Goal: Task Accomplishment & Management: Manage account settings

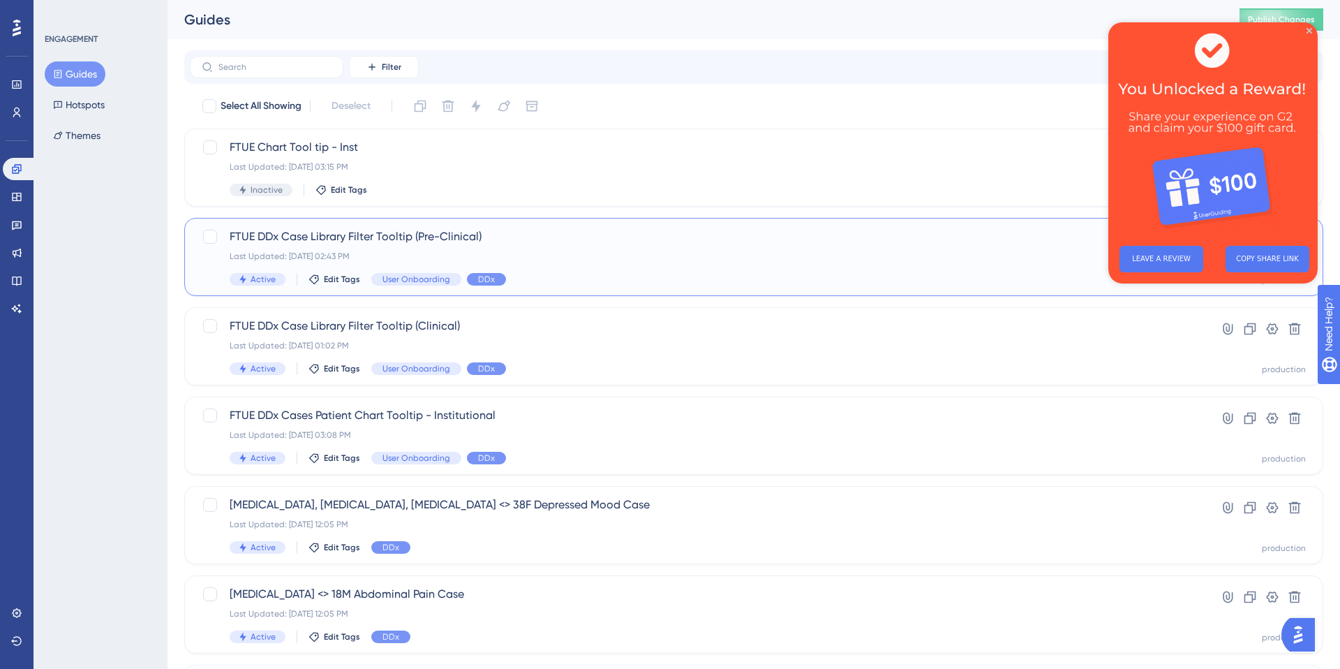
click at [556, 265] on div "FTUE DDx Case Library Filter Tooltip (Pre-Clinical) Last Updated: Aug 29 2025, …" at bounding box center [698, 256] width 937 height 57
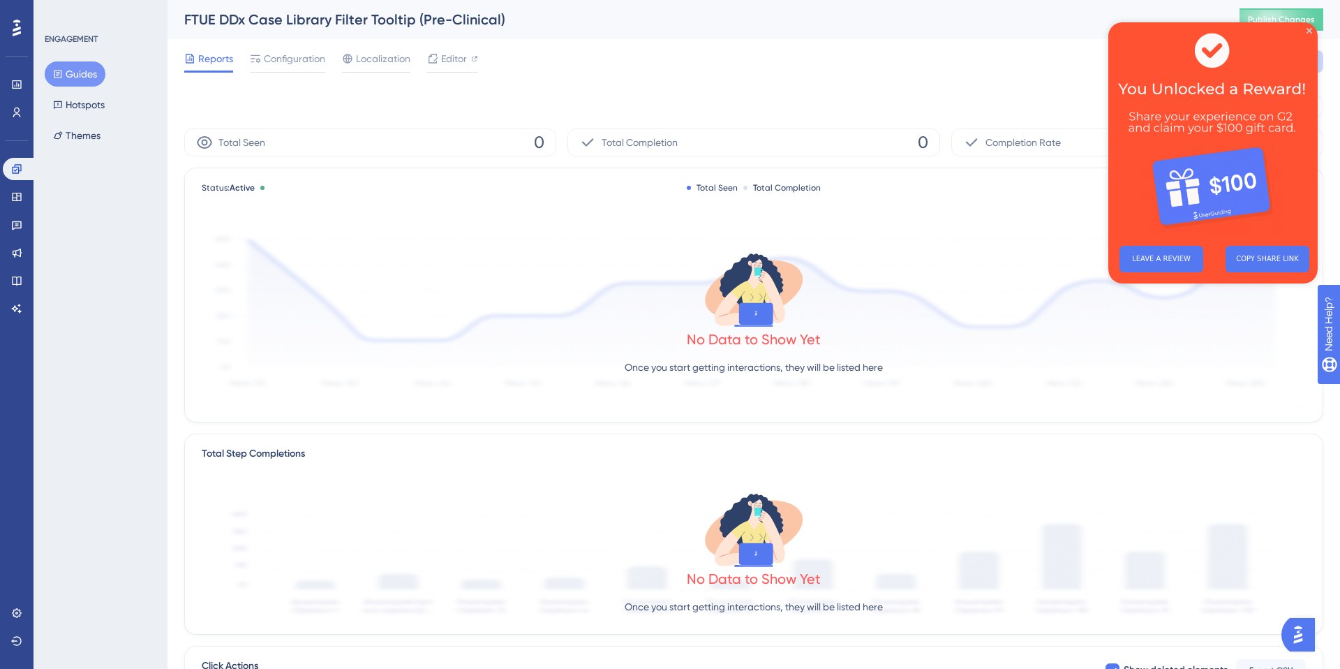
click at [1307, 34] on img at bounding box center [1212, 128] width 209 height 212
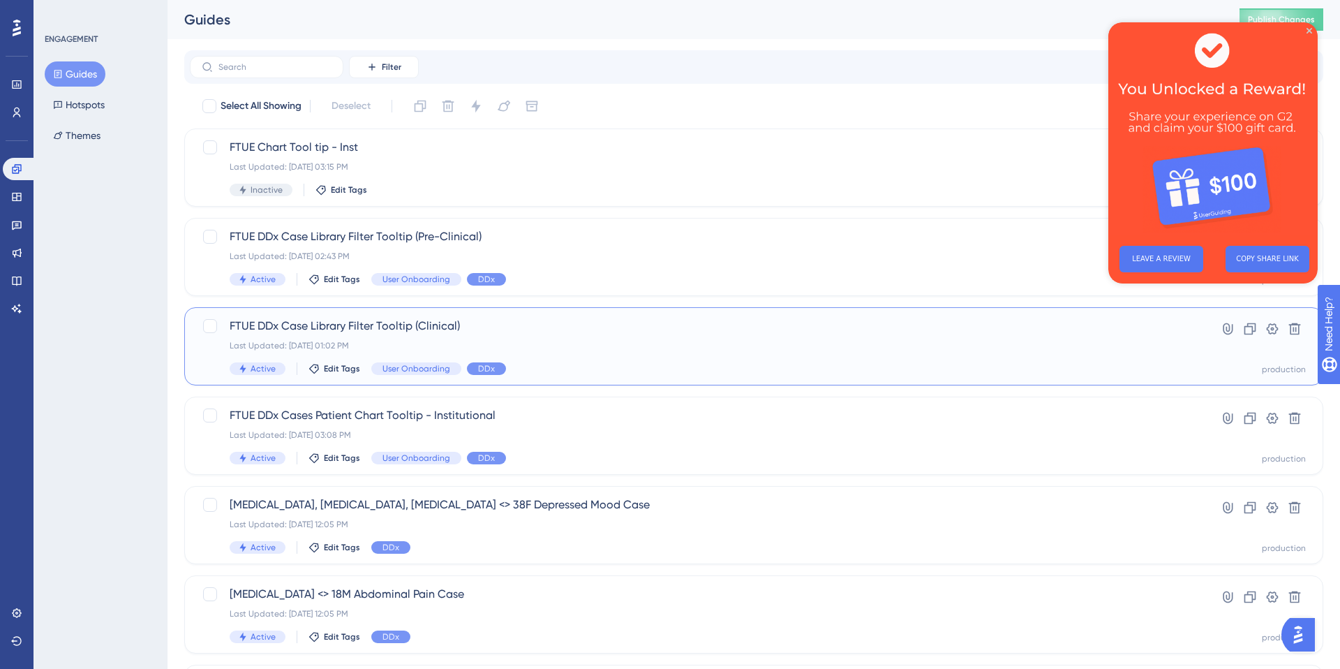
click at [554, 350] on div "Last Updated: Aug 29 2025, 01:02 PM" at bounding box center [698, 345] width 937 height 11
click at [543, 243] on span "FTUE DDx Case Library Filter Tooltip (Pre-Clinical)" at bounding box center [698, 236] width 937 height 17
click at [566, 436] on div "Last Updated: Aug 29 2025, 03:08 PM" at bounding box center [698, 434] width 937 height 11
click at [550, 446] on div "FTUE DDx Cases Patient Chart Tooltip - Institutional Last Updated: Aug 29 2025,…" at bounding box center [698, 435] width 937 height 57
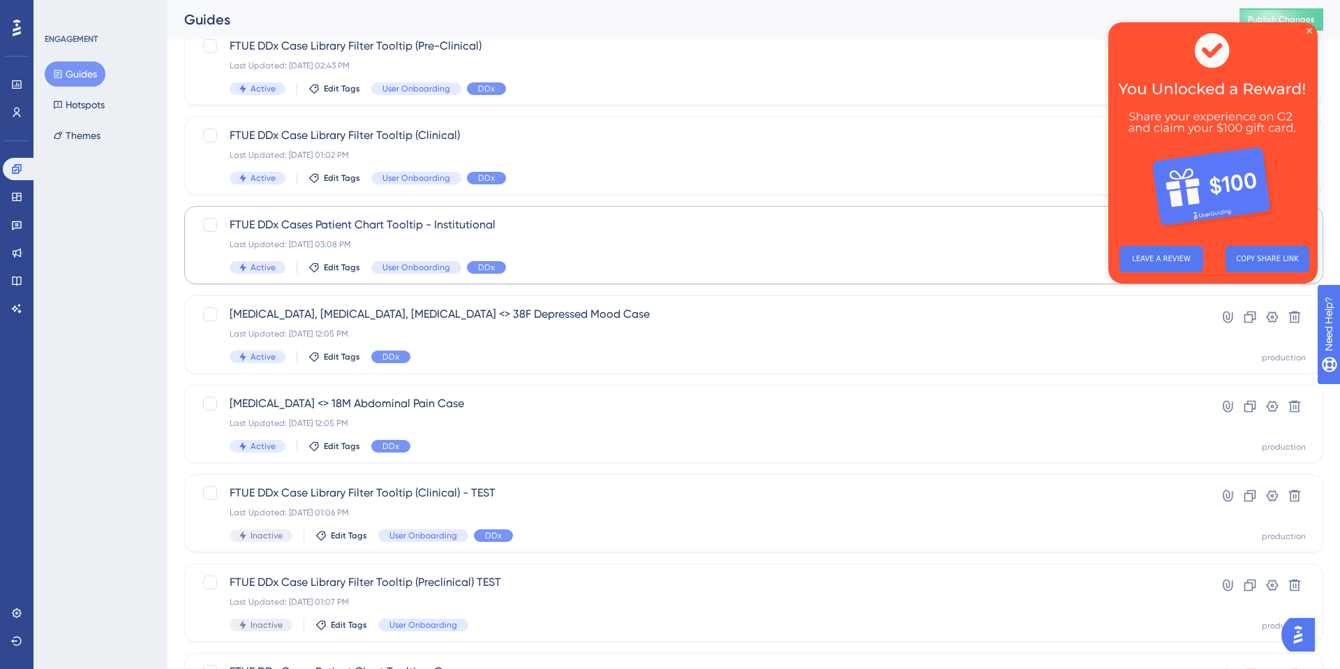
scroll to position [415, 0]
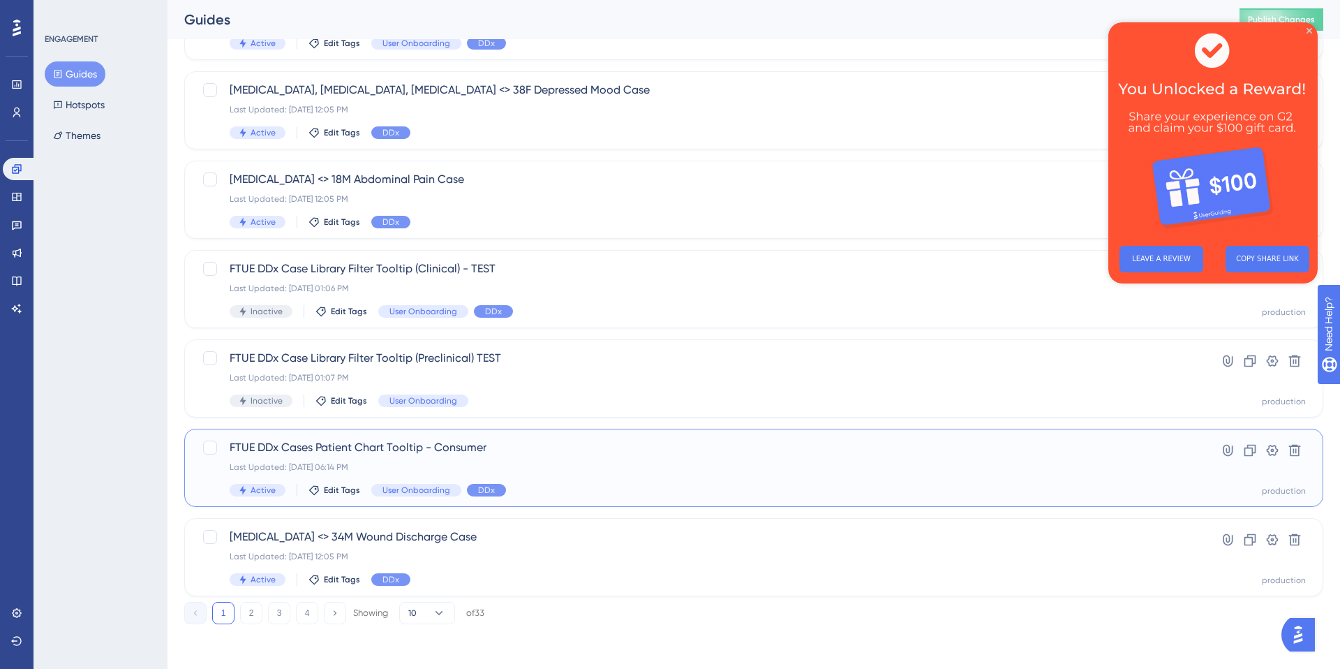
click at [555, 458] on div "FTUE DDx Cases Patient Chart Tooltip - Consumer Last Updated: Aug 28 2025, 06:1…" at bounding box center [698, 467] width 937 height 57
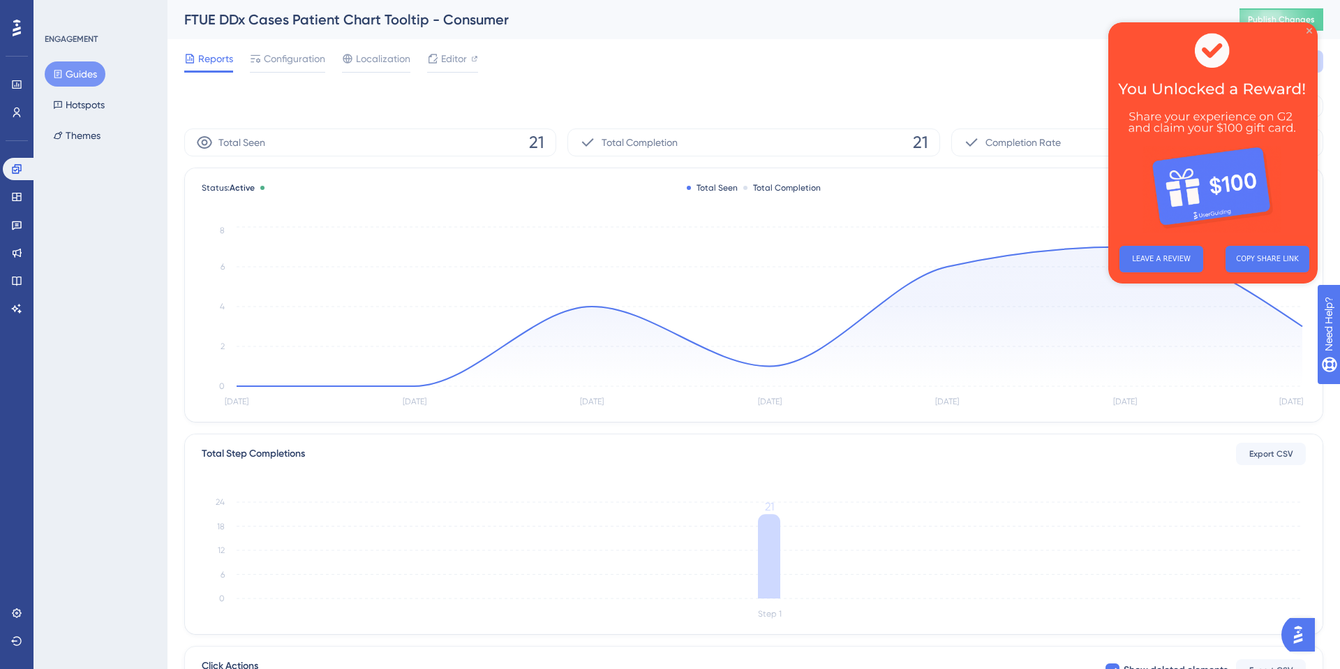
click at [1311, 33] on icon "Close Preview" at bounding box center [1310, 31] width 6 height 6
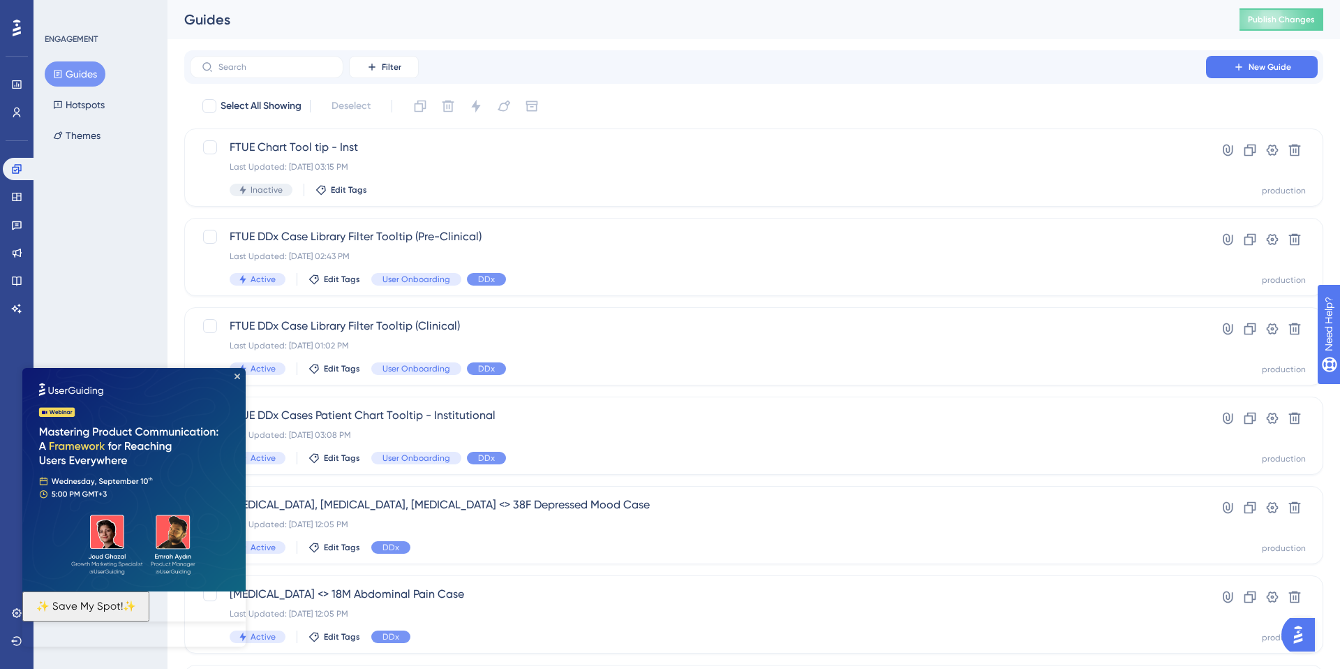
scroll to position [370, 0]
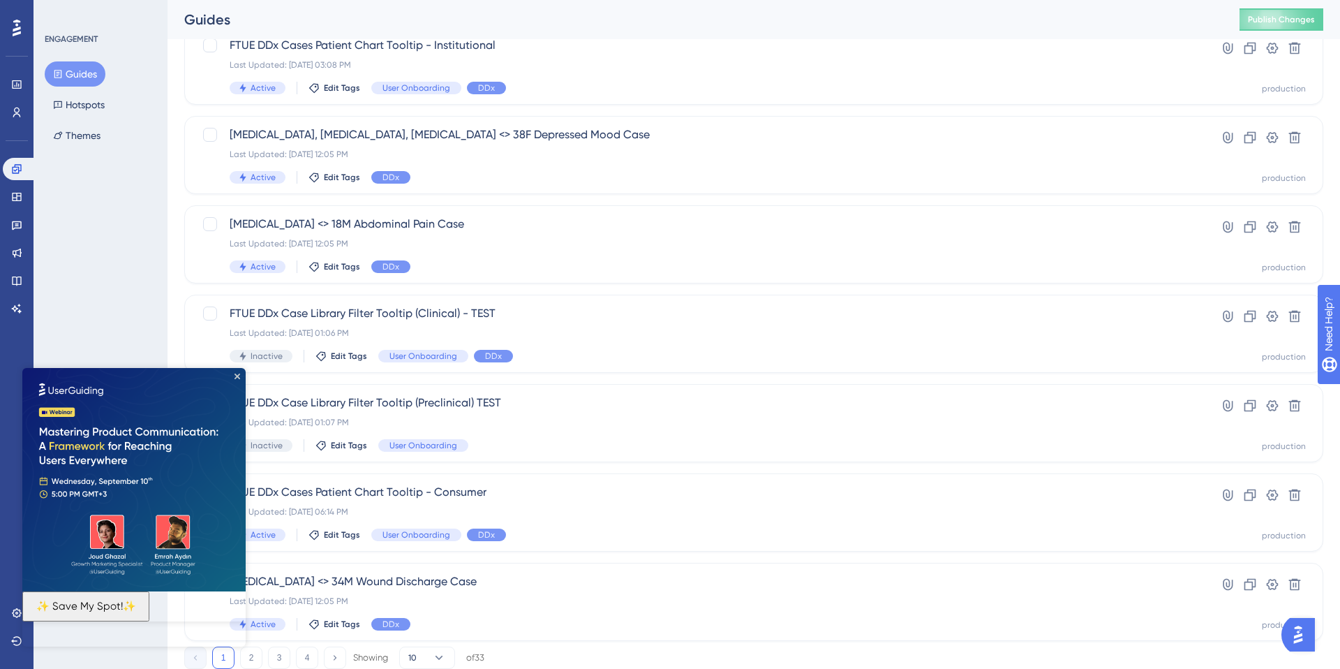
click at [233, 378] on img at bounding box center [133, 479] width 223 height 223
click at [240, 375] on img at bounding box center [133, 479] width 223 height 223
click at [85, 329] on div "ENGAGEMENT Guides Hotspots Themes" at bounding box center [101, 334] width 134 height 669
click at [83, 325] on div "ENGAGEMENT Guides Hotspots Themes" at bounding box center [101, 334] width 134 height 669
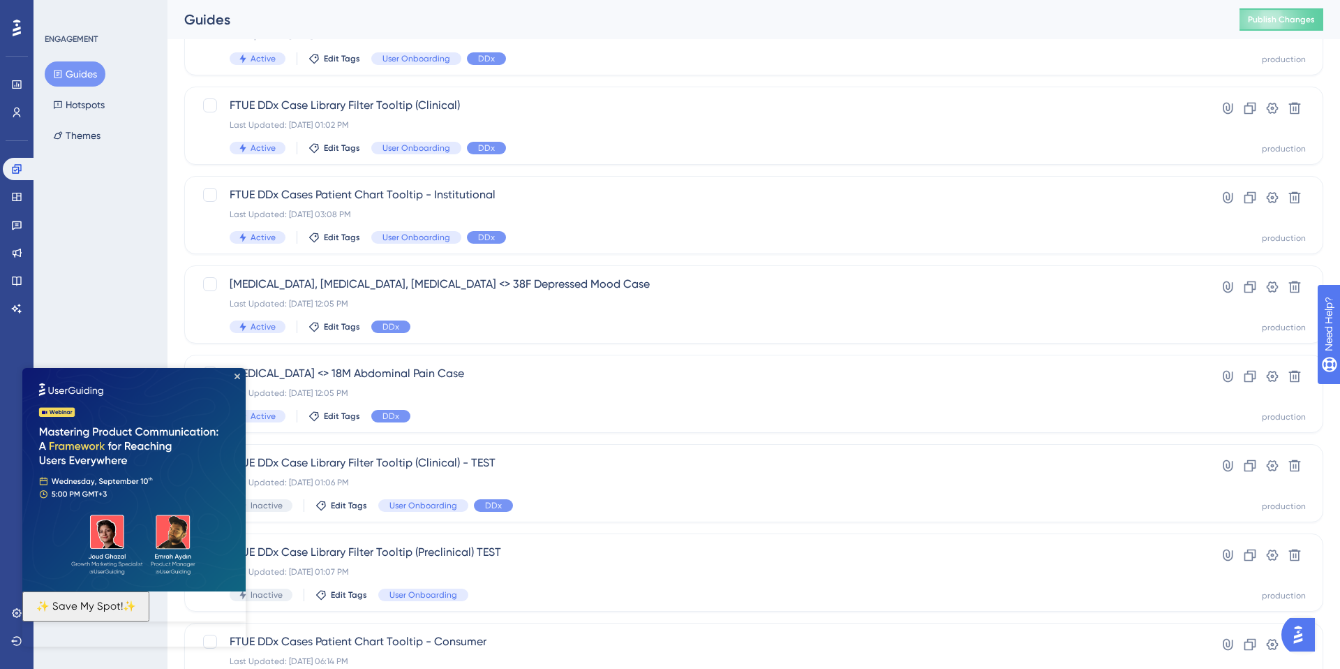
scroll to position [248, 0]
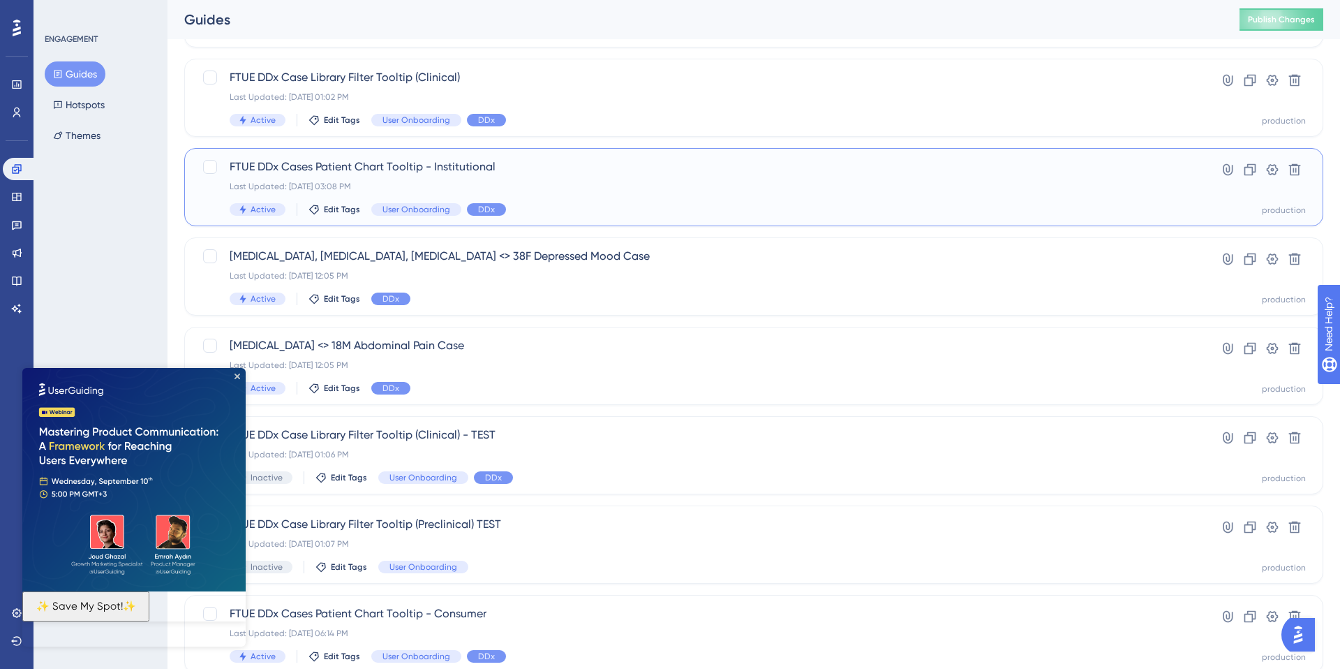
click at [537, 170] on span "FTUE DDx Cases Patient Chart Tooltip - Institutional" at bounding box center [698, 166] width 937 height 17
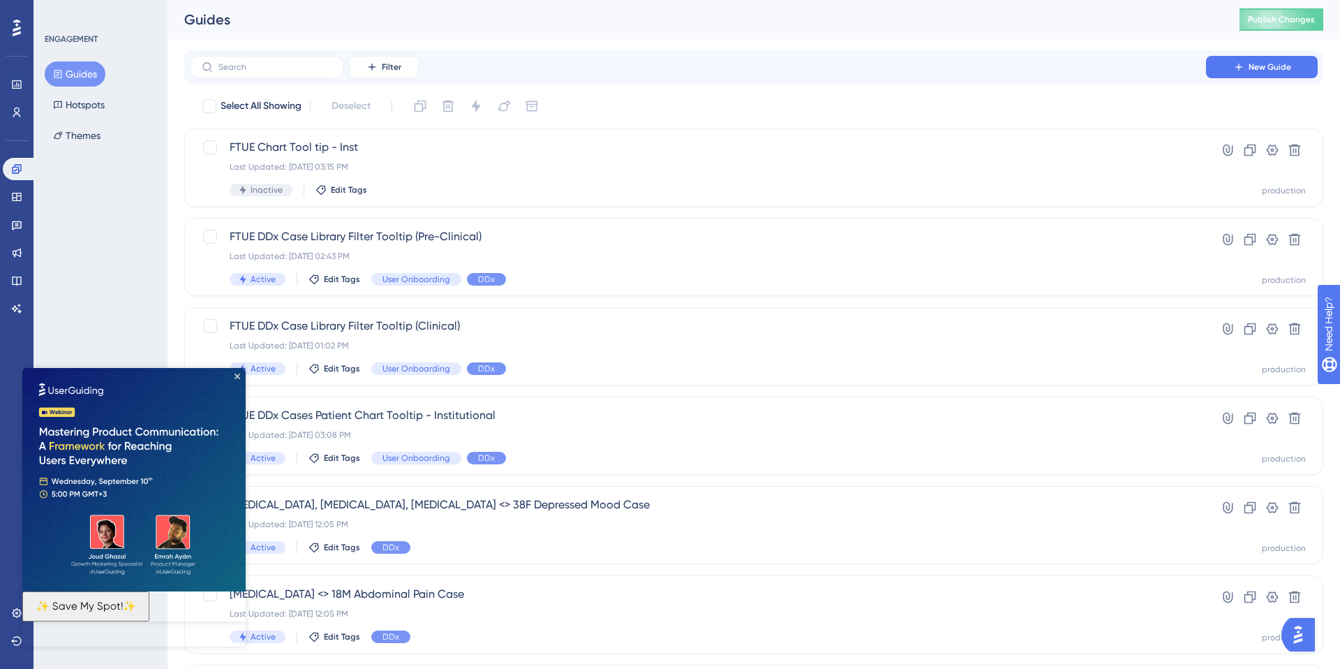
scroll to position [248, 0]
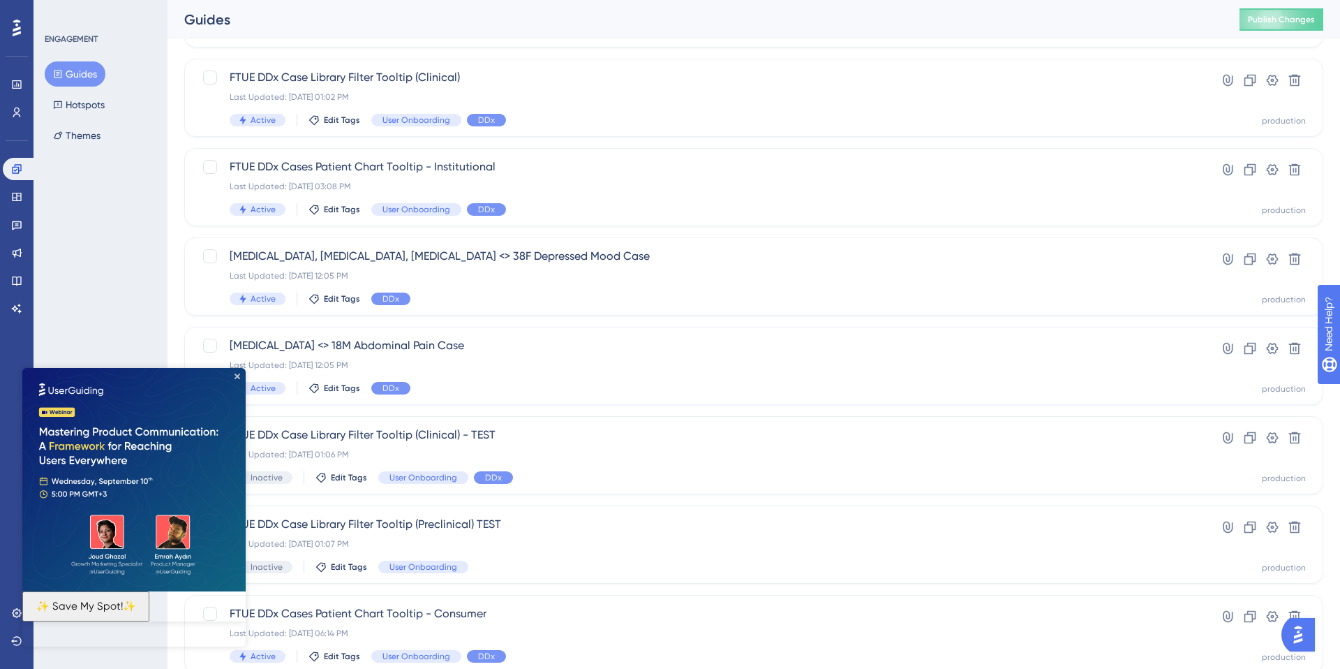
click at [134, 322] on div "ENGAGEMENT Guides Hotspots Themes" at bounding box center [101, 334] width 134 height 669
click at [235, 375] on icon "Close Preview" at bounding box center [238, 376] width 6 height 6
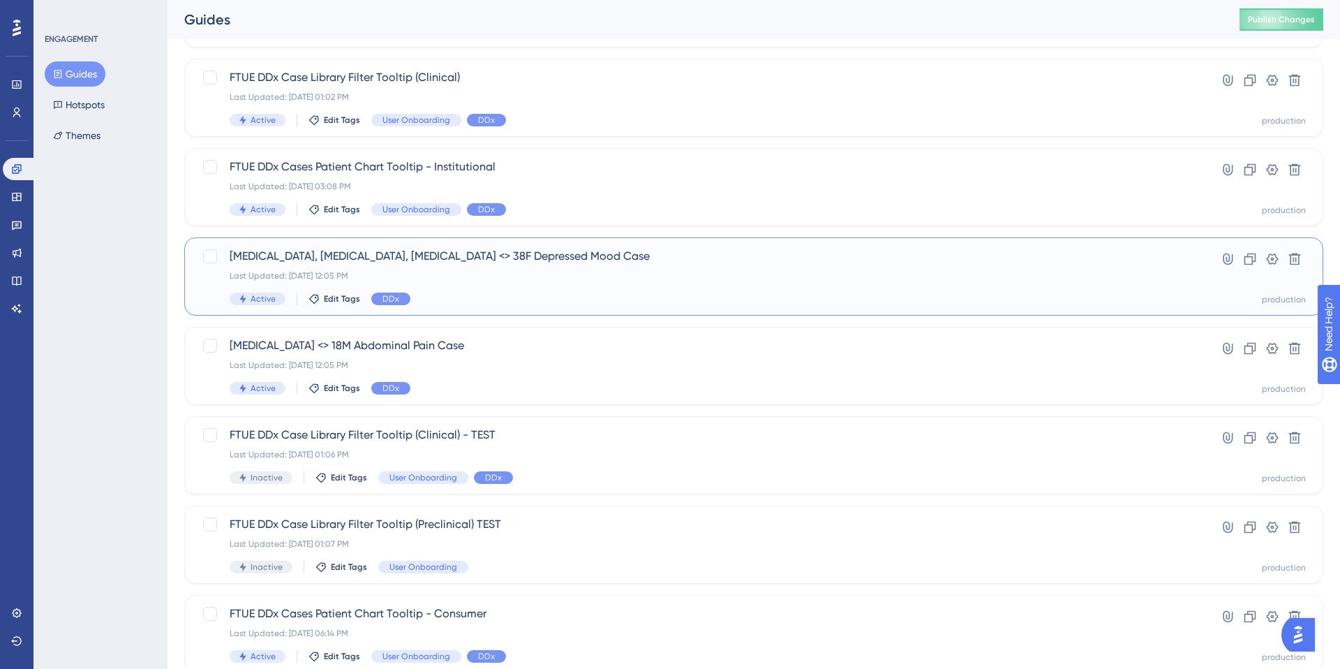
click at [466, 291] on div "SSRIs, SNRIs, Cyproheptadine <> 38F Depressed Mood Case Last Updated: Aug 29 20…" at bounding box center [698, 276] width 937 height 57
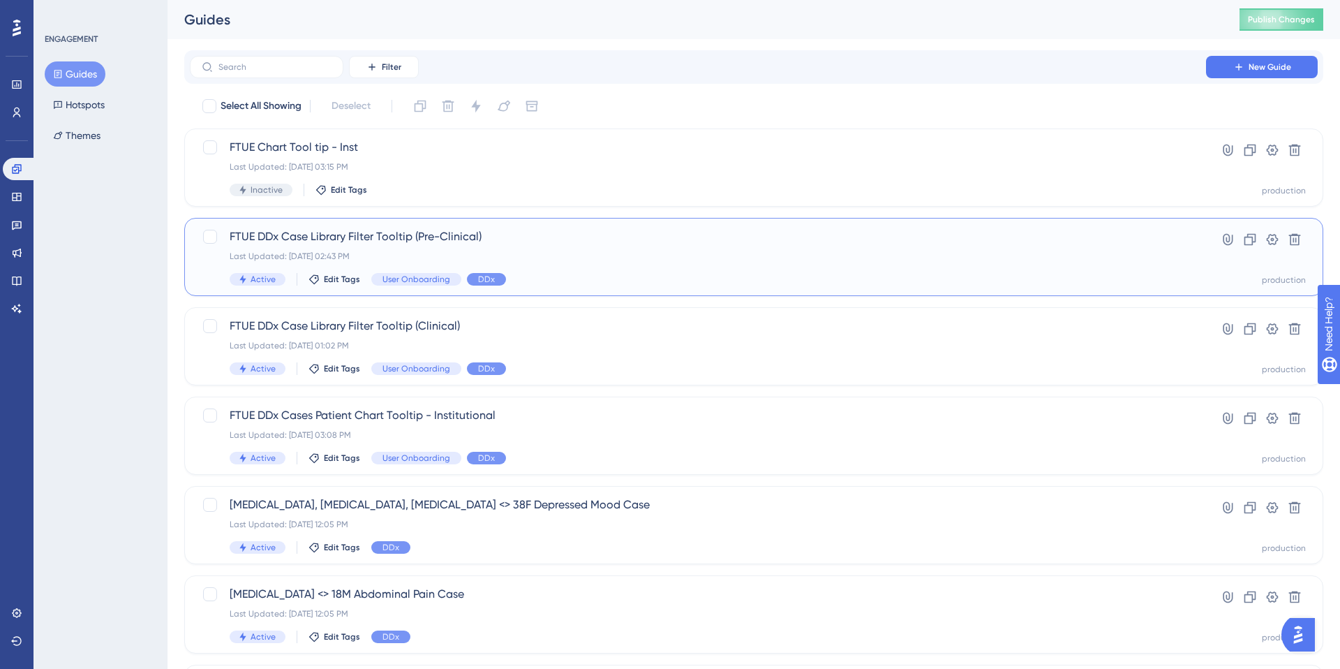
click at [556, 252] on div "Last Updated: Aug 29 2025, 02:43 PM" at bounding box center [698, 256] width 937 height 11
click at [557, 341] on div "Last Updated: Aug 29 2025, 01:02 PM" at bounding box center [698, 345] width 937 height 11
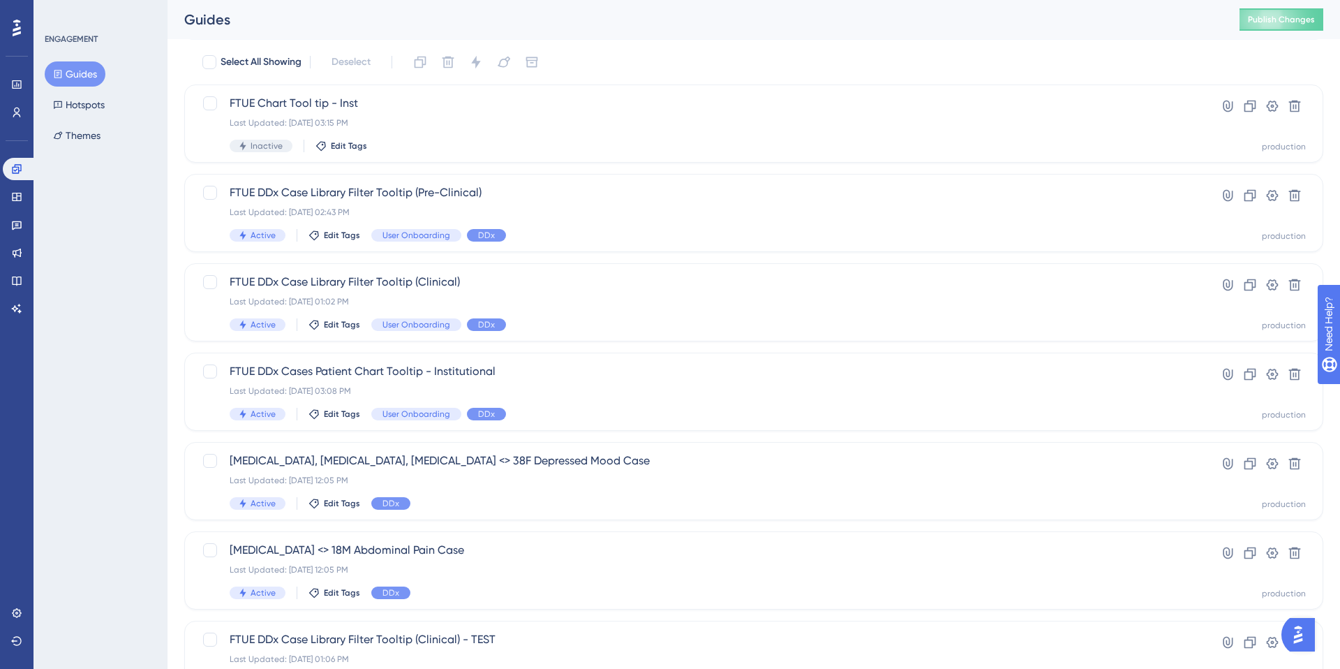
scroll to position [94, 0]
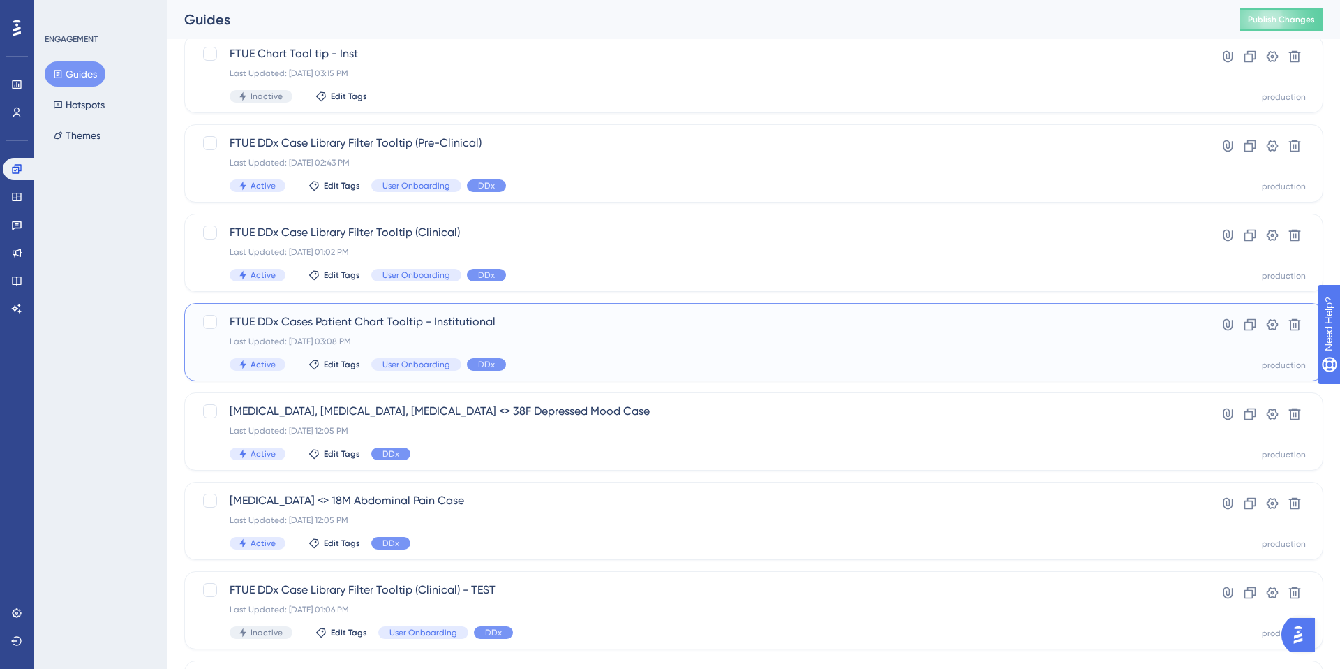
click at [590, 348] on div "FTUE DDx Cases Patient Chart Tooltip - Institutional Last Updated: Aug 29 2025,…" at bounding box center [698, 341] width 937 height 57
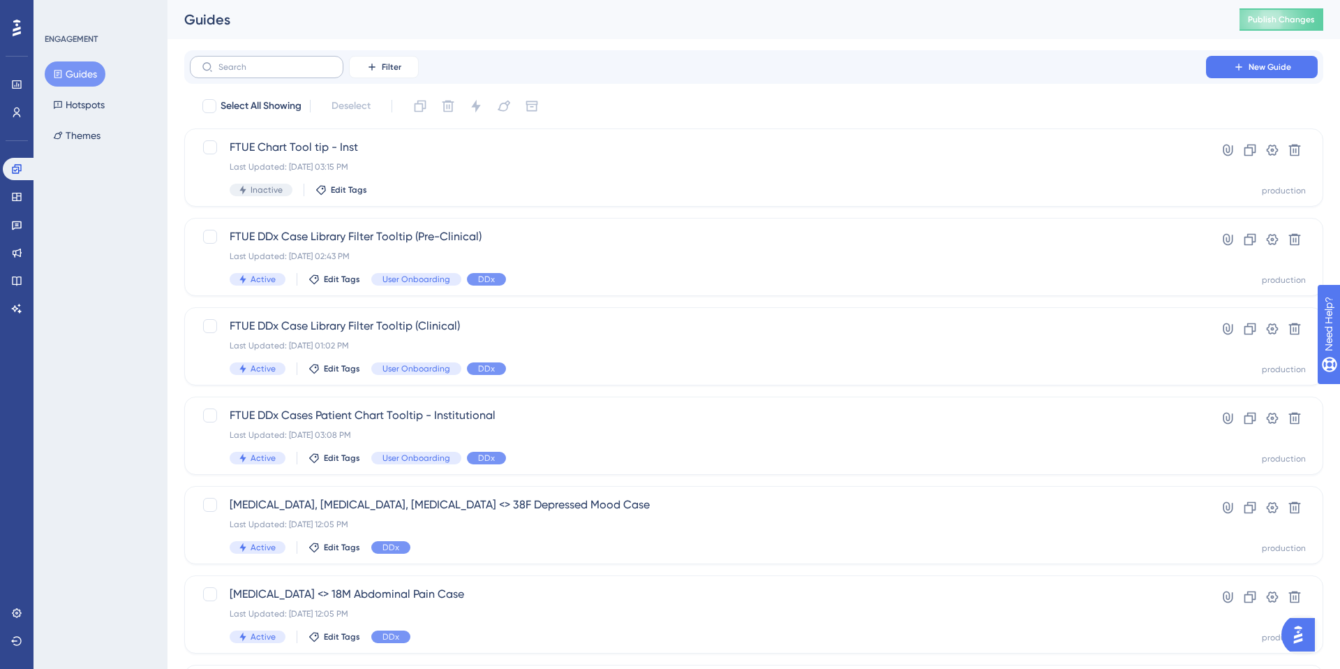
click at [283, 58] on label at bounding box center [267, 67] width 154 height 22
click at [283, 62] on input "text" at bounding box center [274, 67] width 113 height 10
click at [378, 25] on div "Guides" at bounding box center [694, 20] width 1020 height 20
click at [382, 63] on span "Filter" at bounding box center [392, 66] width 20 height 11
click at [384, 186] on span "Status" at bounding box center [383, 190] width 29 height 17
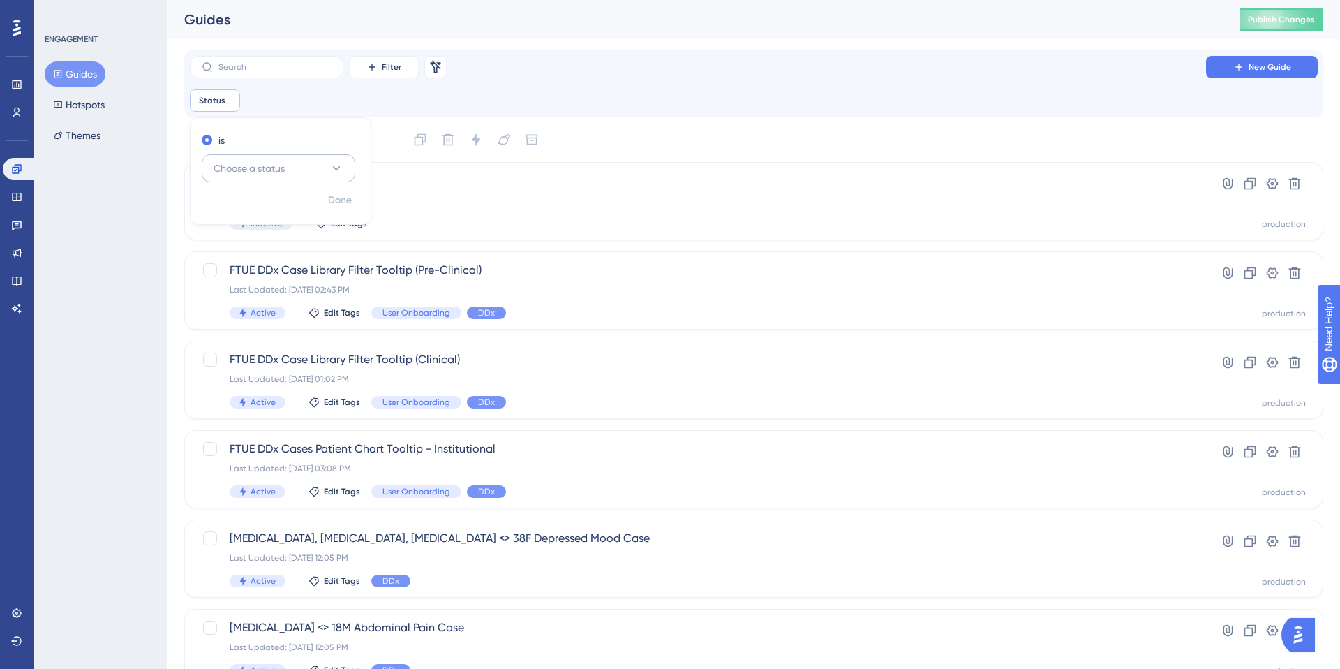
click at [265, 169] on span "Choose a status" at bounding box center [249, 168] width 71 height 17
click at [244, 221] on div "Active Active" at bounding box center [278, 211] width 113 height 28
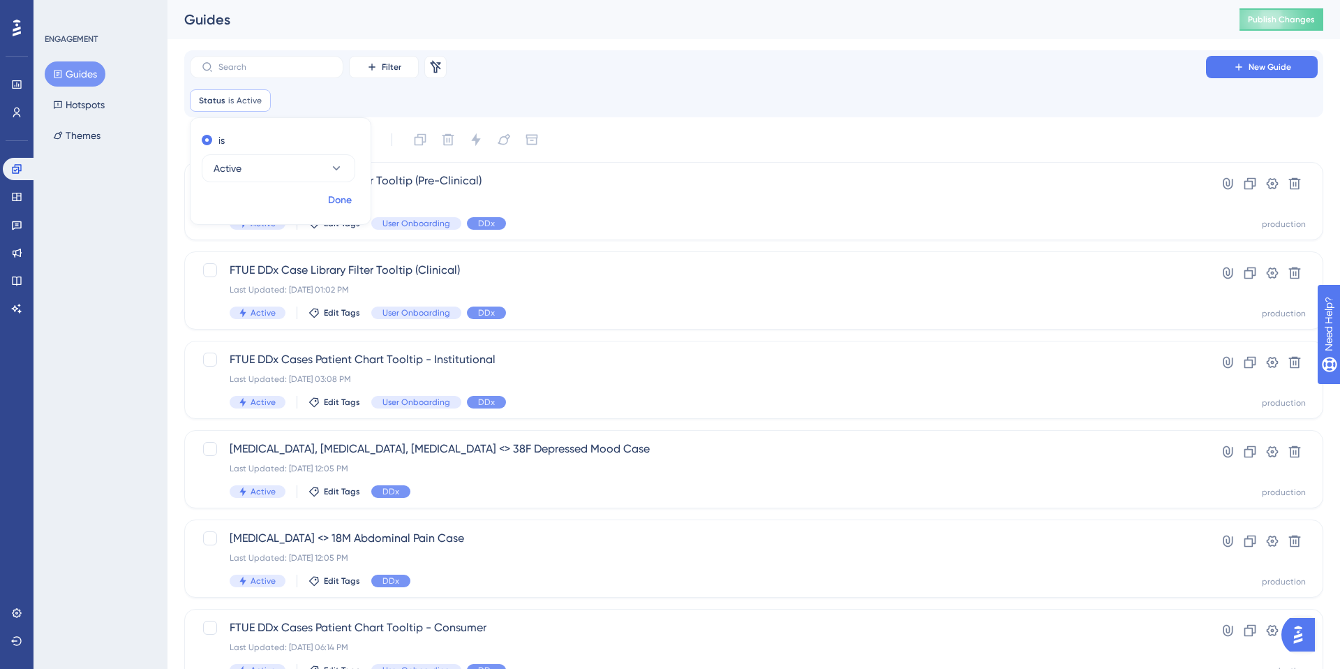
click at [326, 205] on button "Done" at bounding box center [339, 200] width 39 height 25
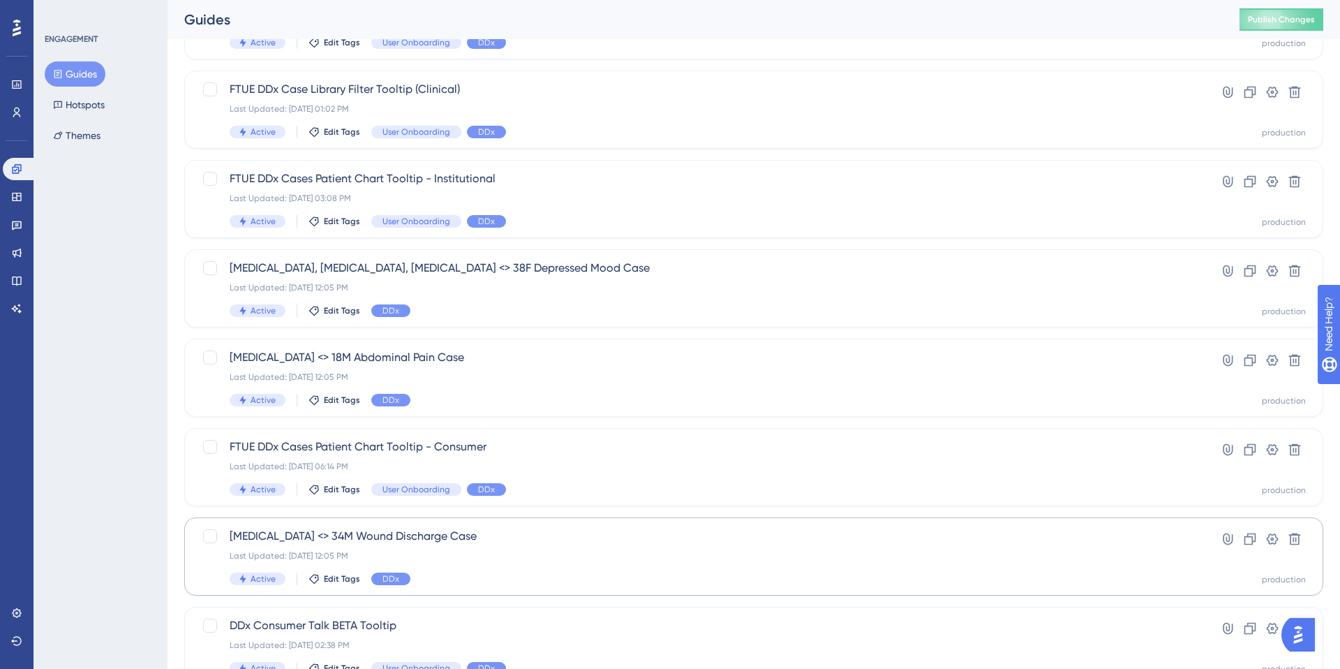
scroll to position [155, 0]
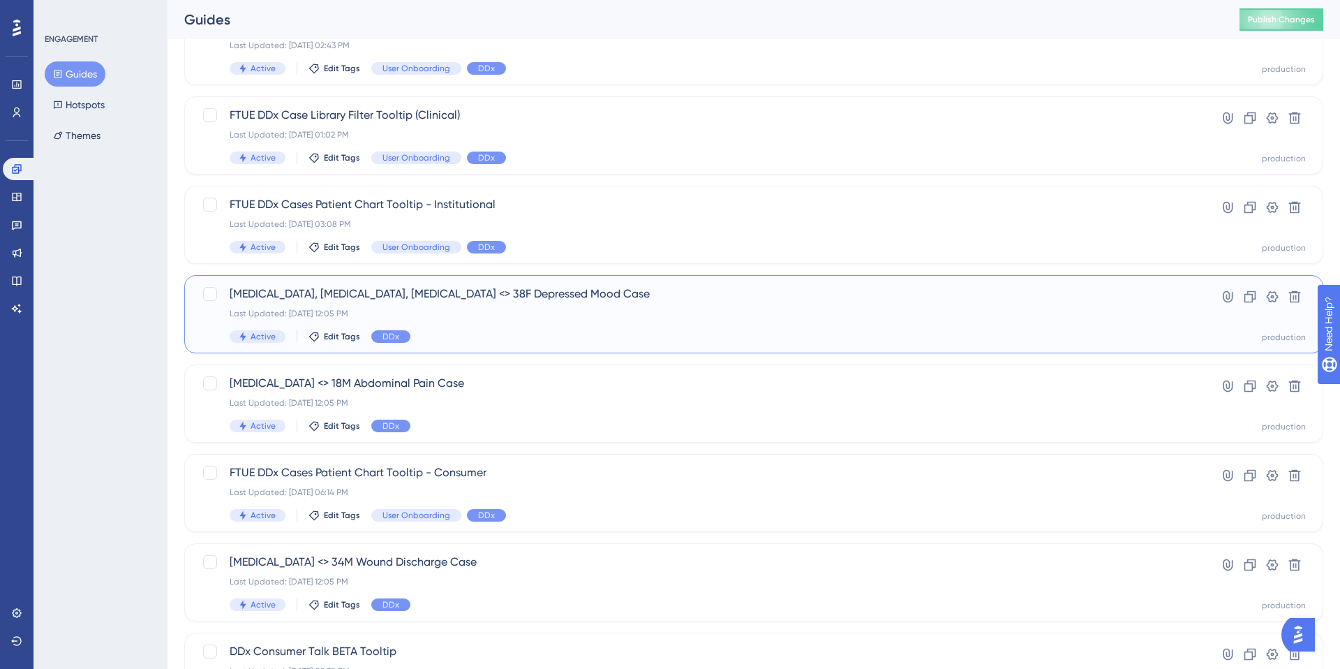
click at [518, 320] on div "SSRIs, SNRIs, Cyproheptadine <> 38F Depressed Mood Case Last Updated: Aug 29 20…" at bounding box center [698, 313] width 937 height 57
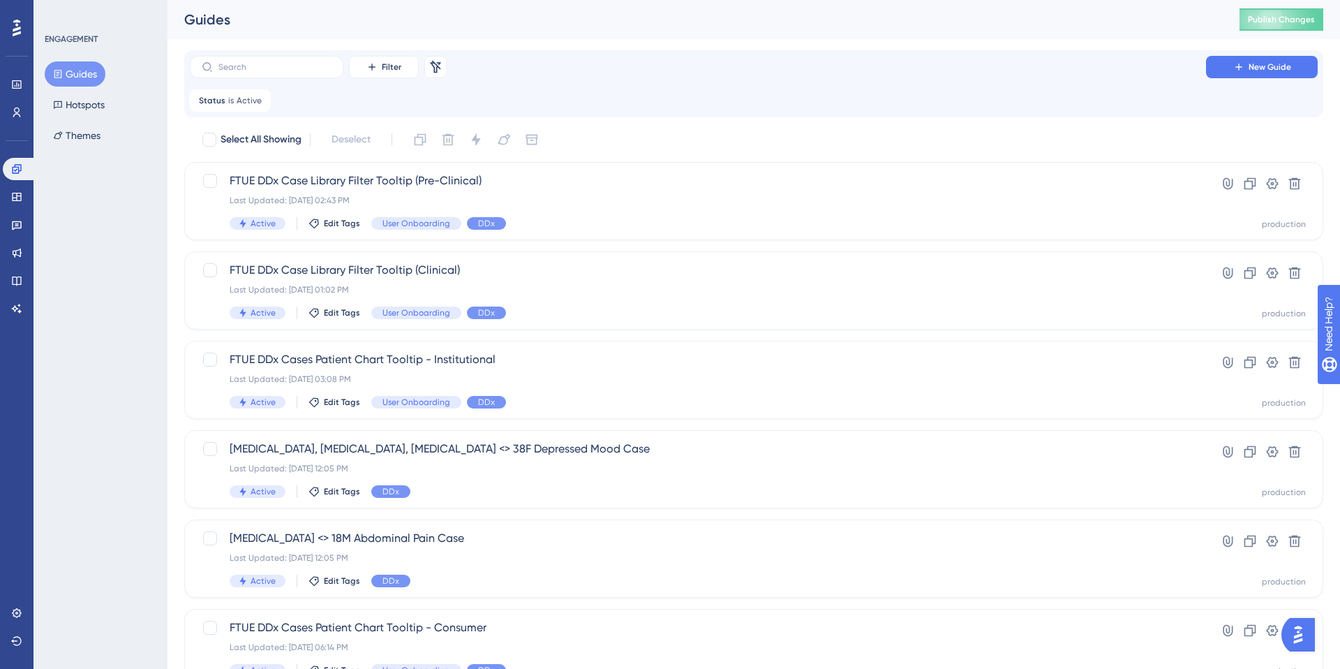
scroll to position [155, 0]
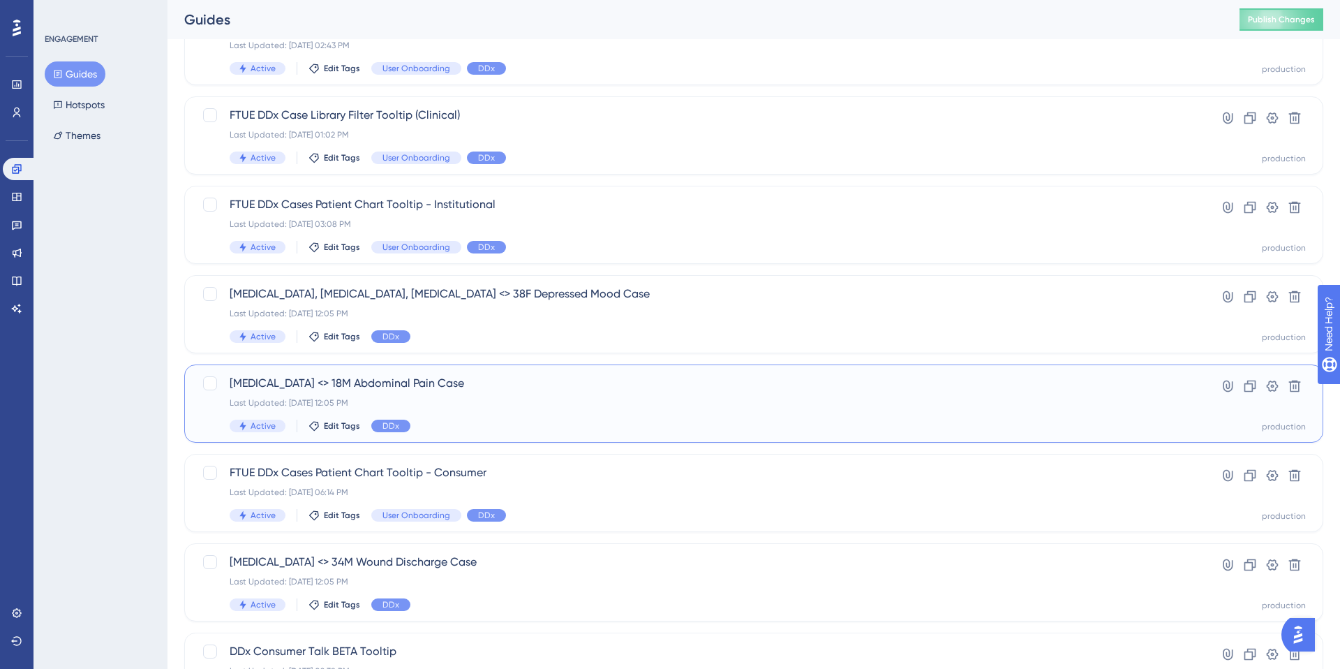
click at [524, 380] on span "Appendectomy <> 18M Abdominal Pain Case" at bounding box center [698, 383] width 937 height 17
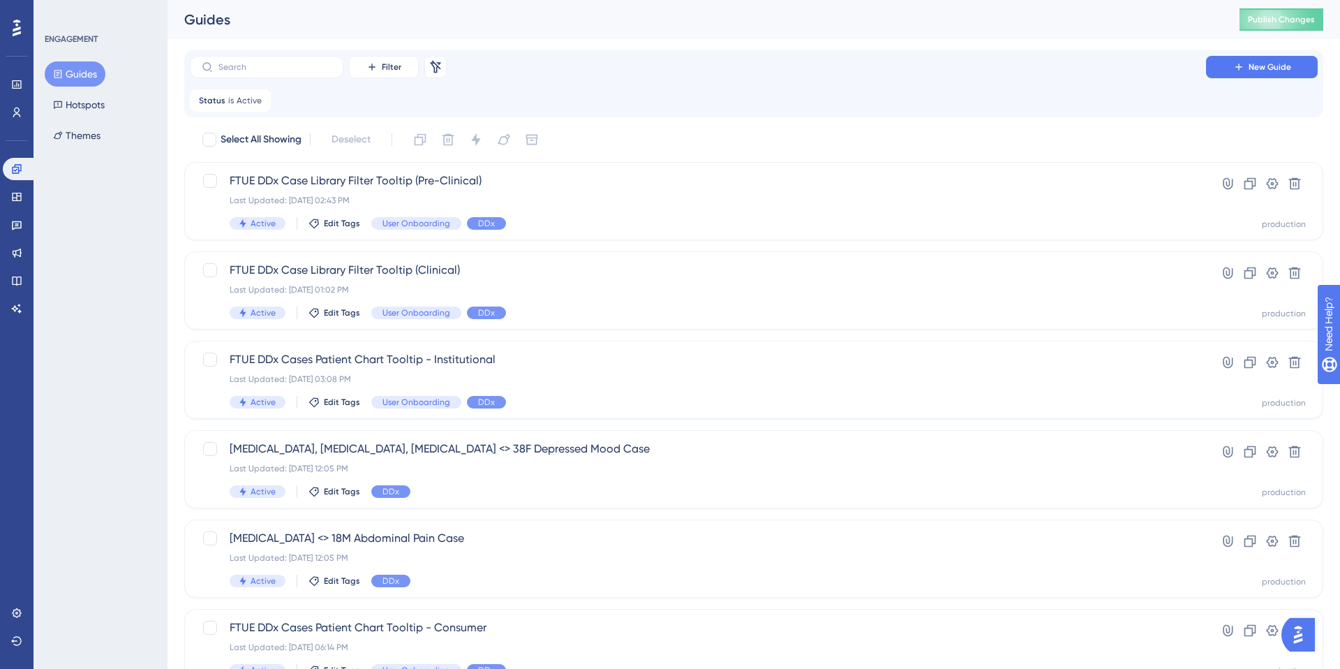
scroll to position [155, 0]
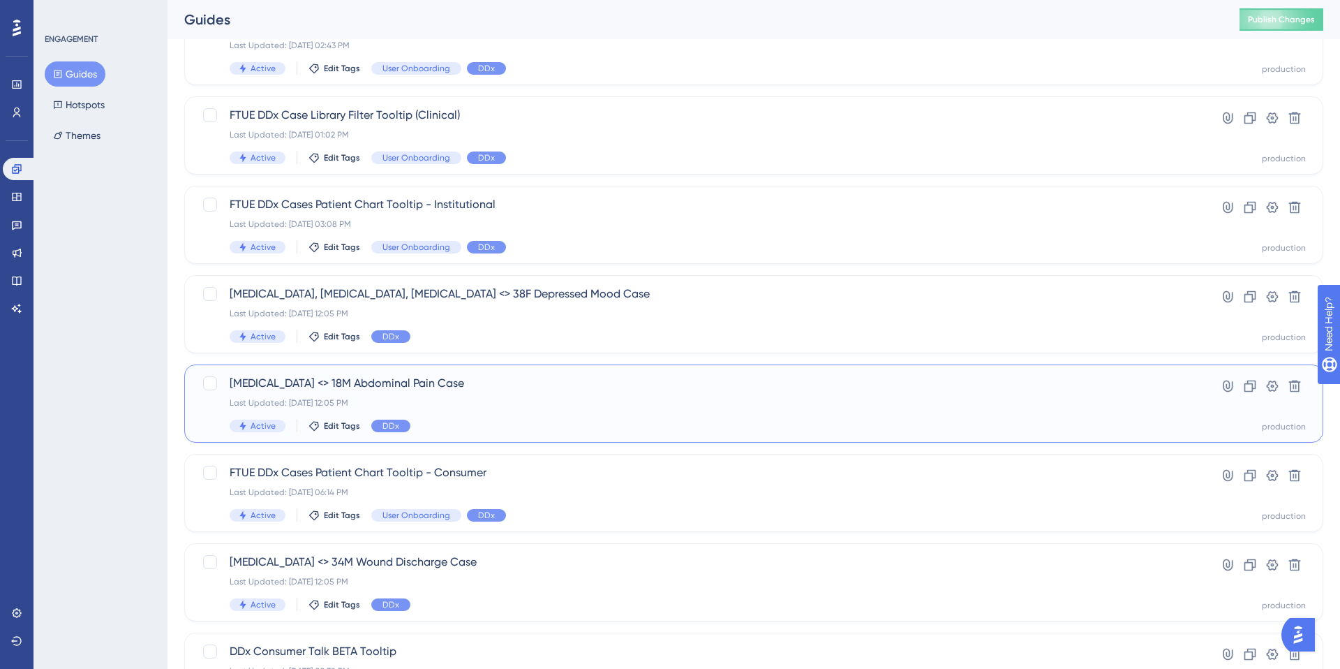
click at [529, 422] on div "Active Edit Tags DDx" at bounding box center [698, 425] width 937 height 13
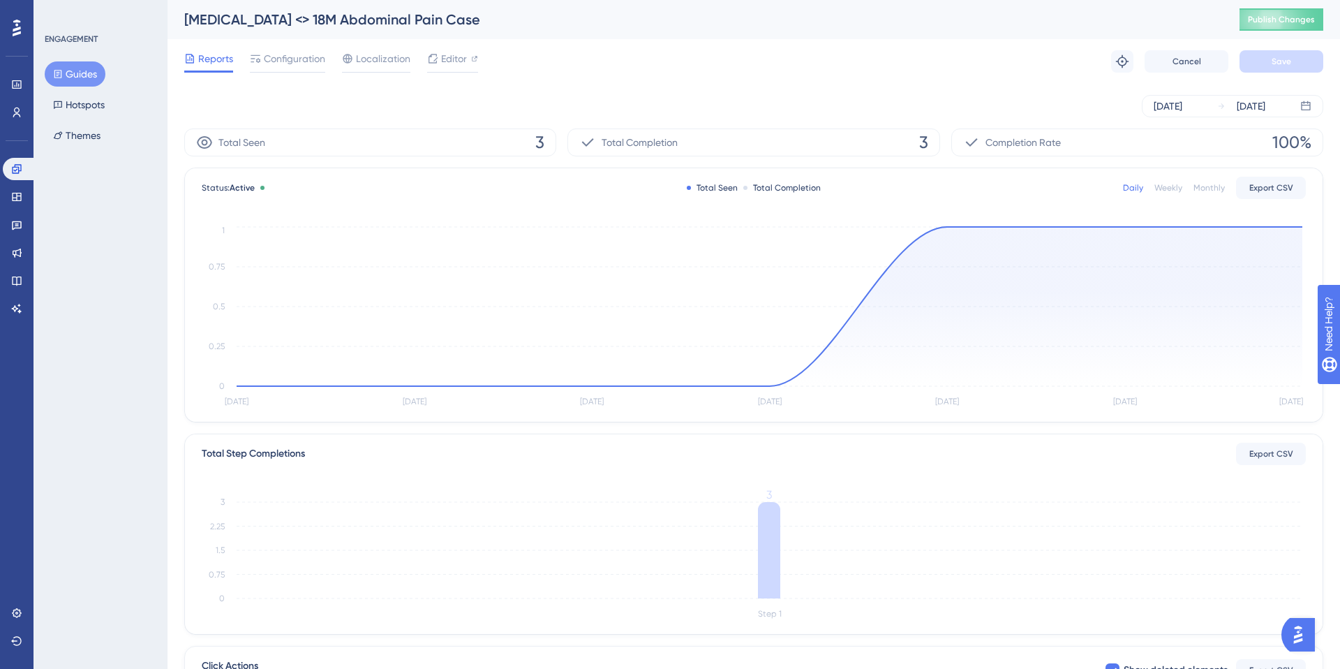
scroll to position [155, 0]
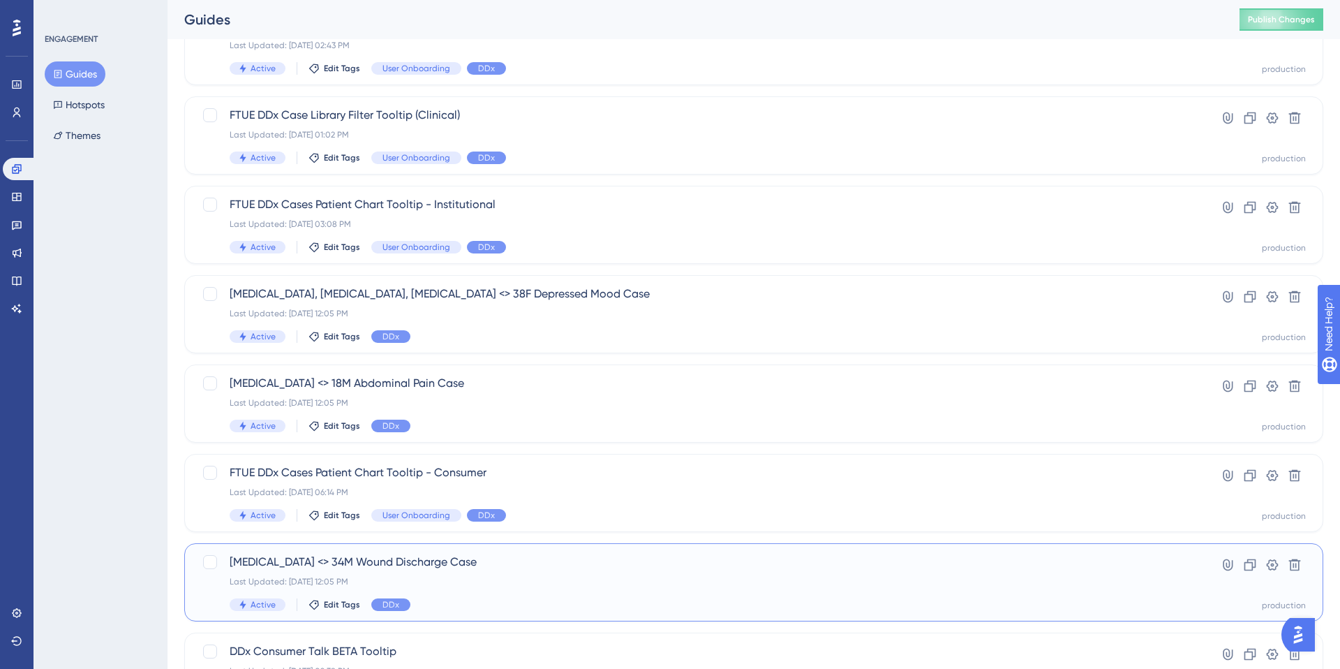
click at [579, 571] on div "Pseudomonas aeruginosa <> 34M Wound Discharge Case Last Updated: Aug 29 2025, 1…" at bounding box center [698, 581] width 937 height 57
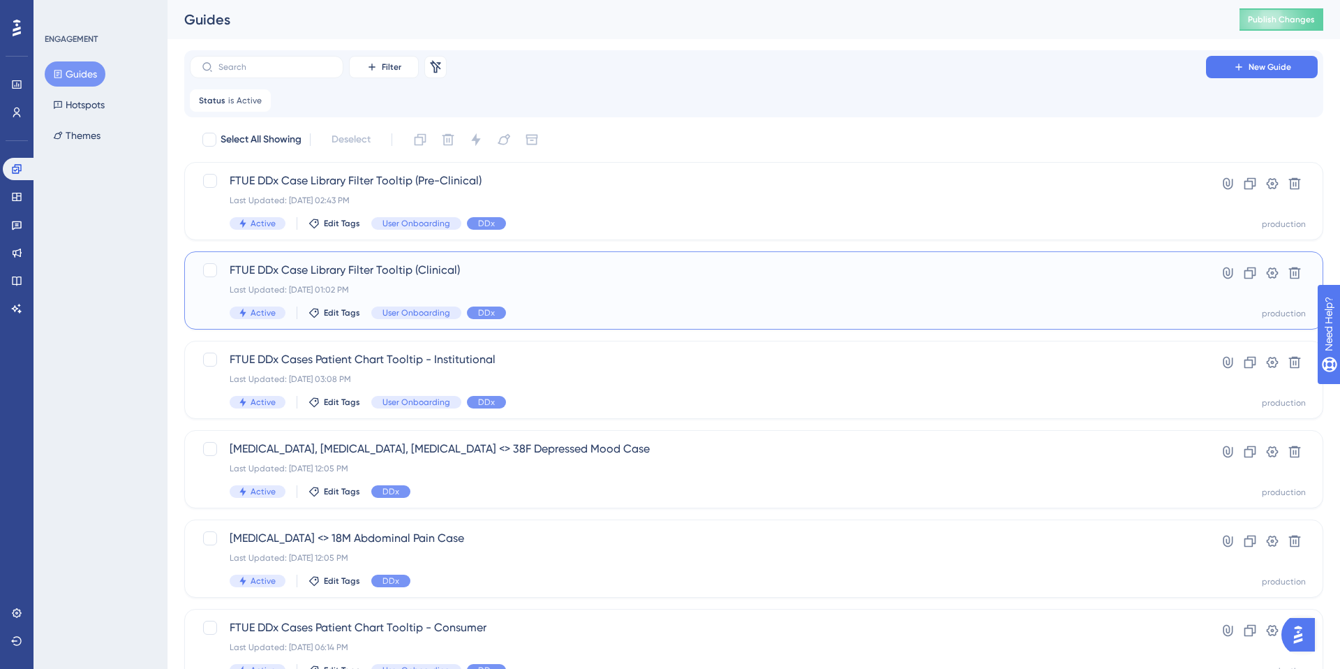
click at [410, 283] on div "FTUE DDx Case Library Filter Tooltip (Clinical) Last Updated: Aug 29 2025, 01:0…" at bounding box center [698, 290] width 937 height 57
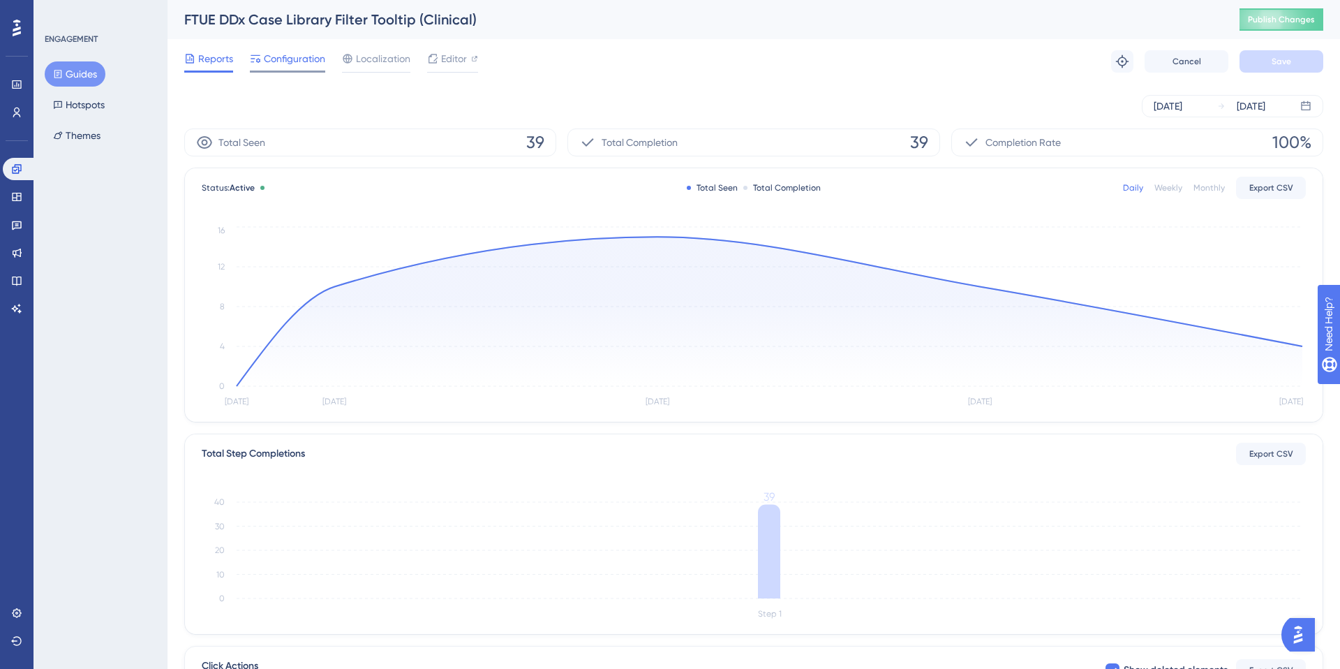
click at [300, 64] on span "Configuration" at bounding box center [294, 58] width 61 height 17
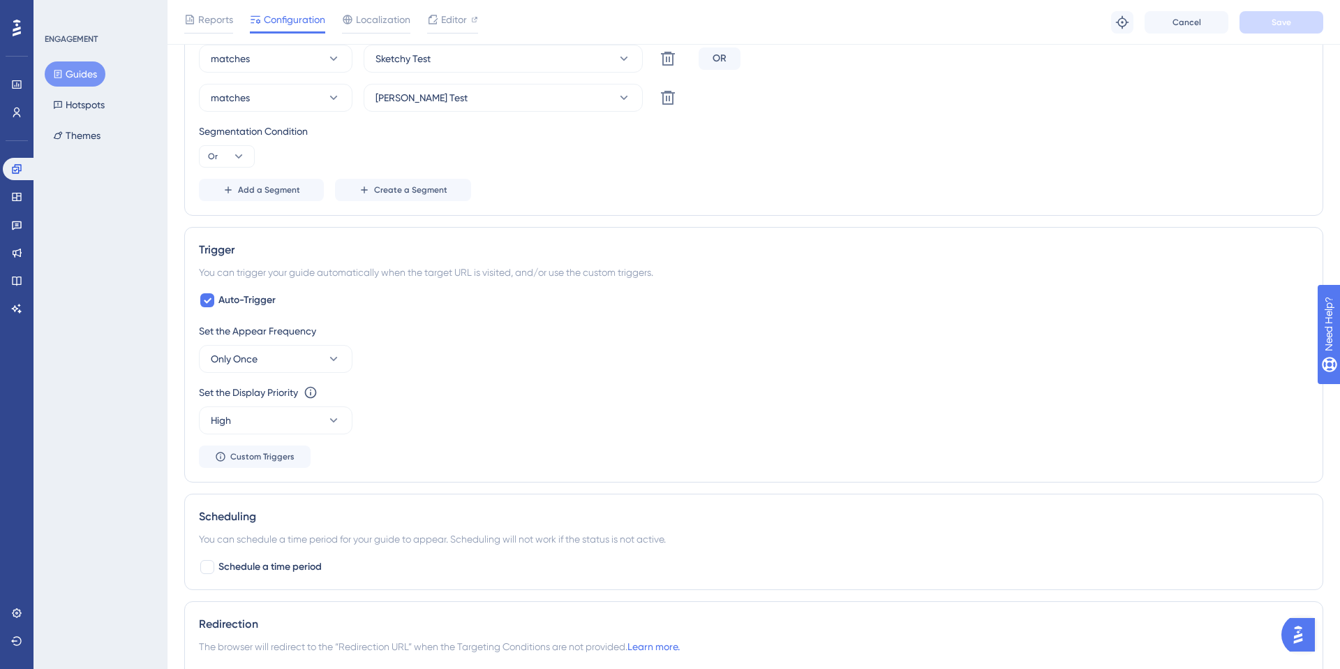
scroll to position [809, 0]
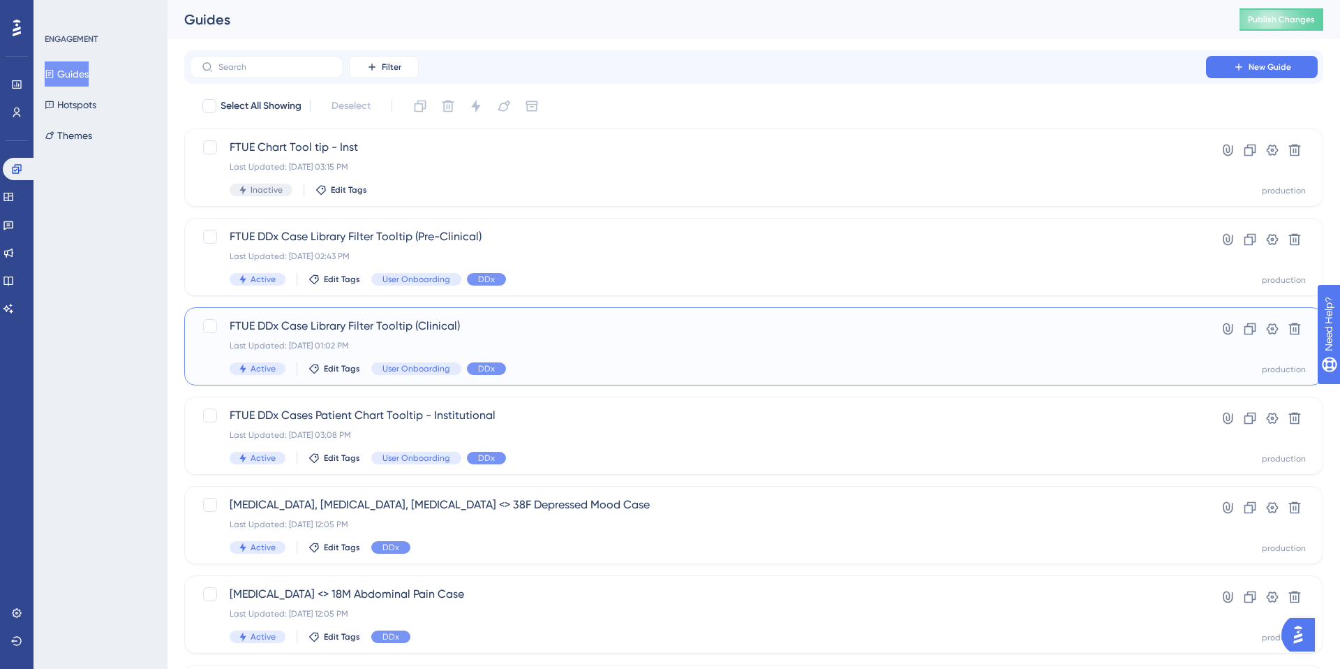
click at [593, 339] on div "FTUE DDx Case Library Filter Tooltip (Clinical) Last Updated: Aug 29 2025, 01:0…" at bounding box center [698, 346] width 937 height 57
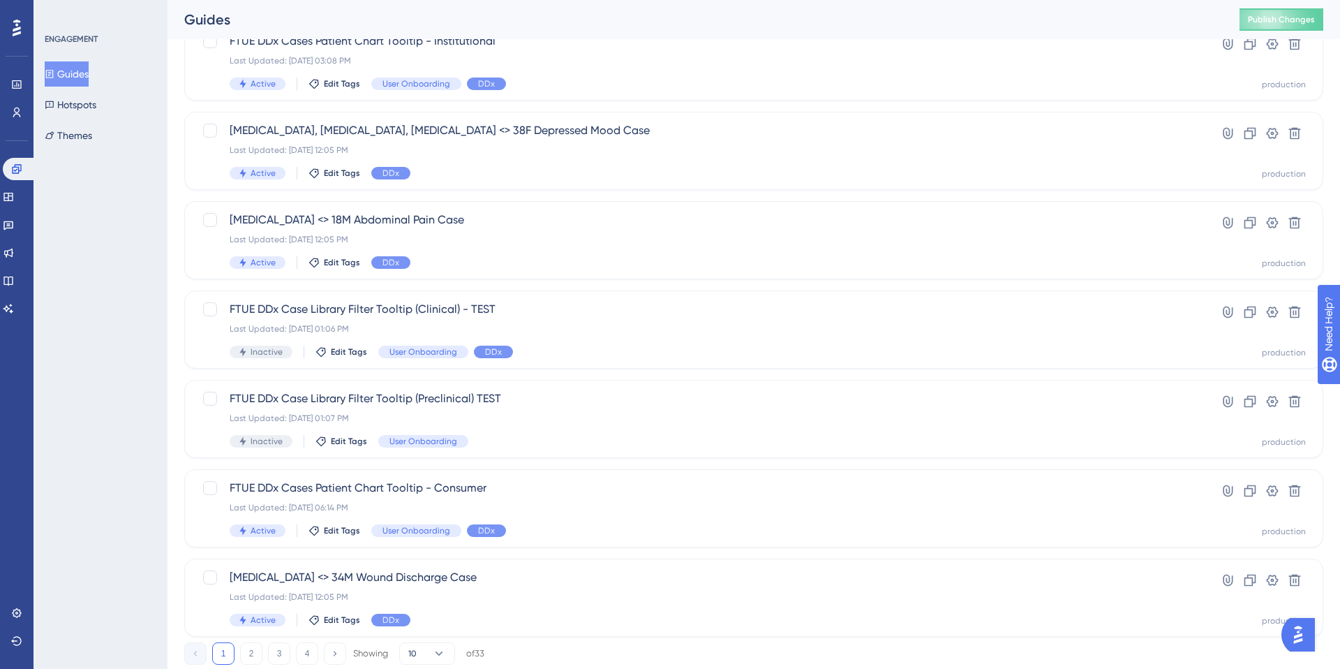
scroll to position [415, 0]
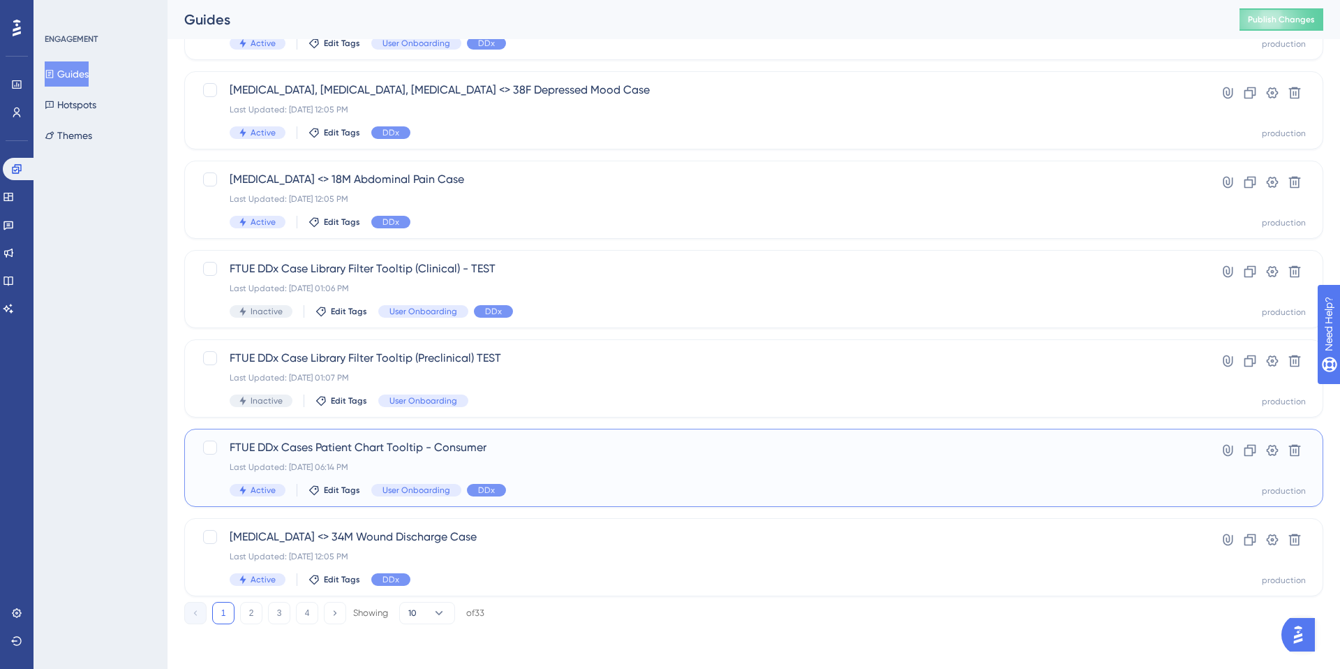
click at [530, 468] on div "Last Updated: Aug 28 2025, 06:14 PM" at bounding box center [698, 466] width 937 height 11
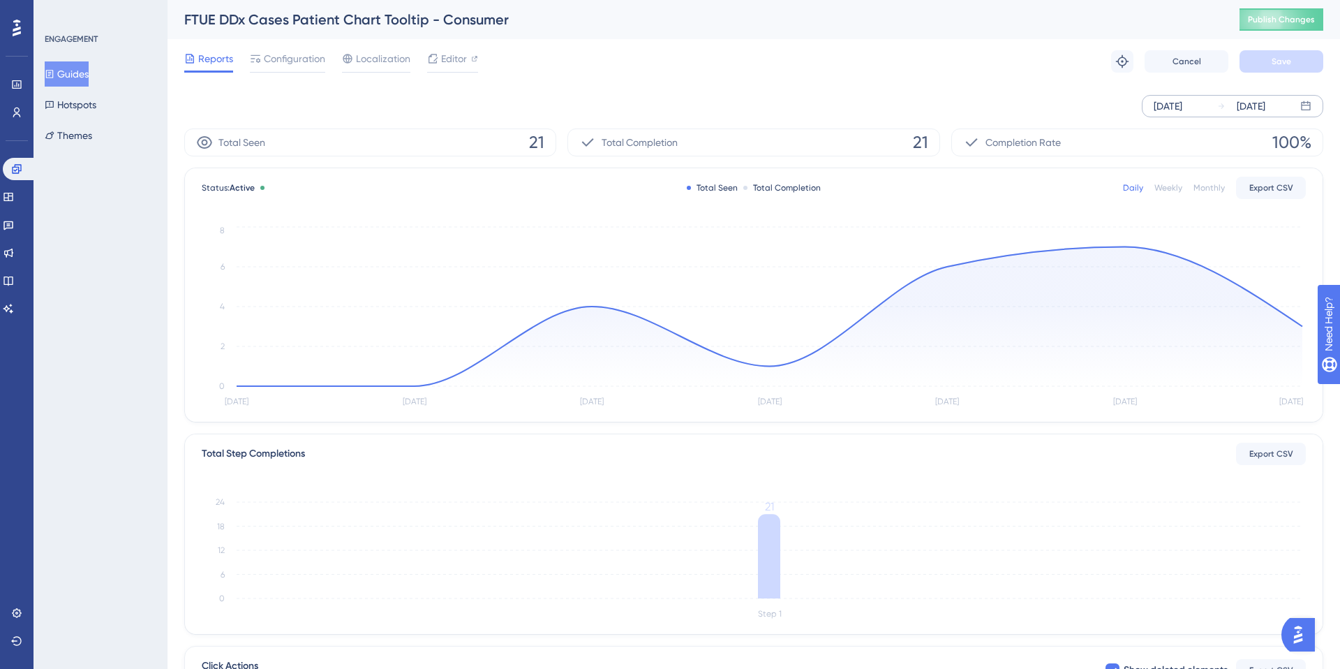
click at [1162, 112] on div "Aug 27 2025" at bounding box center [1168, 106] width 29 height 17
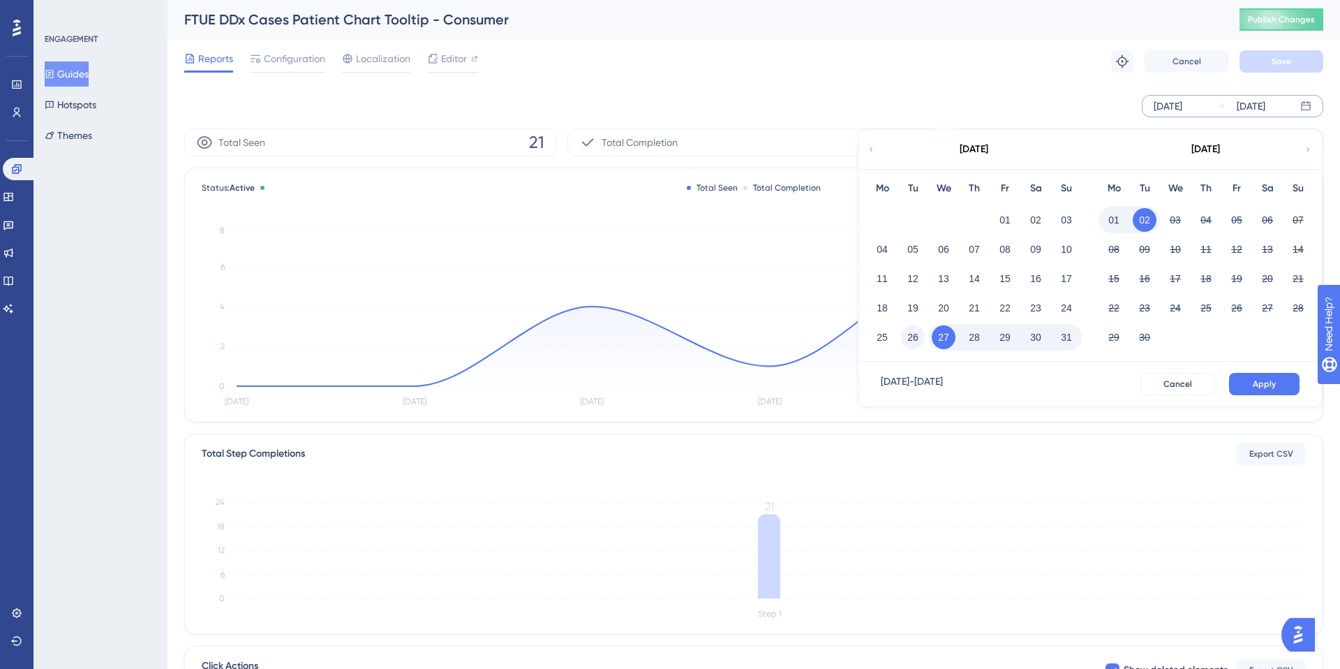
click at [919, 339] on button "26" at bounding box center [913, 337] width 24 height 24
click at [965, 339] on button "28" at bounding box center [975, 337] width 24 height 24
click at [942, 337] on button "27" at bounding box center [944, 337] width 24 height 24
click at [1172, 386] on span "Cancel" at bounding box center [1178, 383] width 29 height 11
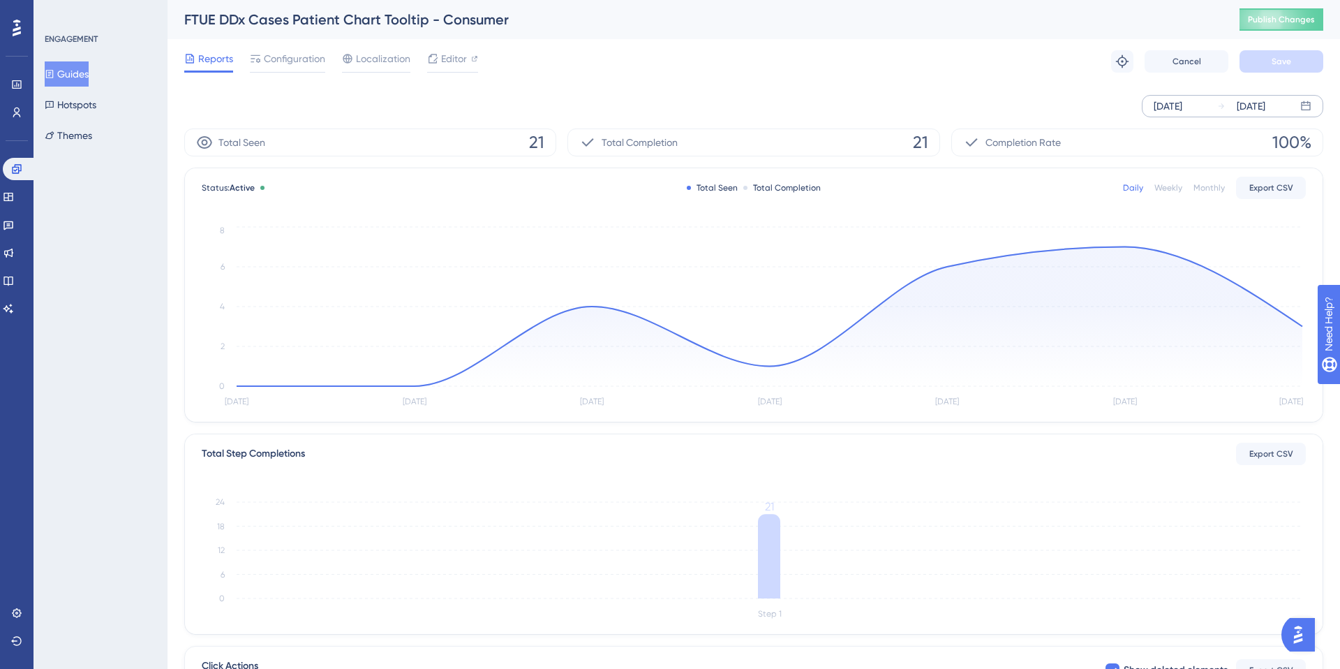
click at [814, 96] on div "Aug 27 2025 Sep 02 2025" at bounding box center [753, 106] width 1139 height 22
click at [297, 60] on span "Configuration" at bounding box center [294, 58] width 61 height 17
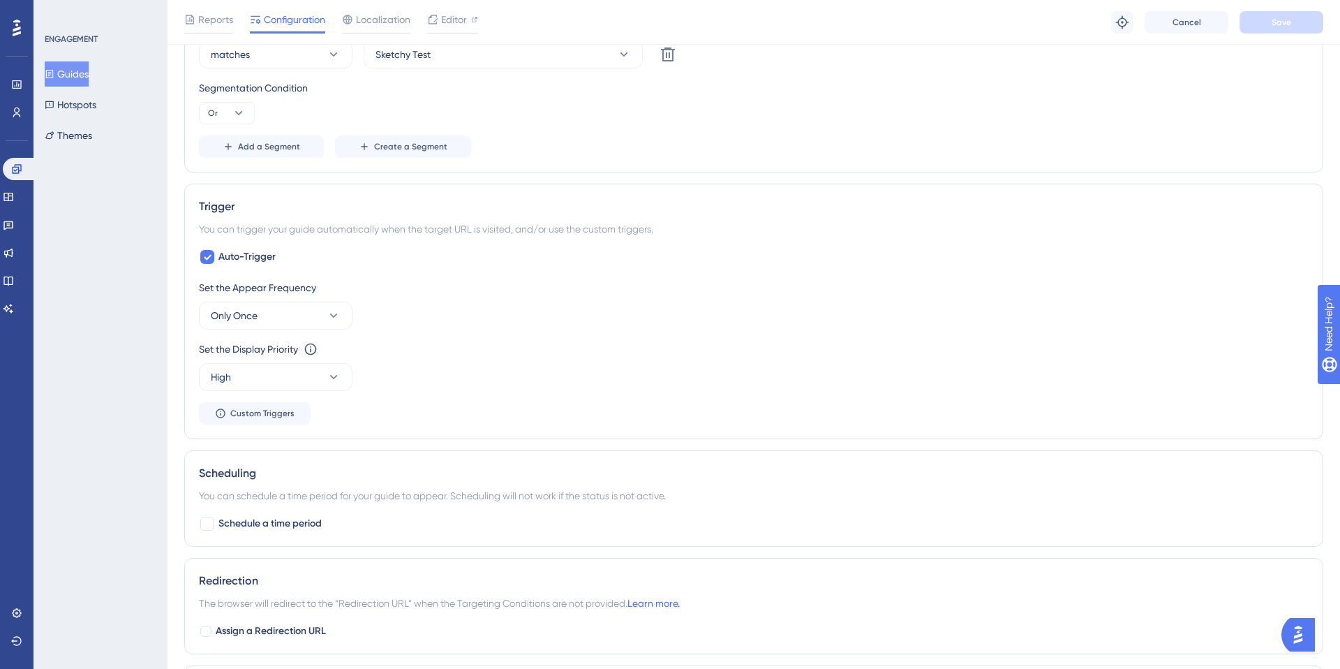
scroll to position [1027, 0]
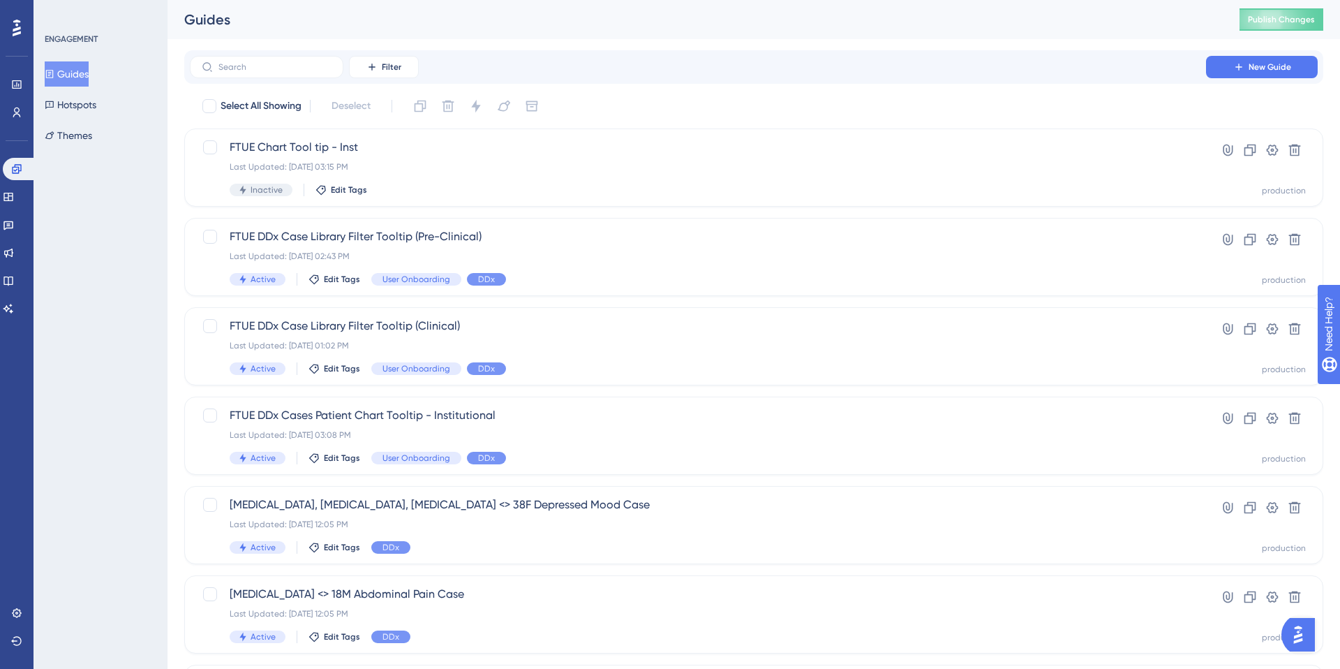
scroll to position [370, 0]
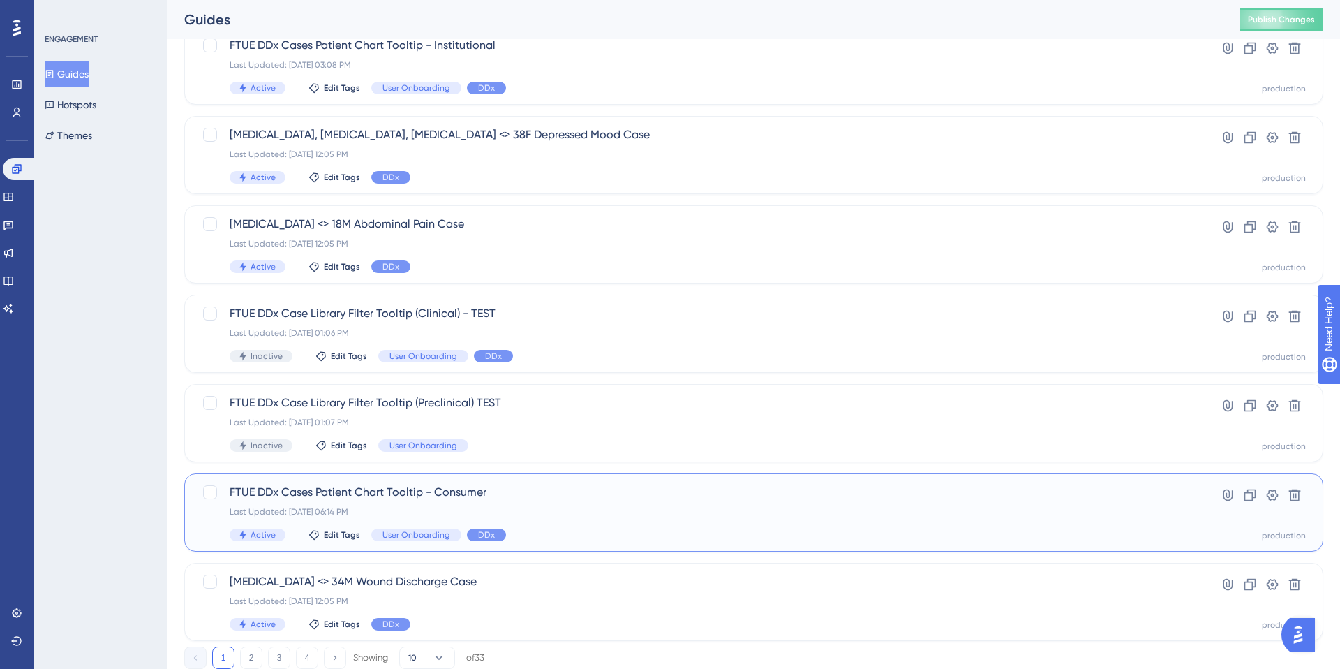
click at [510, 509] on div "Last Updated: Aug 28 2025, 06:14 PM" at bounding box center [698, 511] width 937 height 11
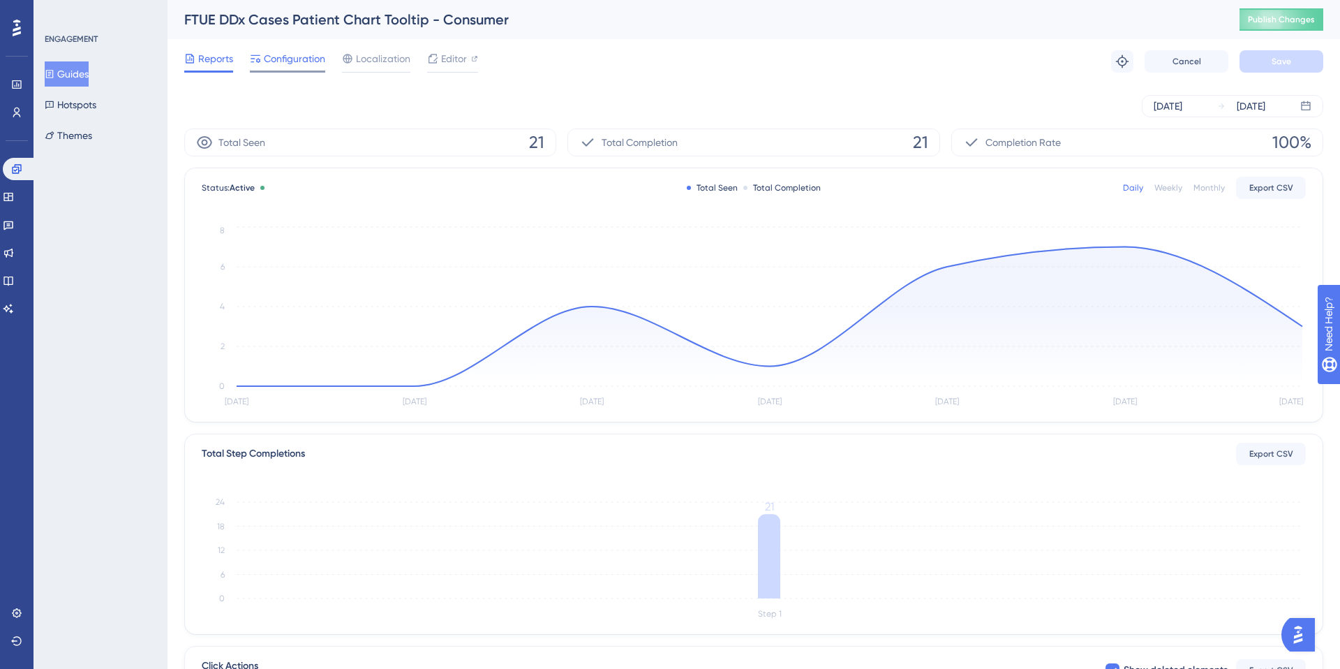
click at [297, 68] on div "Configuration" at bounding box center [287, 61] width 75 height 22
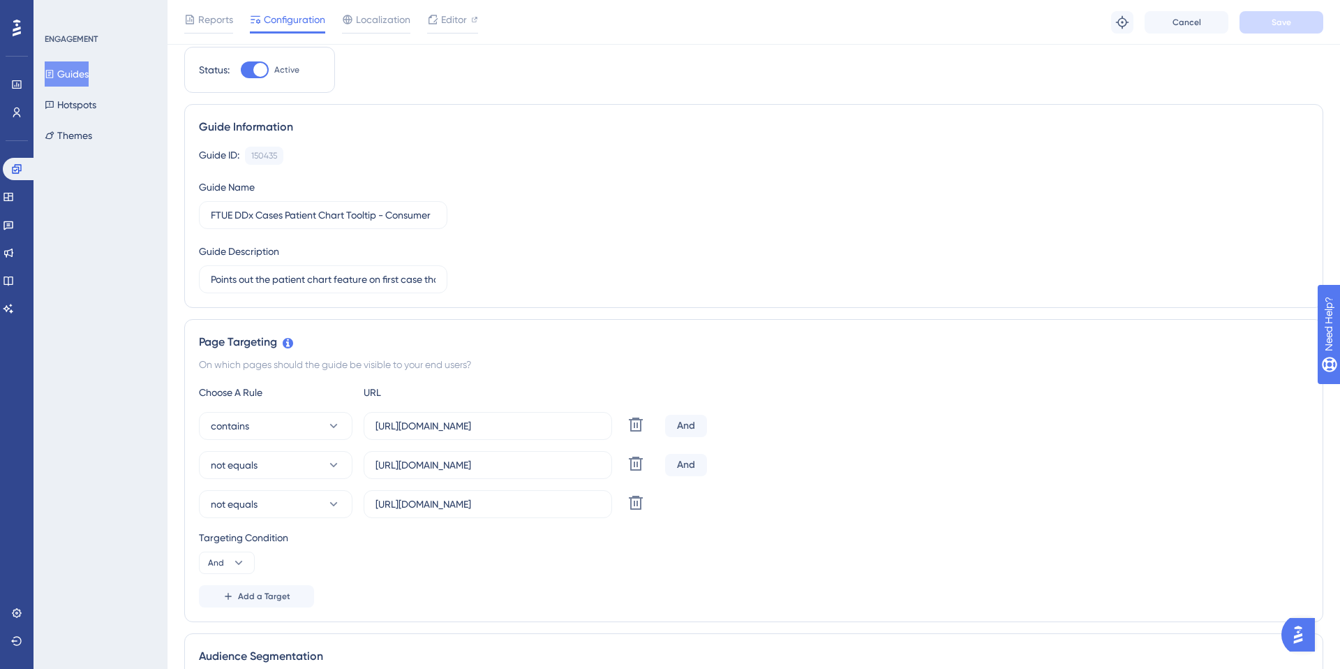
scroll to position [42, 0]
click at [69, 73] on button "Guides" at bounding box center [67, 73] width 44 height 25
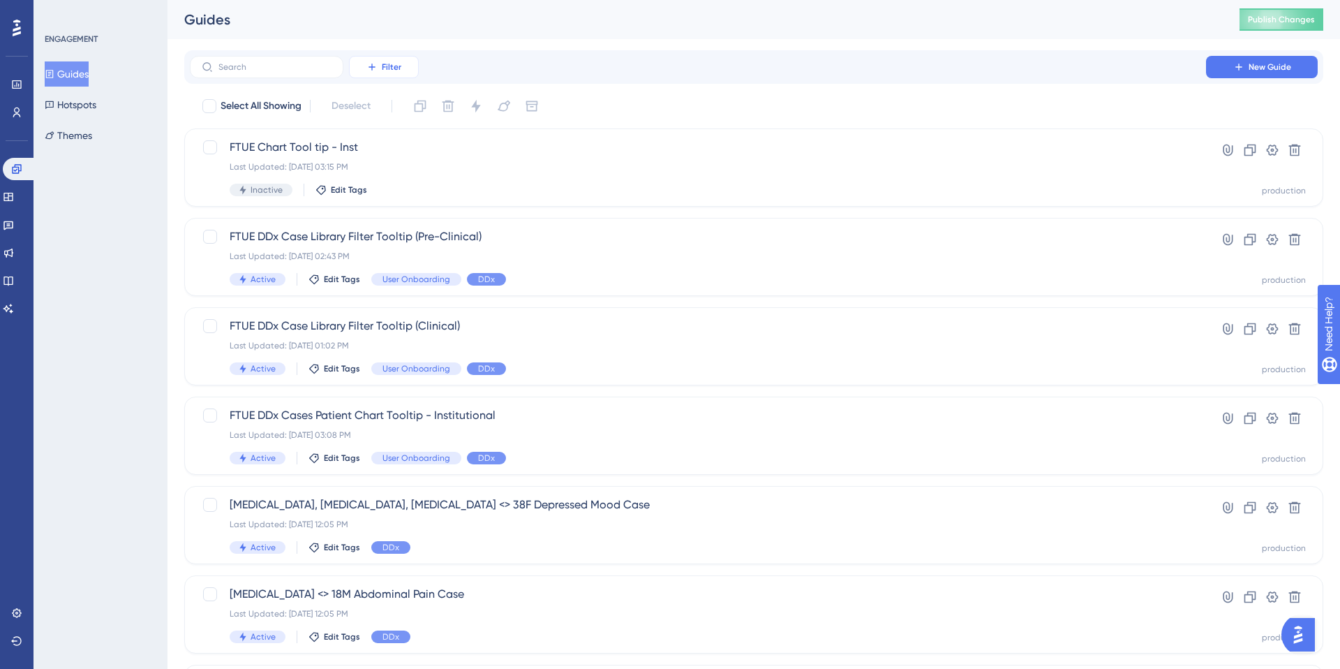
click at [366, 68] on icon at bounding box center [371, 66] width 11 height 11
click at [392, 188] on span "Status" at bounding box center [383, 190] width 29 height 17
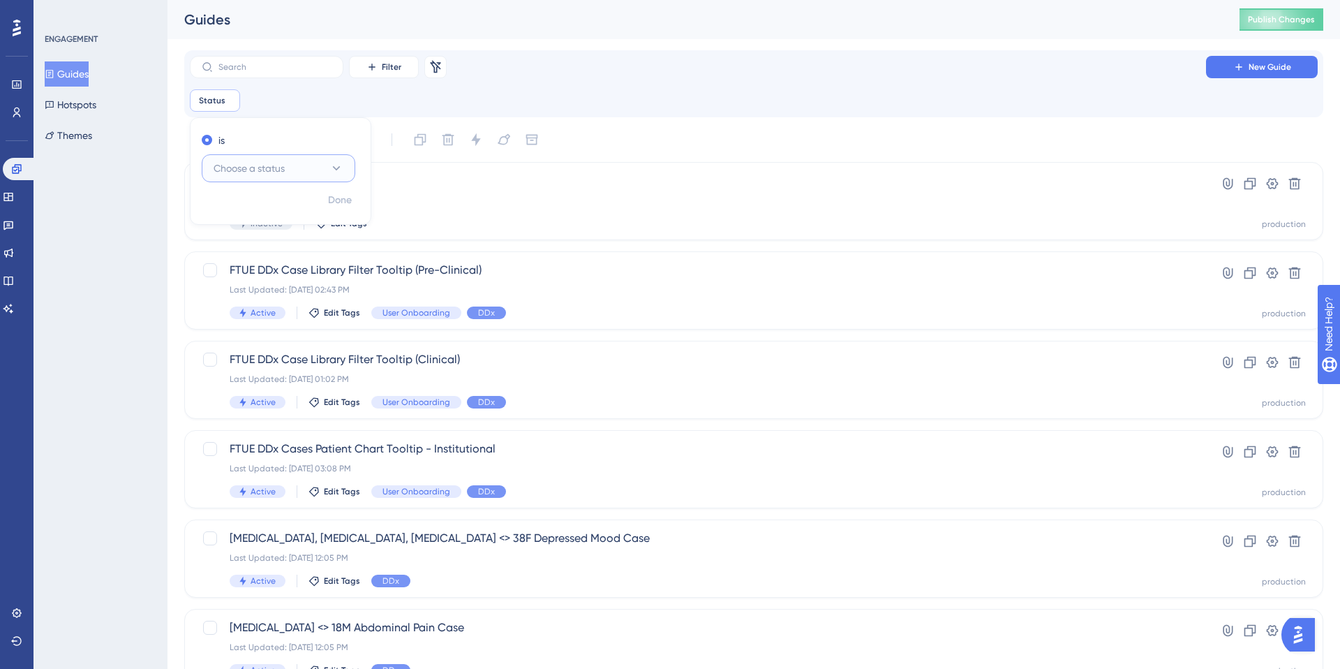
click at [270, 170] on span "Choose a status" at bounding box center [249, 168] width 71 height 17
click at [247, 217] on span "Active" at bounding box center [236, 210] width 28 height 17
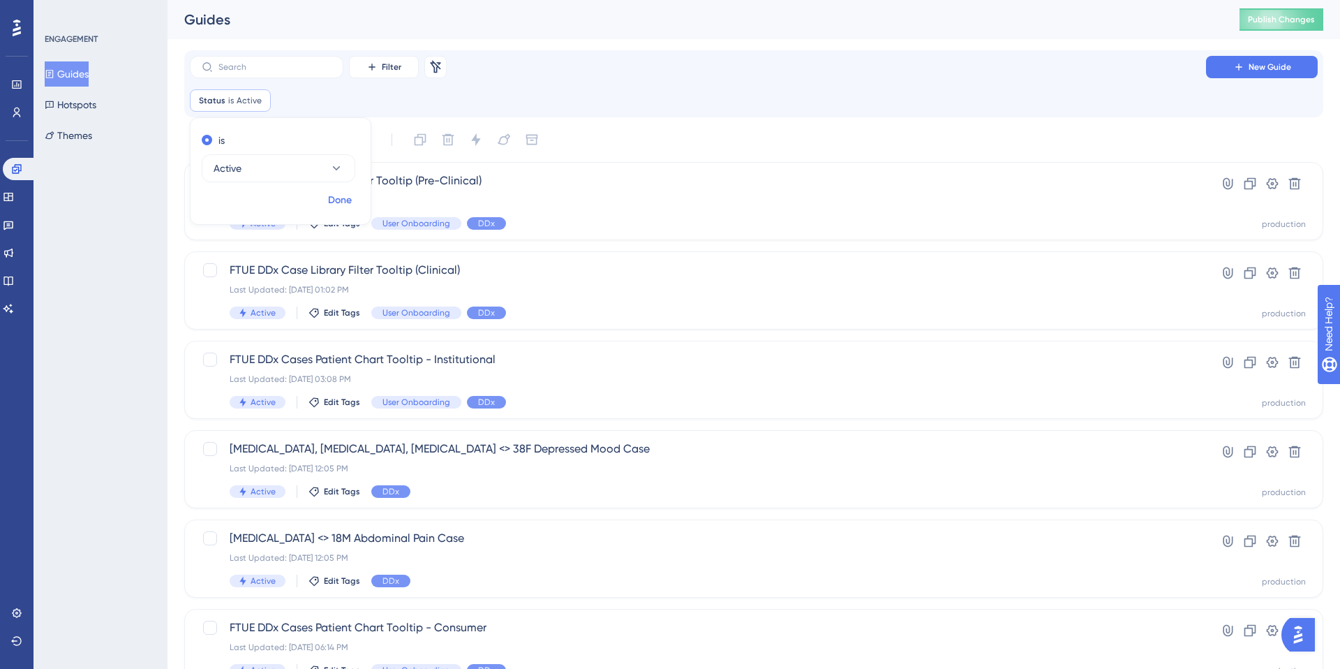
click at [332, 206] on span "Done" at bounding box center [340, 200] width 24 height 17
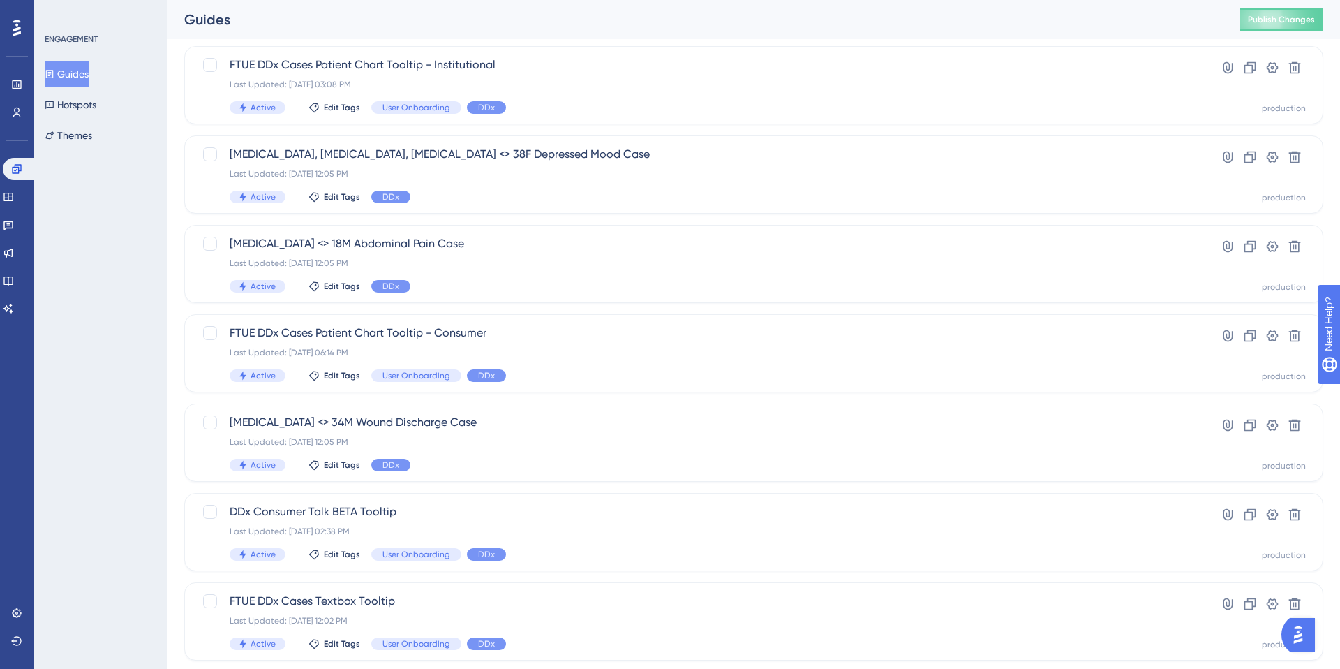
scroll to position [448, 0]
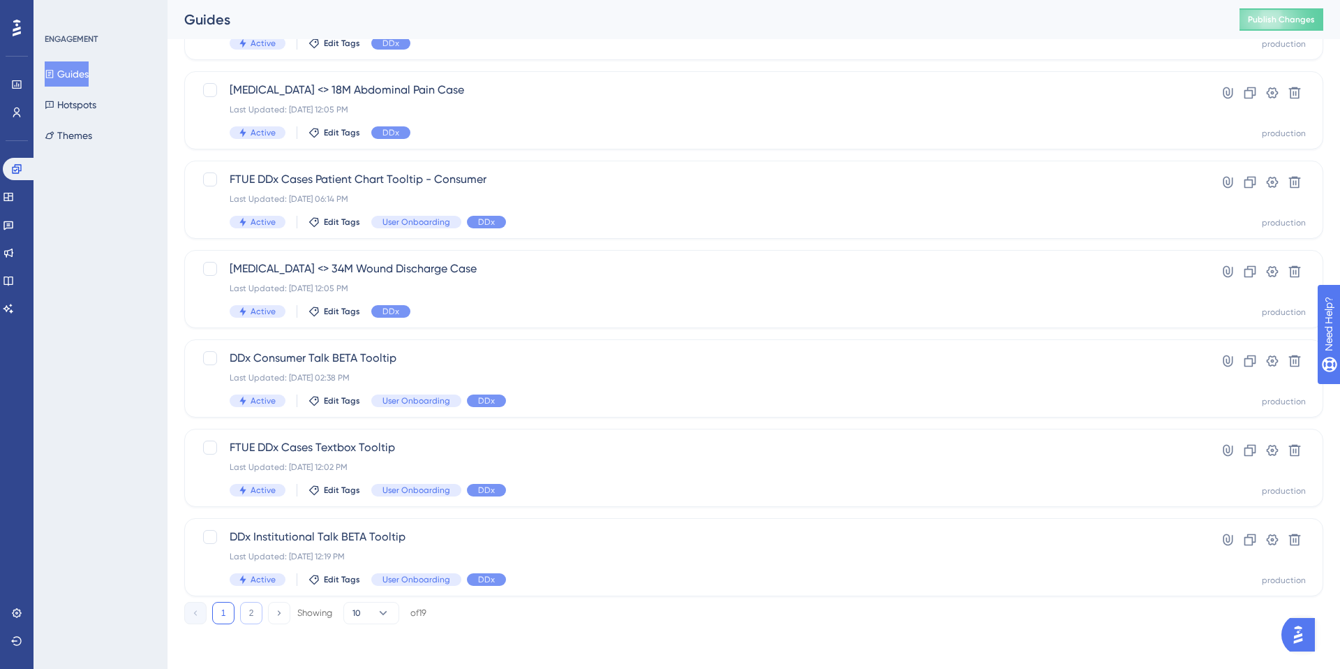
click at [257, 613] on button "2" at bounding box center [251, 613] width 22 height 22
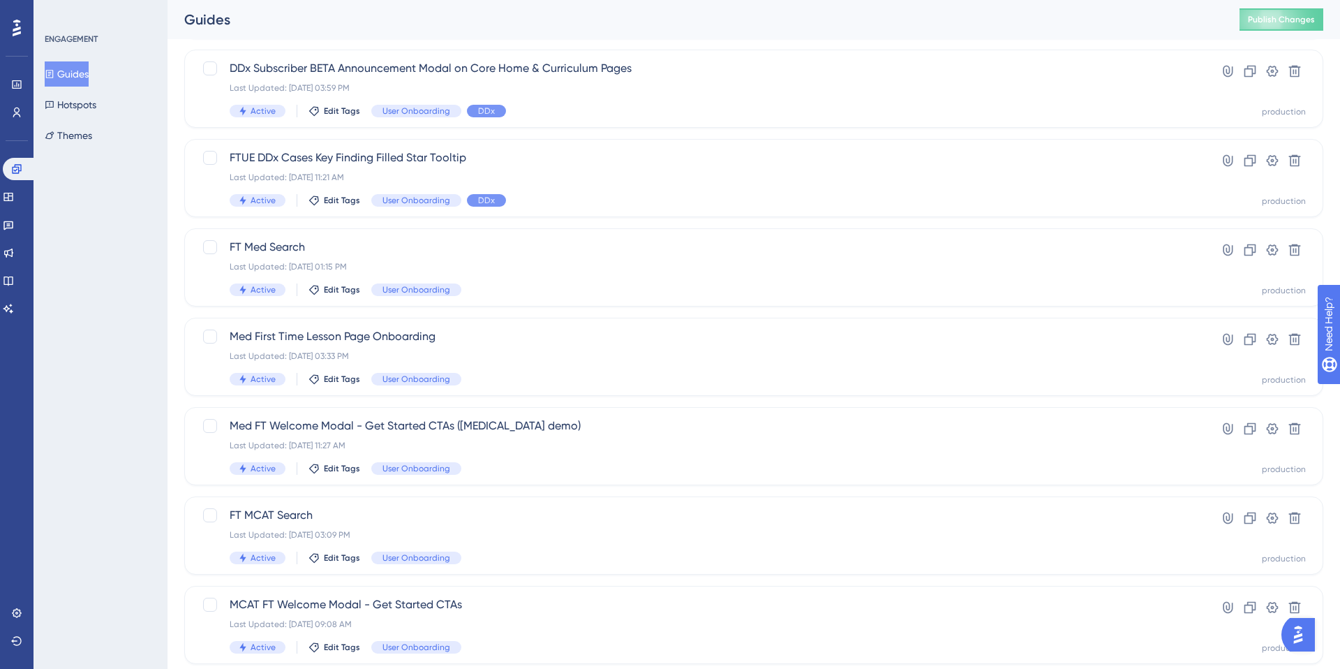
scroll to position [195, 0]
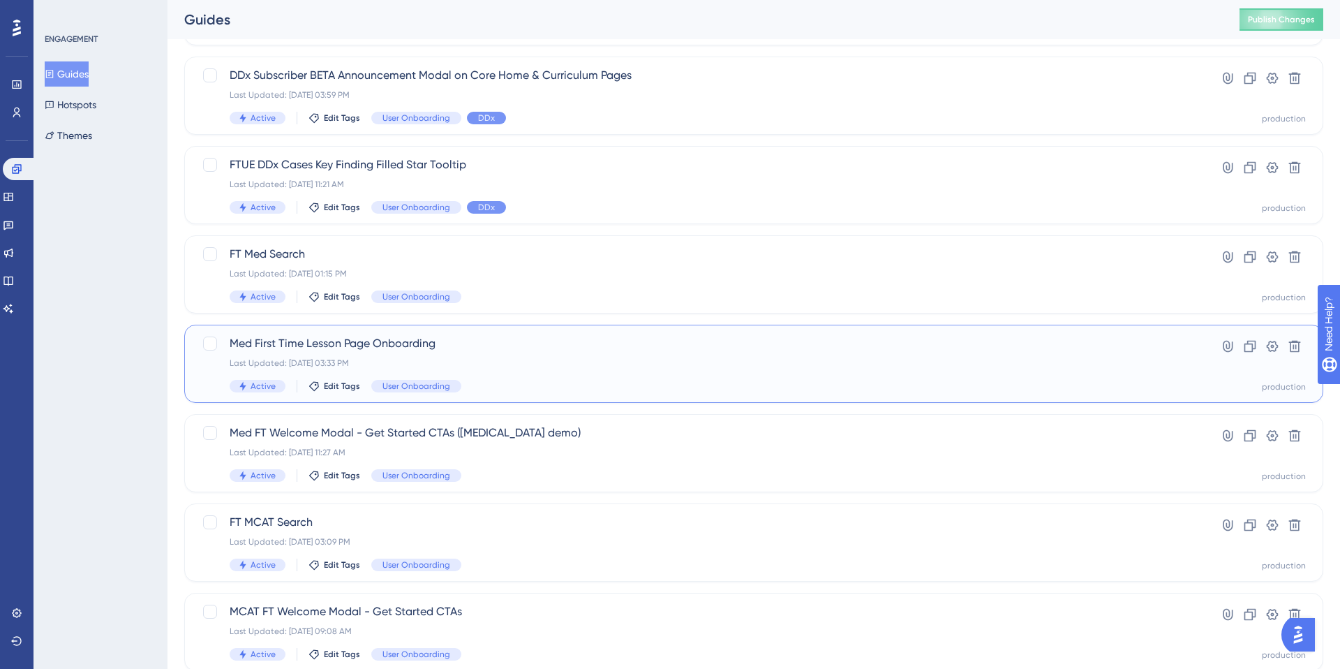
click at [556, 362] on div "Last Updated: Feb 14 2025, 03:33 PM" at bounding box center [698, 362] width 937 height 11
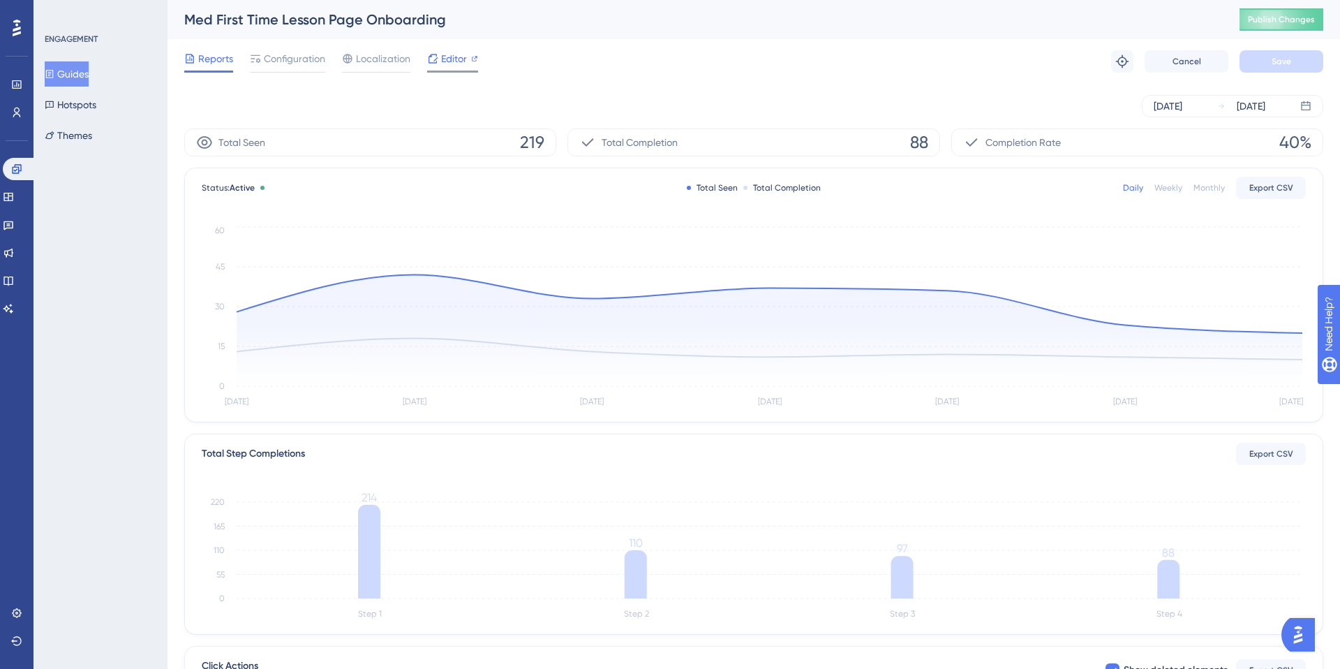
click at [463, 59] on span "Editor" at bounding box center [454, 58] width 26 height 17
click at [299, 59] on span "Configuration" at bounding box center [294, 58] width 61 height 17
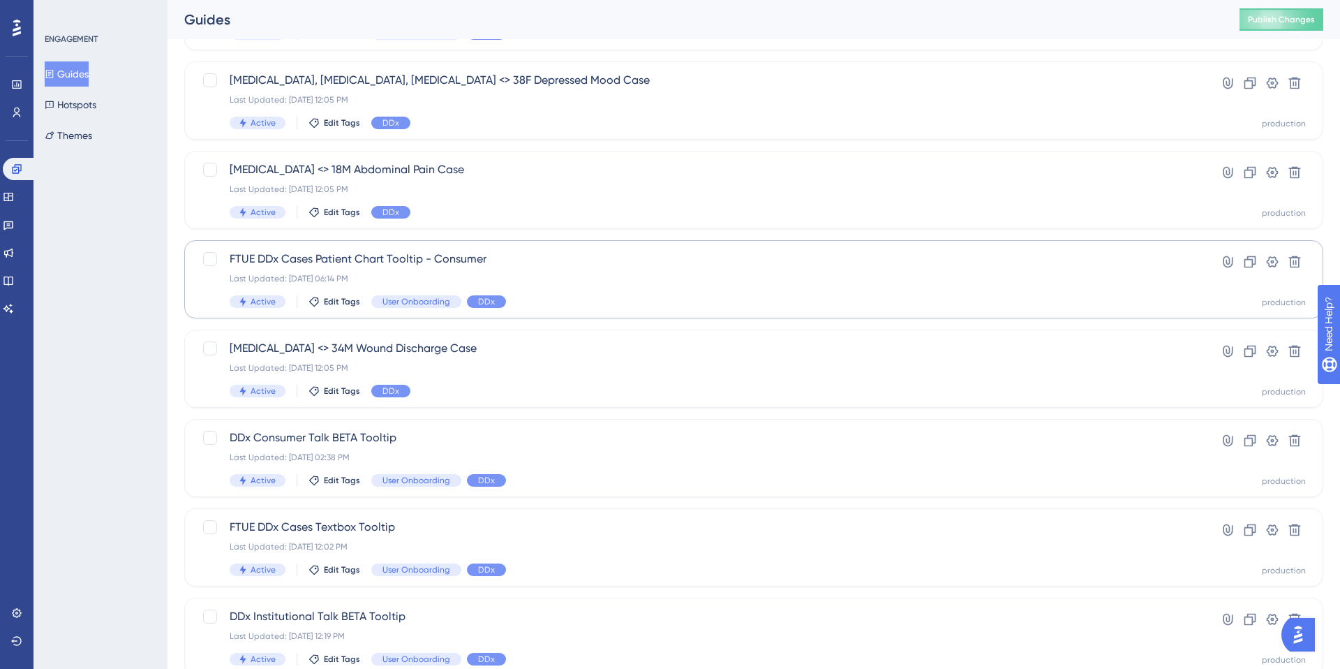
scroll to position [448, 0]
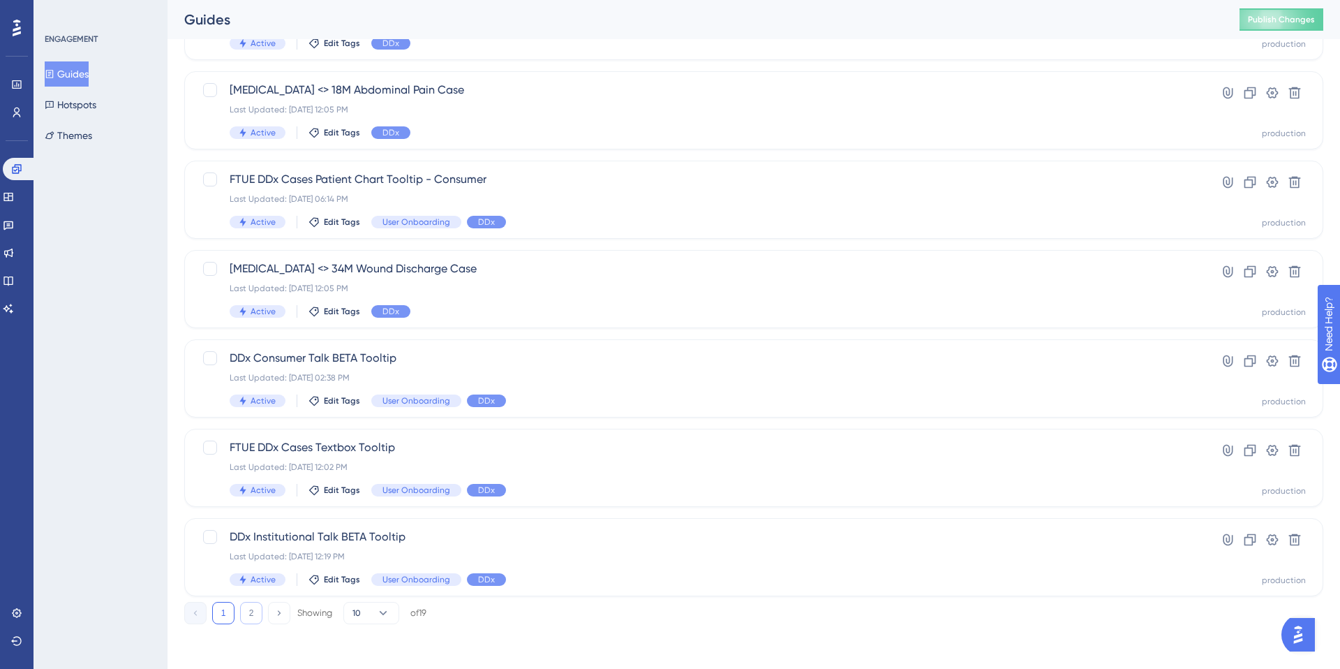
click at [250, 616] on button "2" at bounding box center [251, 613] width 22 height 22
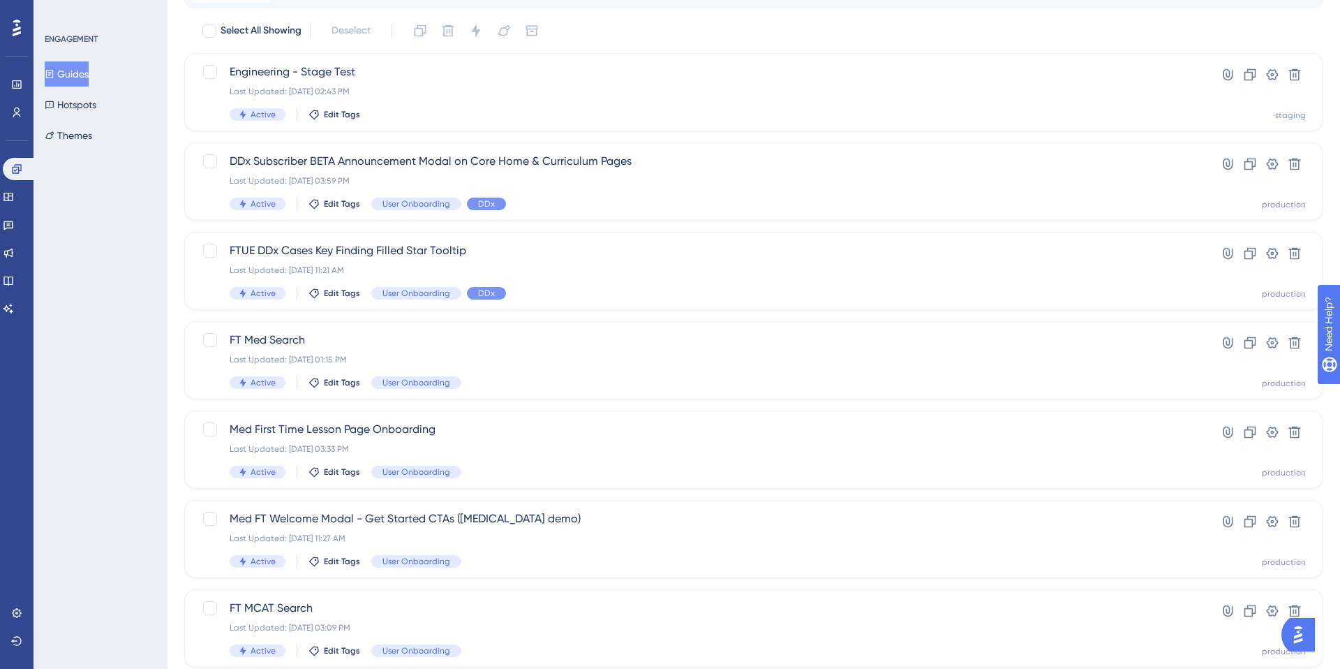
scroll to position [0, 0]
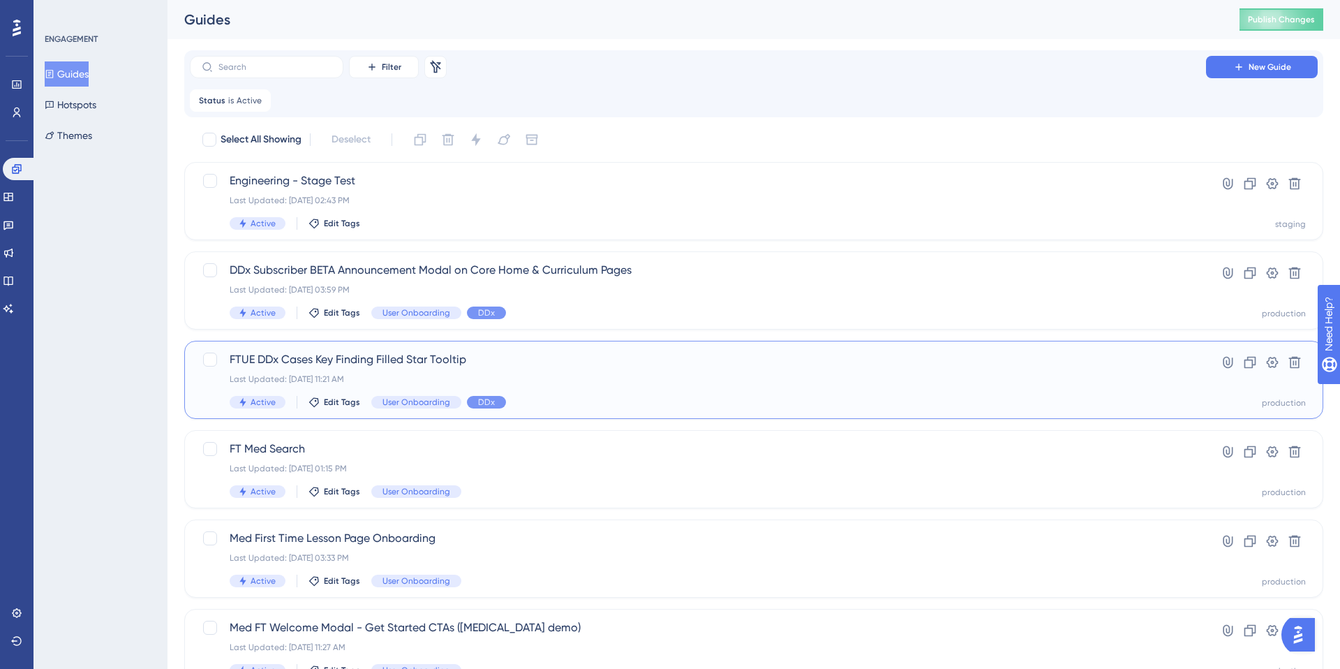
click at [549, 374] on div "Last Updated: May 05 2025, 11:21 AM" at bounding box center [698, 378] width 937 height 11
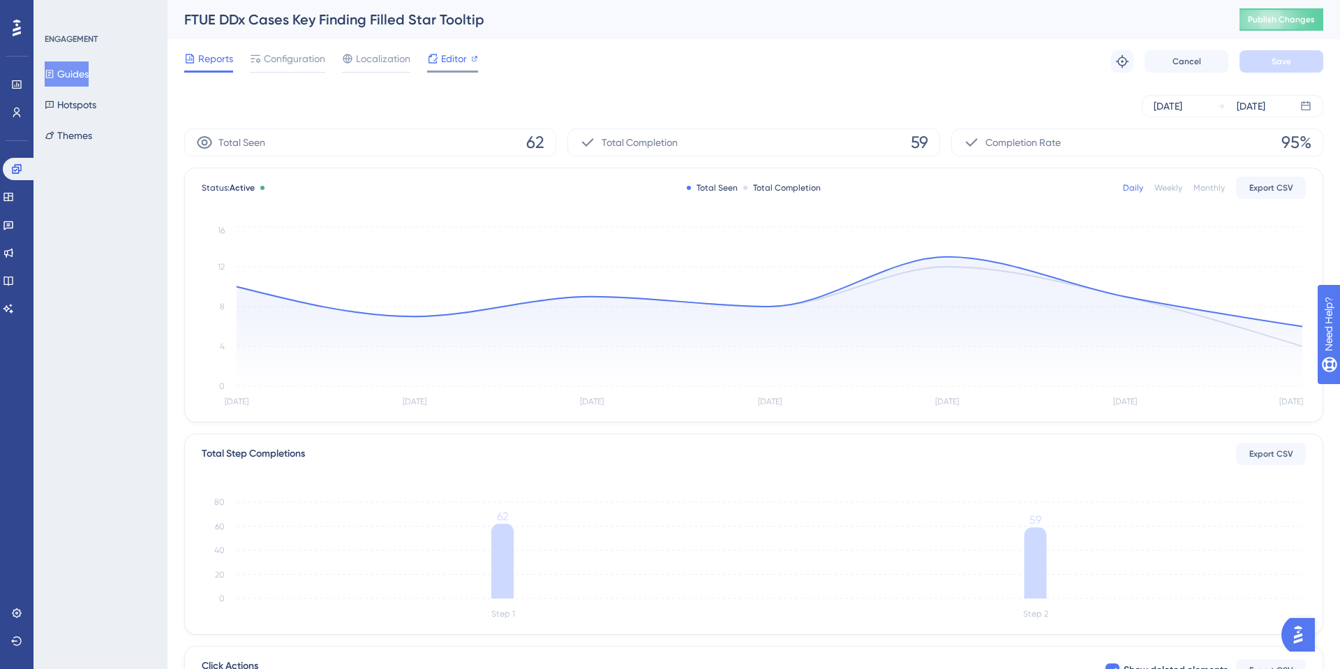
click at [436, 64] on div at bounding box center [432, 58] width 11 height 17
click at [306, 60] on span "Configuration" at bounding box center [294, 58] width 61 height 17
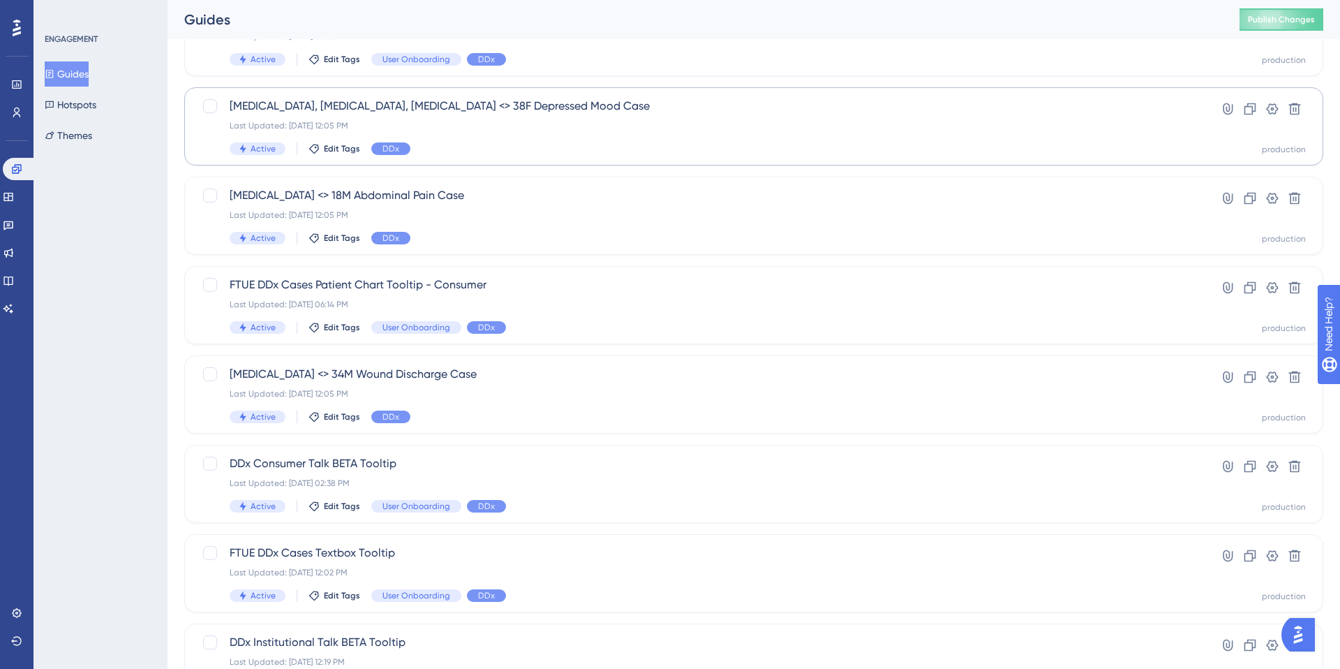
scroll to position [448, 0]
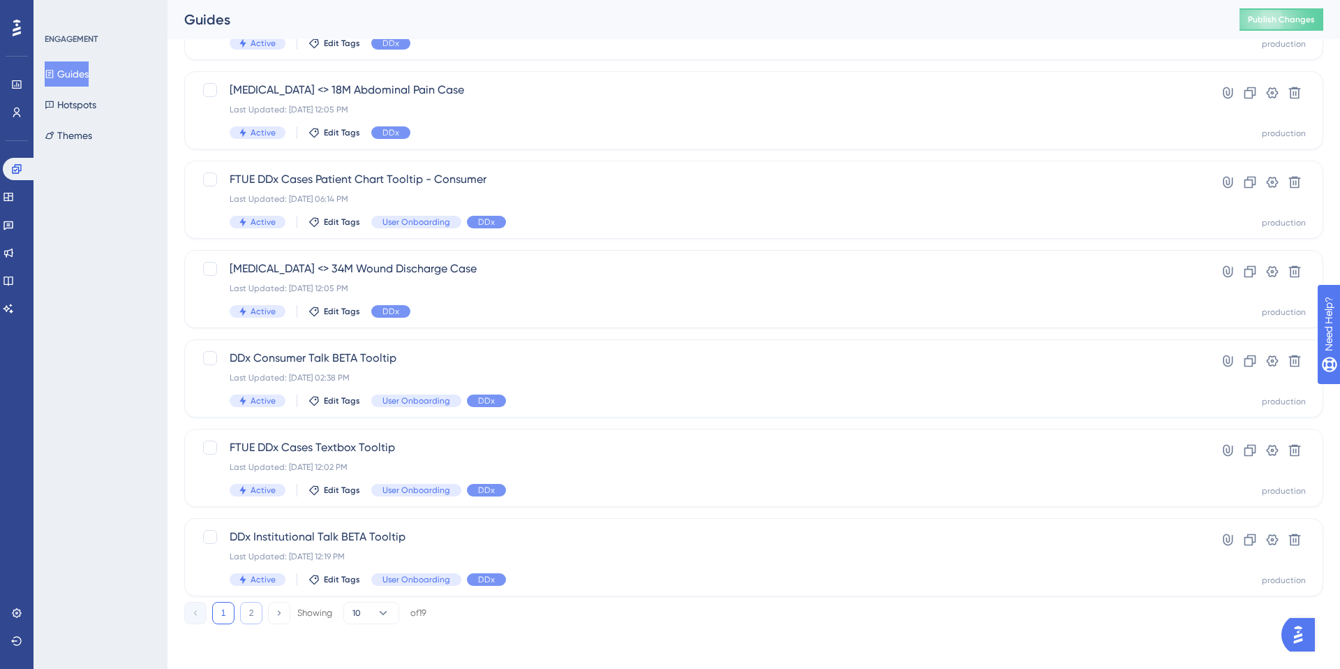
click at [251, 609] on button "2" at bounding box center [251, 613] width 22 height 22
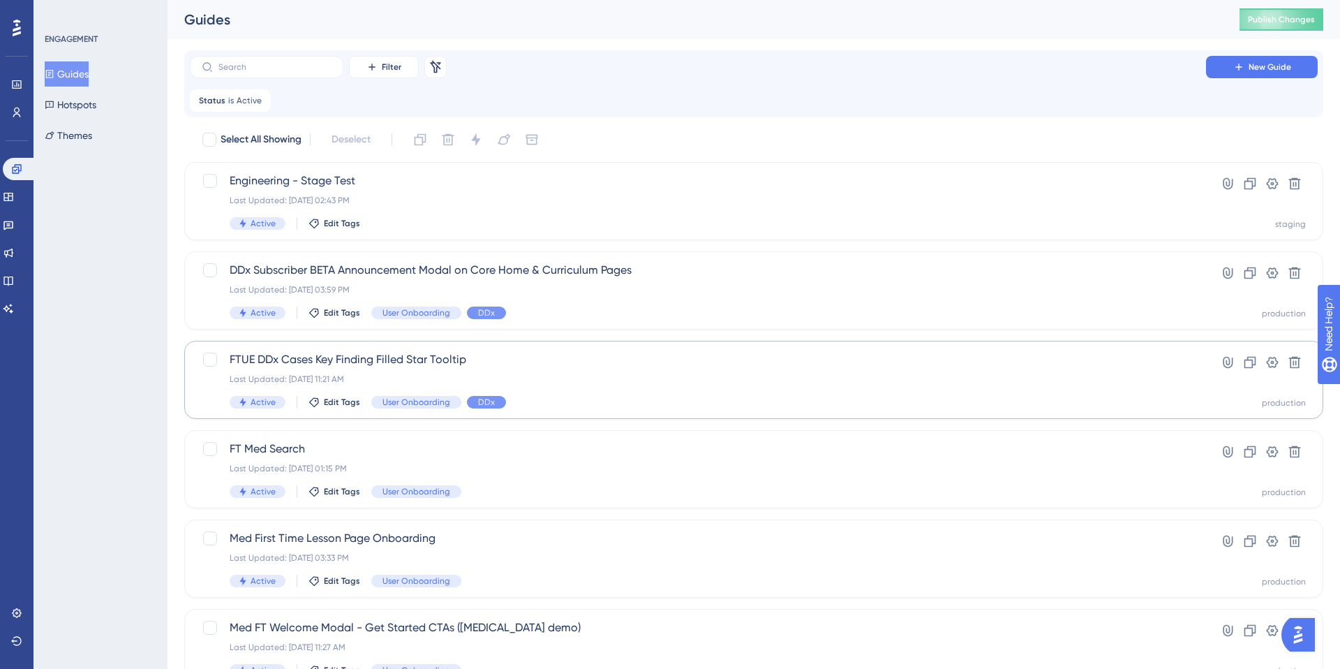
scroll to position [359, 0]
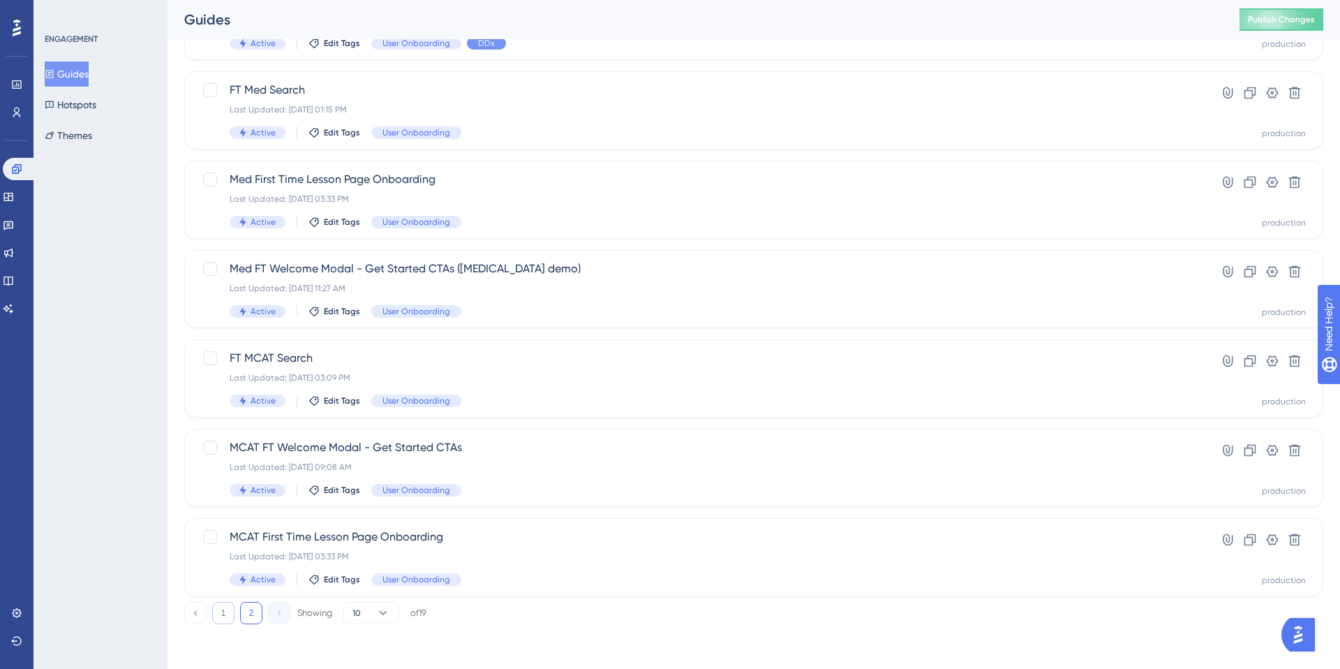
click at [220, 614] on button "1" at bounding box center [223, 613] width 22 height 22
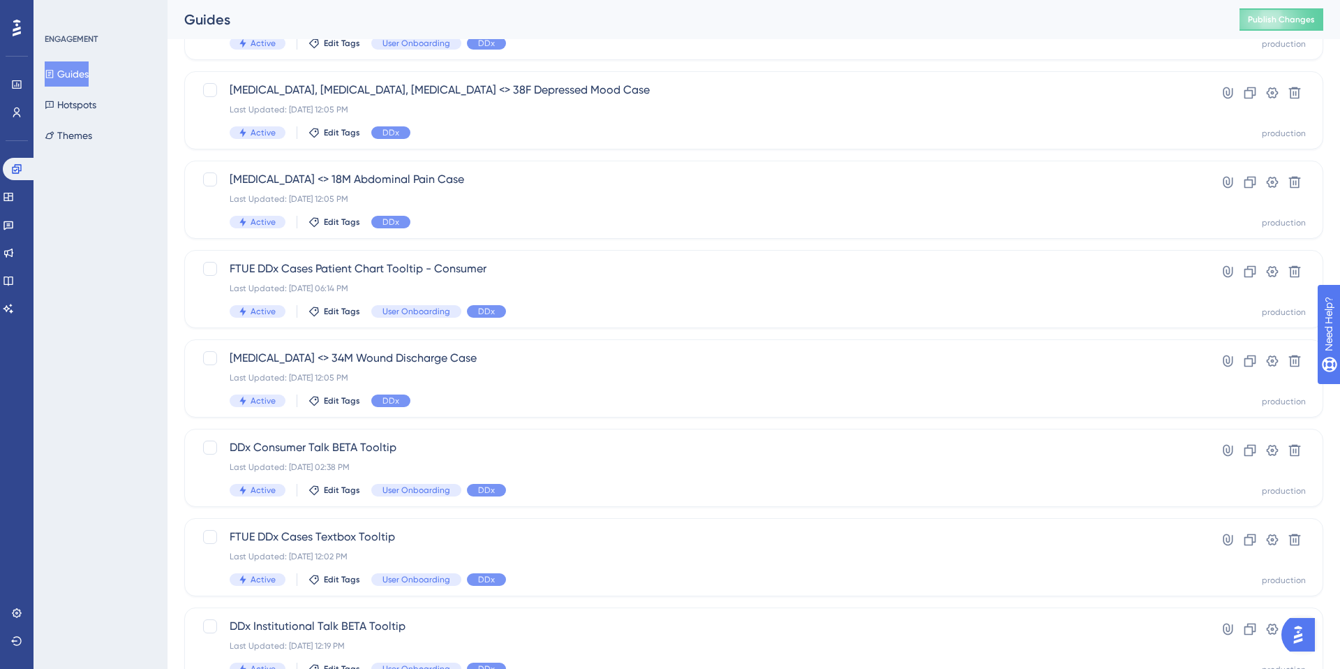
scroll to position [448, 0]
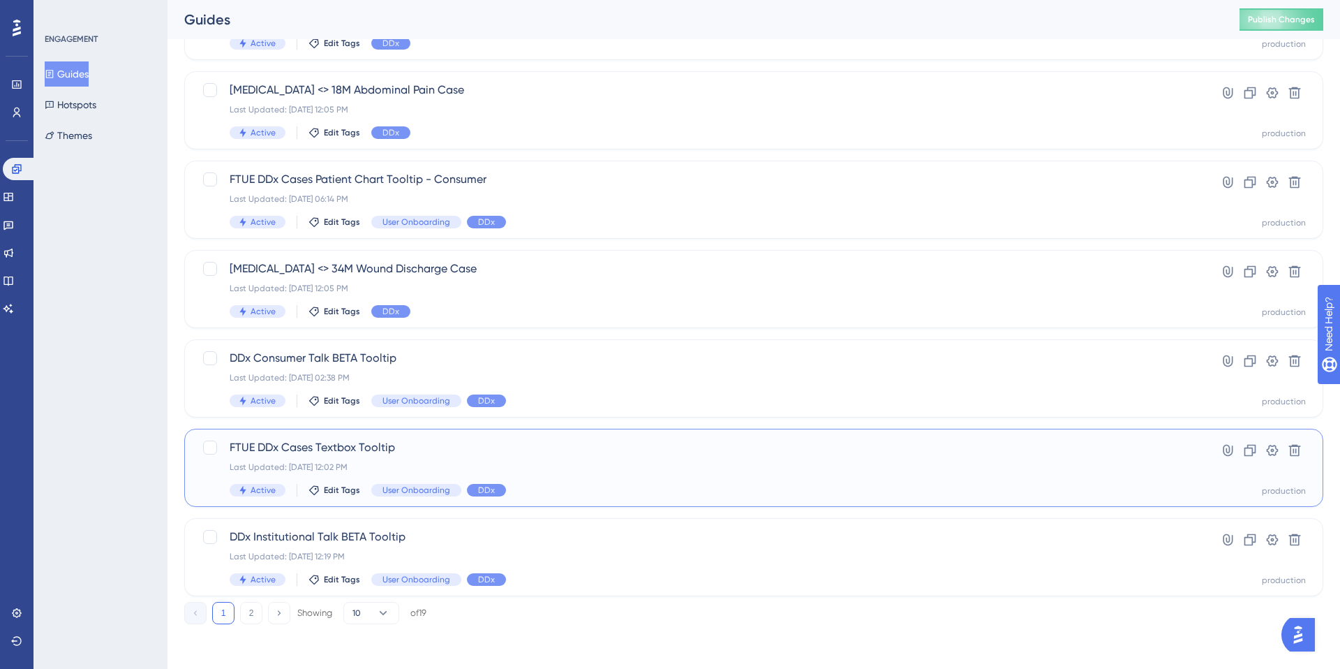
click at [627, 473] on div "FTUE DDx Cases Textbox Tooltip Last Updated: May 12 2025, 12:02 PM Active Edit …" at bounding box center [698, 467] width 937 height 57
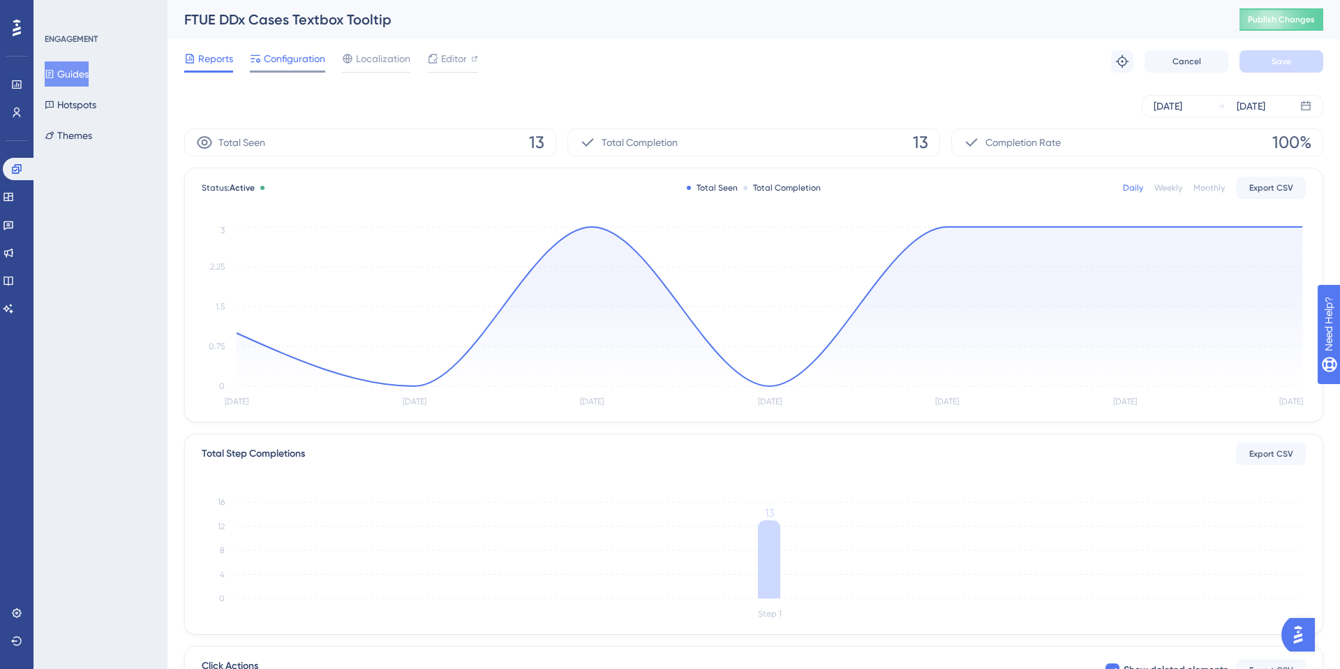
click at [318, 61] on span "Configuration" at bounding box center [294, 58] width 61 height 17
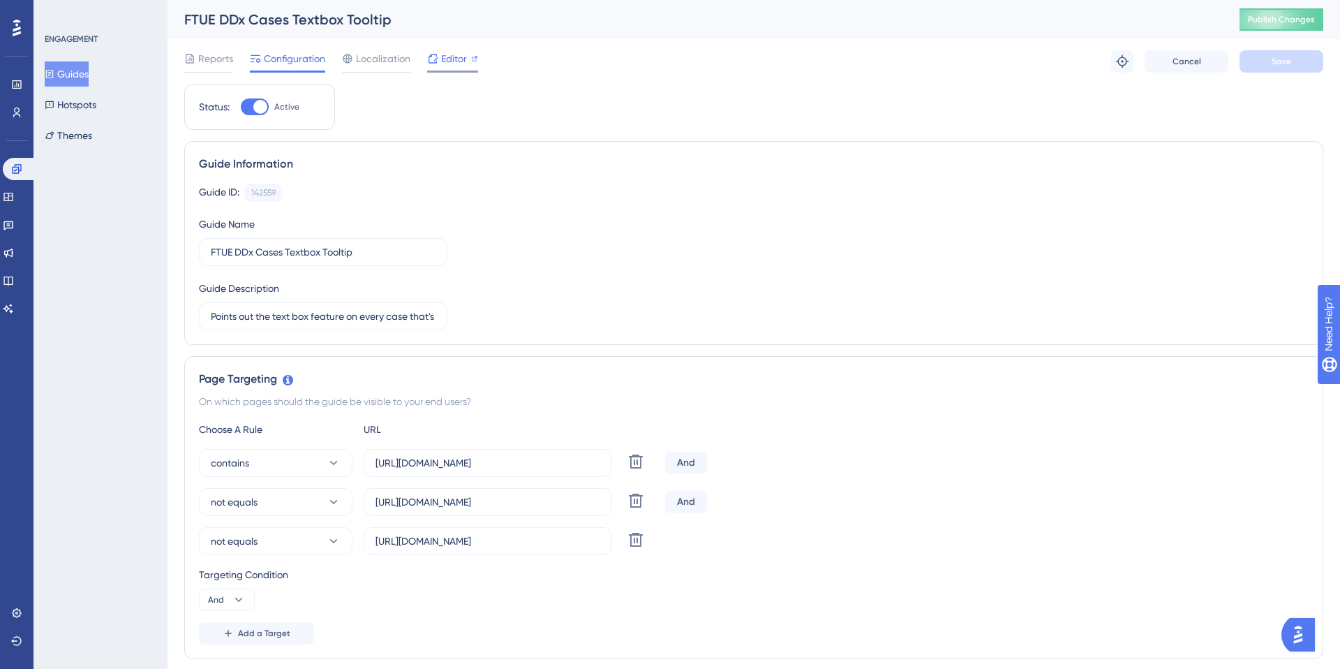
click at [440, 67] on div "Editor" at bounding box center [452, 61] width 51 height 22
click at [251, 324] on label "Points out the text box feature on every case that's not the demo case. Encoura…" at bounding box center [323, 316] width 248 height 28
click at [251, 324] on input "Points out the text box feature on every case that's not the demo case. Encoura…" at bounding box center [323, 316] width 225 height 15
click at [244, 320] on input "Points out the text box feature on every case that's not the demo case. Encoura…" at bounding box center [323, 316] width 225 height 15
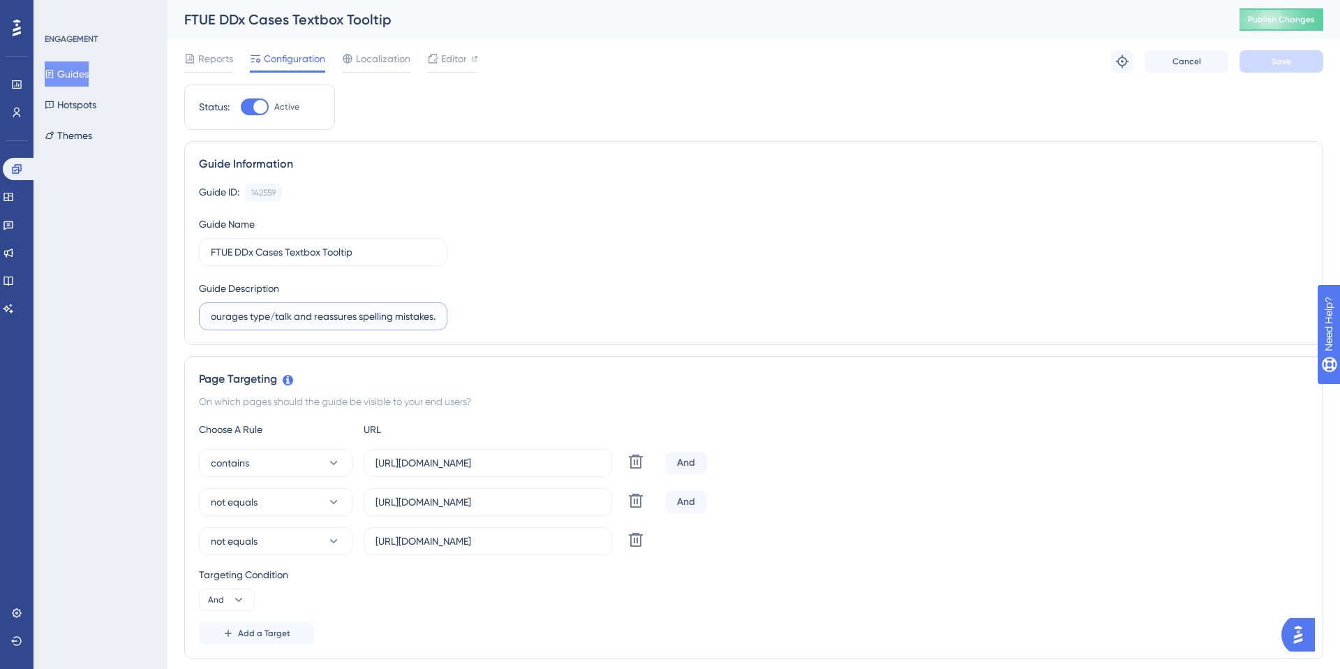
click at [279, 320] on input "Points out the text box feature on every case that's not the demo case. Encoura…" at bounding box center [323, 316] width 225 height 15
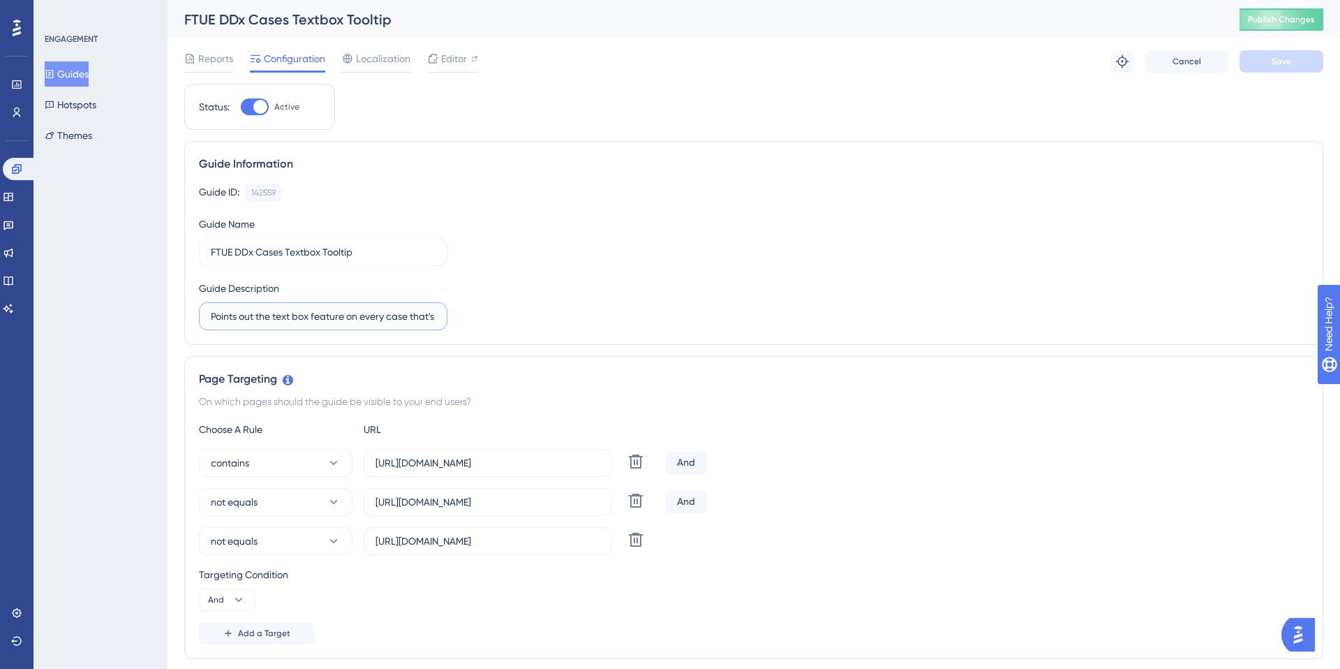
drag, startPoint x: 279, startPoint y: 320, endPoint x: 191, endPoint y: 320, distance: 87.9
click at [191, 320] on div "Guide Information Guide ID: 142559 Copy Guide Name FTUE DDx Cases Textbox Toolt…" at bounding box center [753, 243] width 1139 height 204
click at [259, 312] on input "Points out the text box feature on every case that's not the demo case. Encoura…" at bounding box center [323, 316] width 225 height 15
drag, startPoint x: 260, startPoint y: 320, endPoint x: 453, endPoint y: 327, distance: 193.5
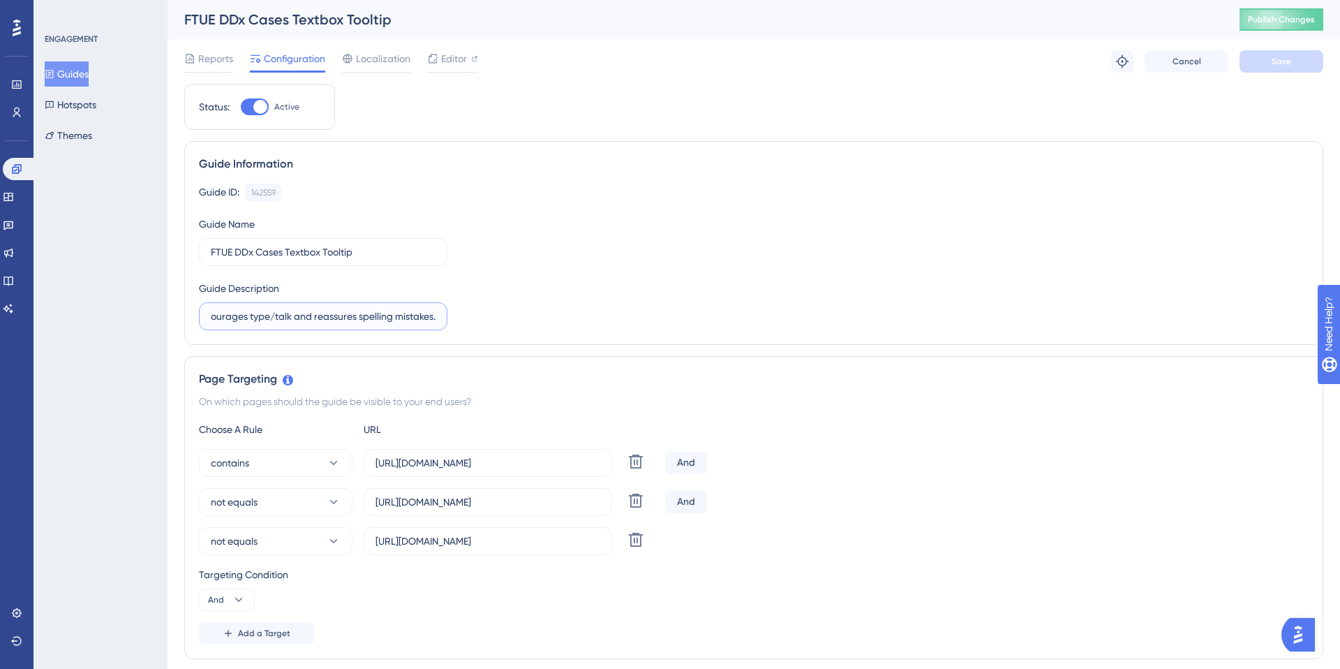
click at [453, 325] on div "Guide ID: 142559 Copy Guide Name FTUE DDx Cases Textbox Tooltip Guide Descripti…" at bounding box center [754, 257] width 1110 height 147
click at [107, 206] on div "ENGAGEMENT Guides Hotspots Themes" at bounding box center [101, 334] width 134 height 669
click at [461, 57] on span "Editor" at bounding box center [454, 58] width 26 height 17
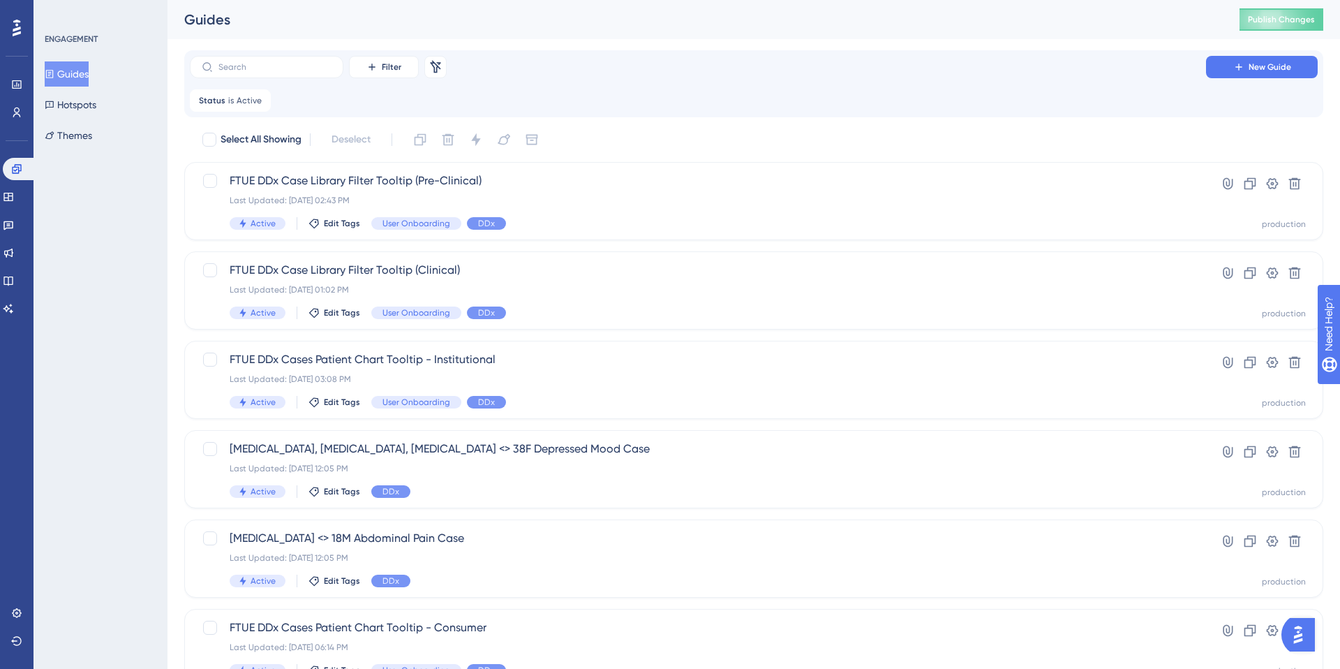
scroll to position [403, 0]
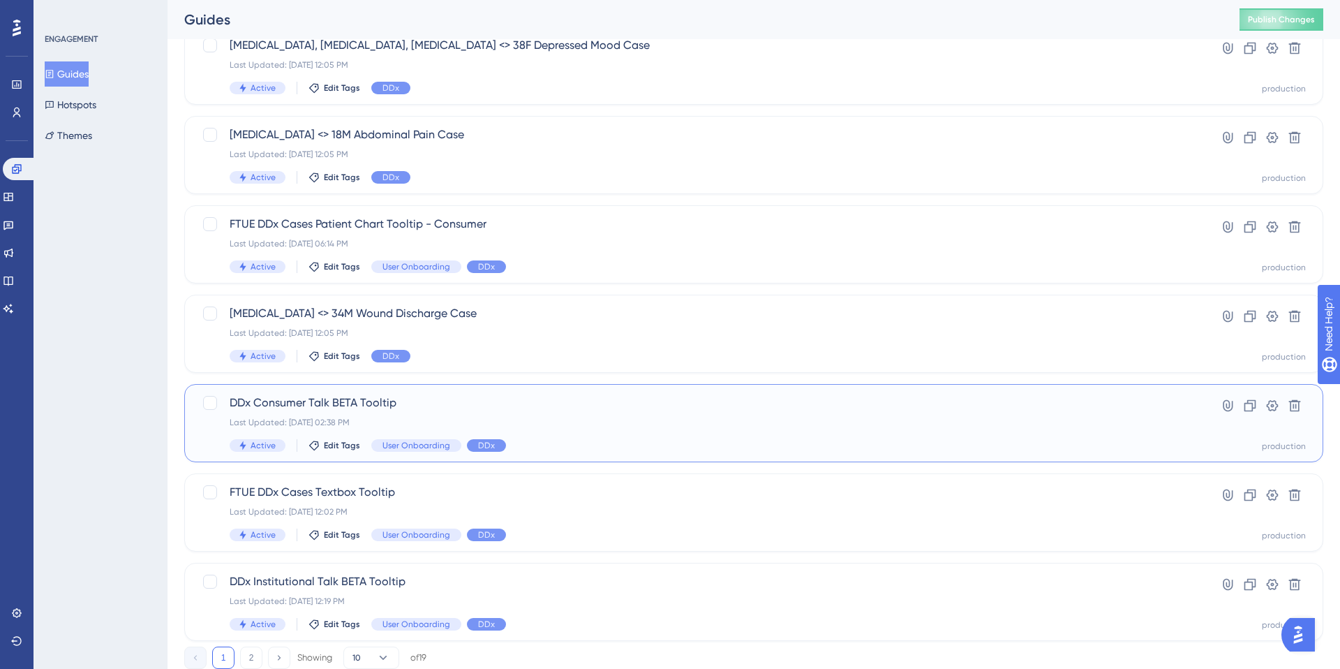
click at [452, 412] on div "DDx Consumer Talk BETA Tooltip Last Updated: May 16 2025, 02:38 PM Active Edit …" at bounding box center [698, 422] width 937 height 57
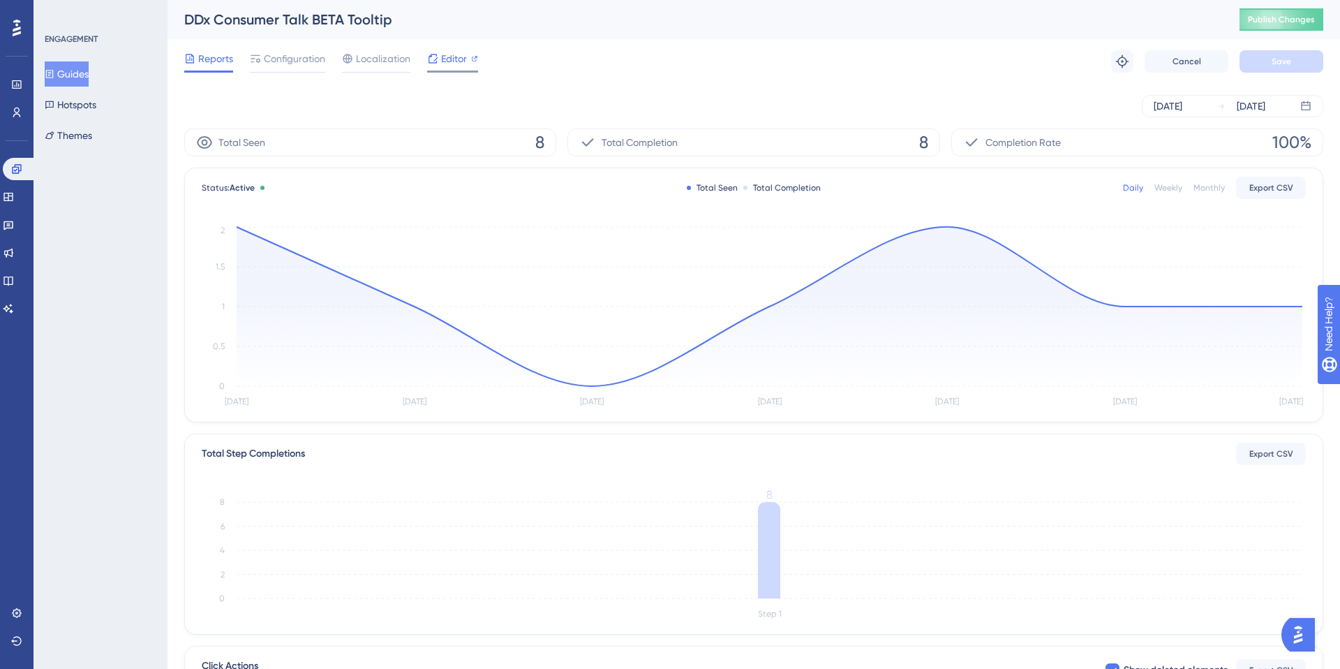
click at [451, 63] on span "Editor" at bounding box center [454, 58] width 26 height 17
click at [279, 59] on span "Configuration" at bounding box center [294, 58] width 61 height 17
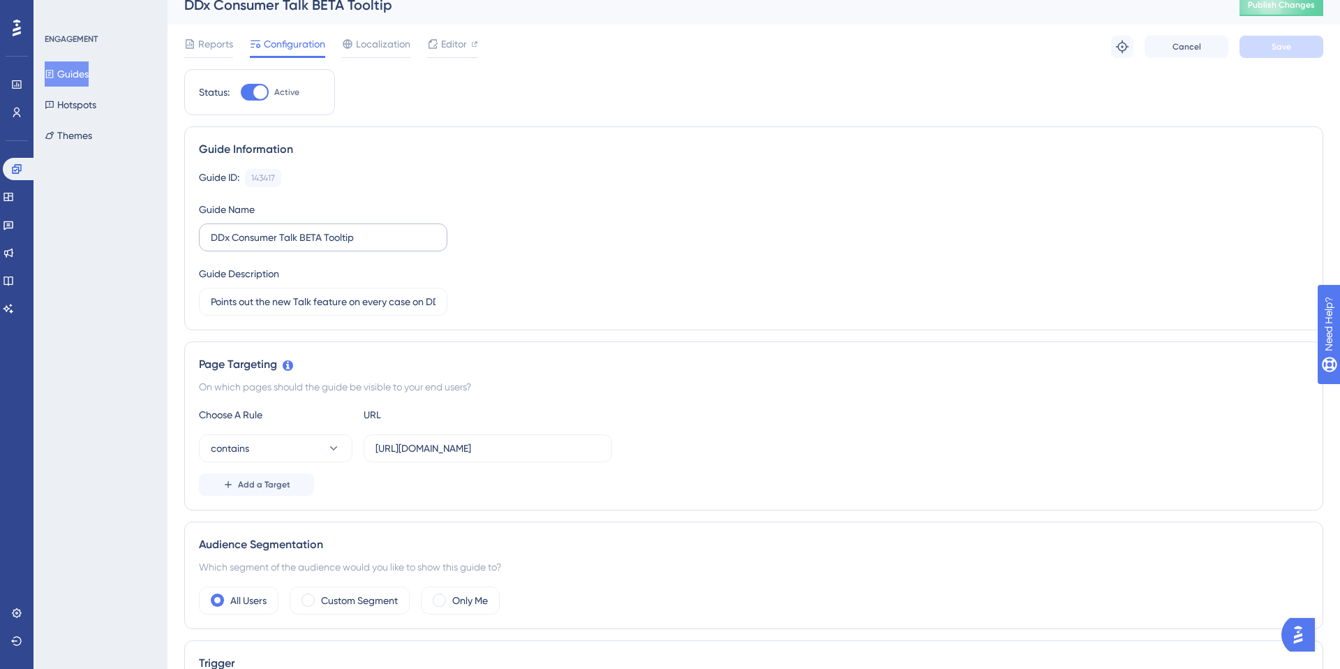
scroll to position [15, 0]
click at [227, 308] on input "Points out the new Talk feature on every case on DDx Consumer" at bounding box center [323, 300] width 225 height 15
drag, startPoint x: 229, startPoint y: 305, endPoint x: 334, endPoint y: 315, distance: 105.9
click at [334, 315] on div "Guide Information Guide ID: 143417 Copy Guide Name DDx Consumer Talk BETA Toolt…" at bounding box center [753, 228] width 1139 height 204
click at [329, 302] on input "Points out the new Talk feature on every case on DDx Consumer" at bounding box center [323, 300] width 225 height 15
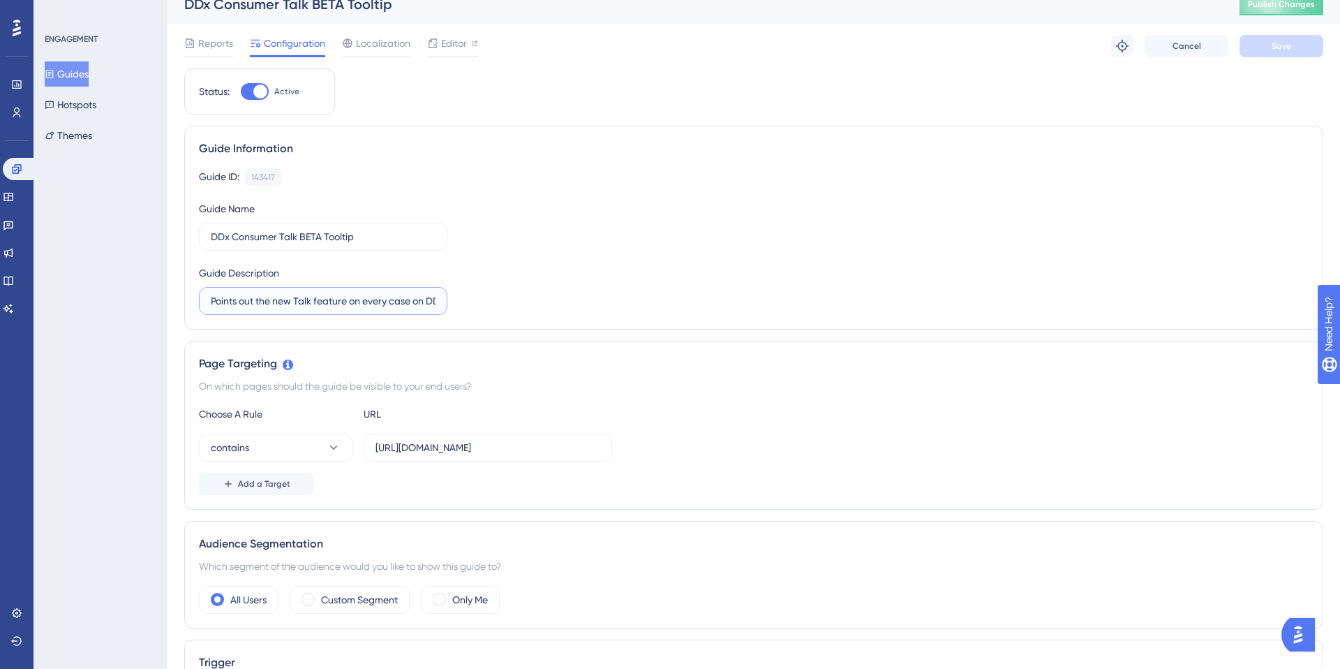
scroll to position [0, 61]
drag, startPoint x: 316, startPoint y: 299, endPoint x: 454, endPoint y: 306, distance: 138.3
click at [454, 306] on div "Guide ID: 143417 Copy Guide Name DDx Consumer Talk BETA Tooltip Guide Descripti…" at bounding box center [754, 241] width 1110 height 147
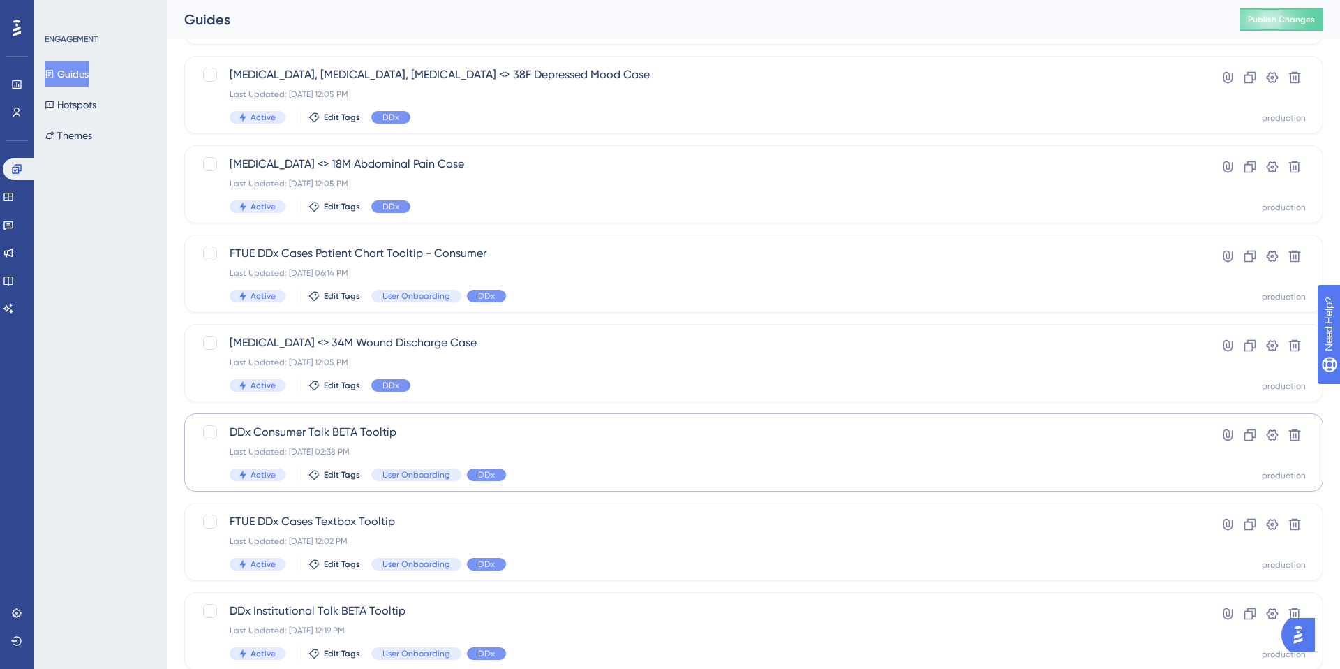
scroll to position [385, 0]
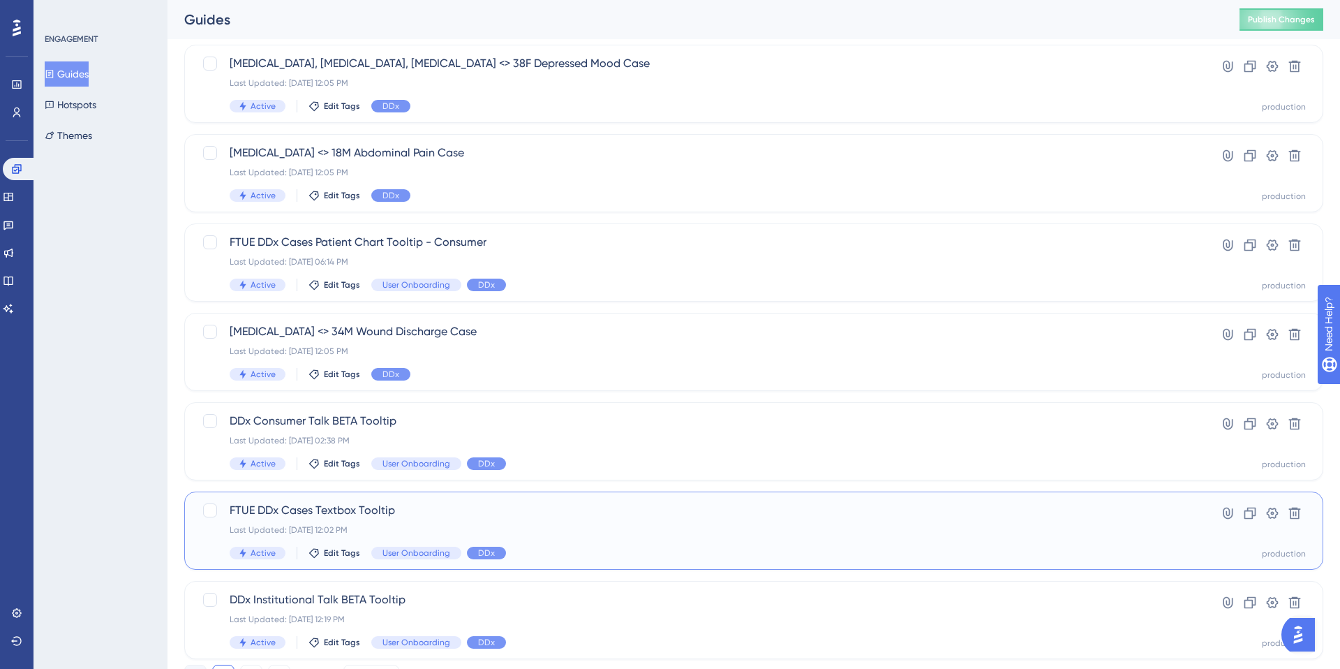
click at [196, 529] on div "FTUE DDx Cases Textbox Tooltip Last Updated: May 12 2025, 12:02 PM Active Edit …" at bounding box center [753, 530] width 1139 height 78
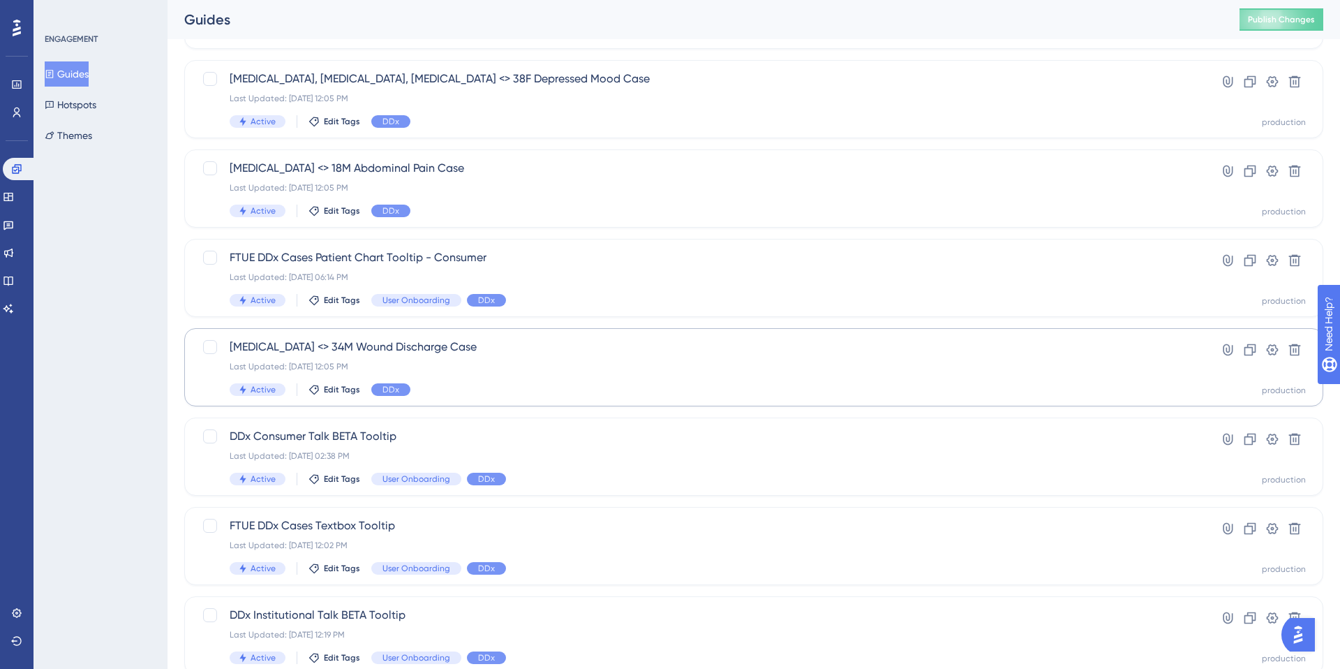
scroll to position [346, 0]
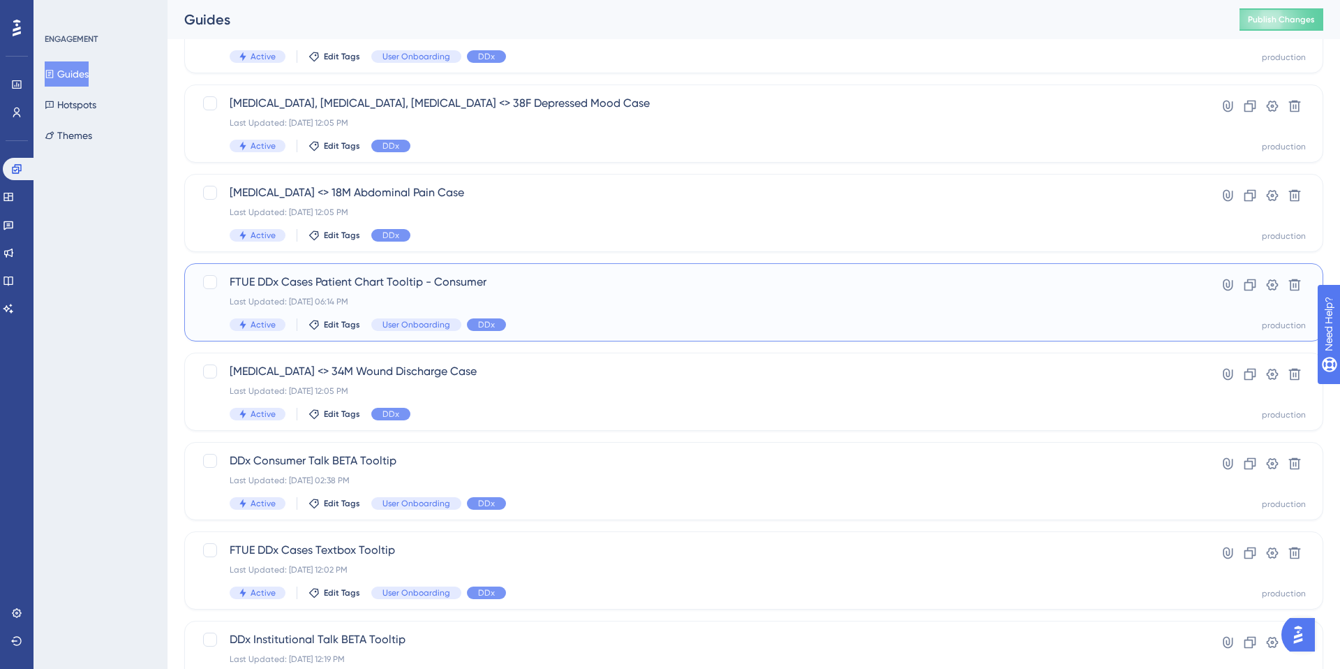
click at [572, 292] on div "FTUE DDx Cases Patient Chart Tooltip - Consumer Last Updated: Aug 28 2025, 06:1…" at bounding box center [698, 302] width 937 height 57
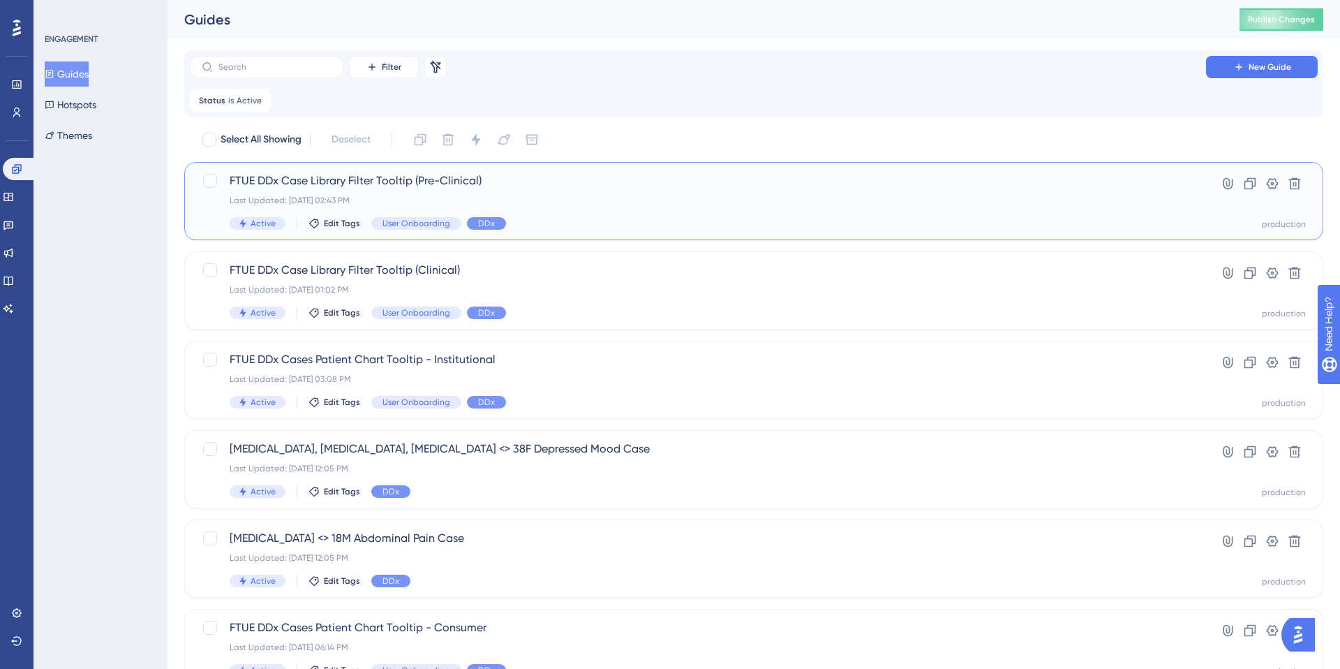
click at [542, 209] on div "FTUE DDx Case Library Filter Tooltip (Pre-Clinical) Last Updated: Aug 29 2025, …" at bounding box center [698, 200] width 937 height 57
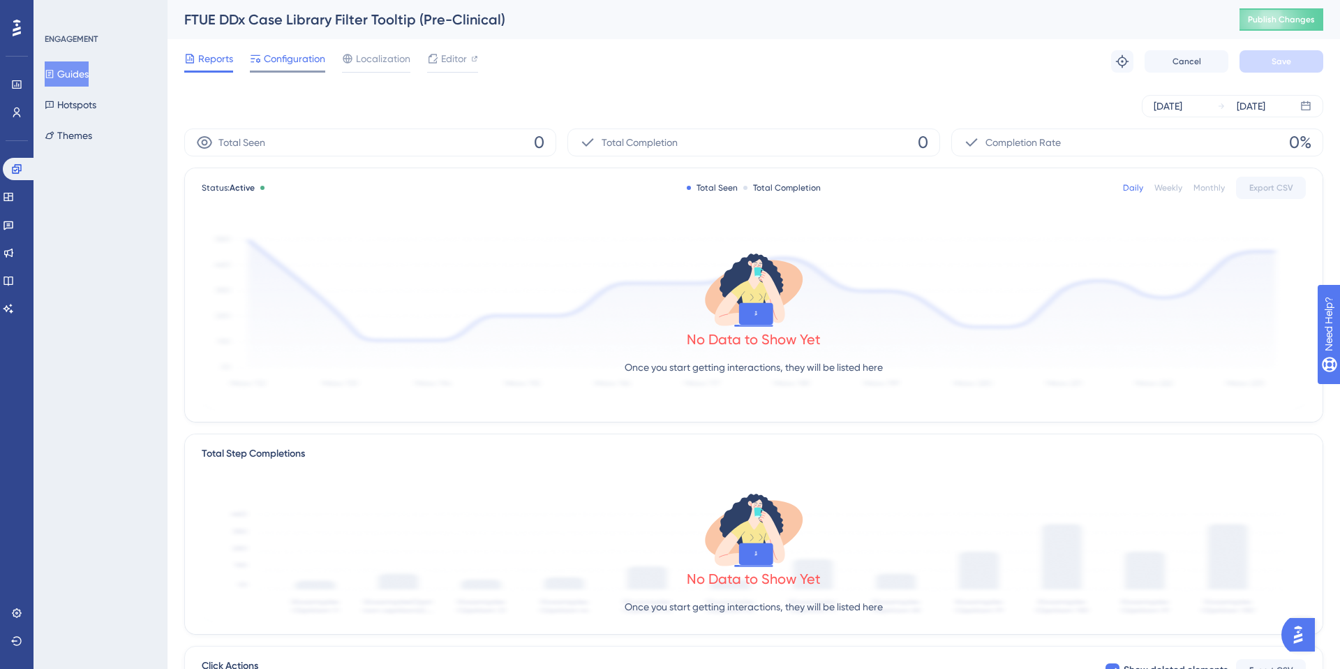
click at [294, 59] on span "Configuration" at bounding box center [294, 58] width 61 height 17
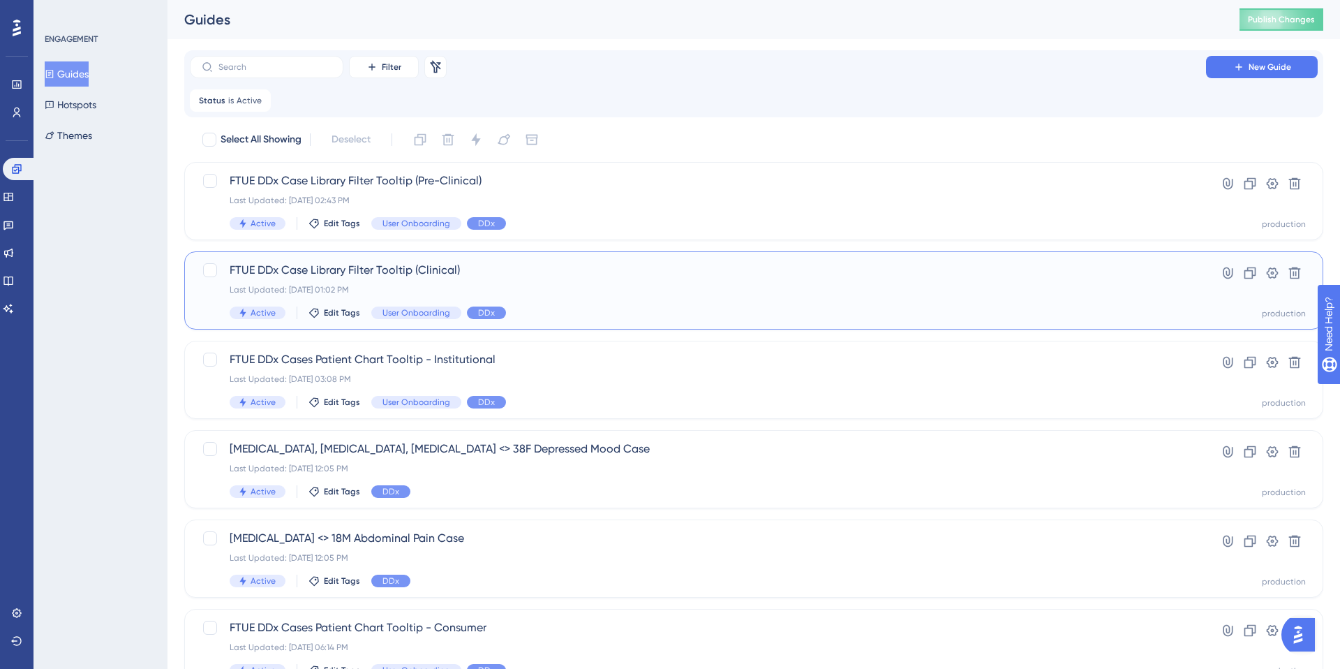
click at [533, 284] on div "Last Updated: Aug 29 2025, 01:02 PM" at bounding box center [698, 289] width 937 height 11
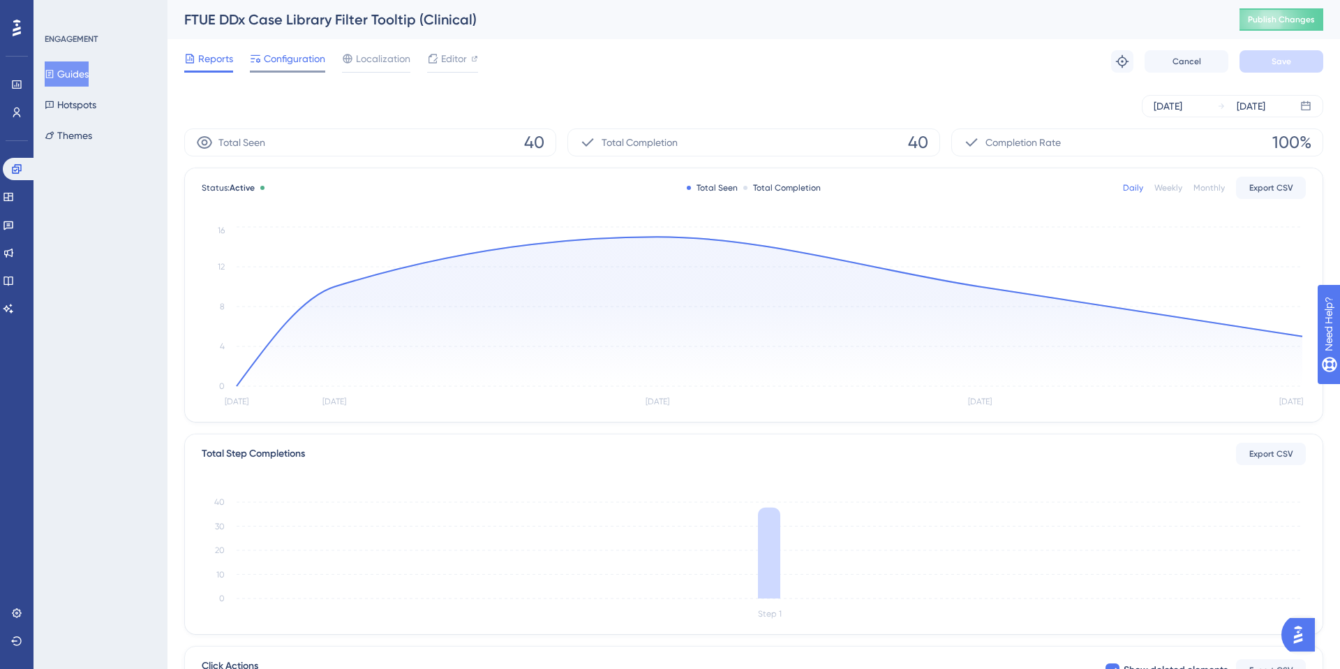
click at [276, 61] on span "Configuration" at bounding box center [294, 58] width 61 height 17
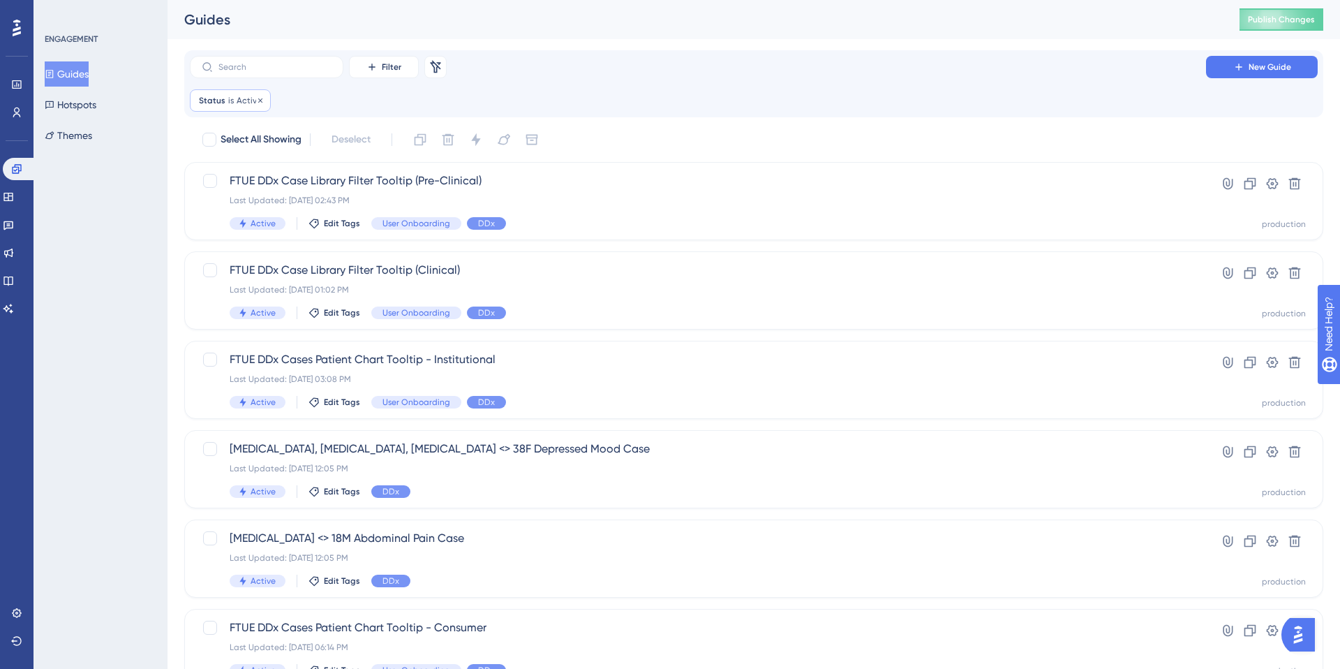
click at [238, 99] on span "Active" at bounding box center [249, 100] width 25 height 11
click at [326, 171] on button "Active" at bounding box center [279, 168] width 154 height 28
click at [260, 241] on div "Inactive Inactive" at bounding box center [278, 239] width 113 height 28
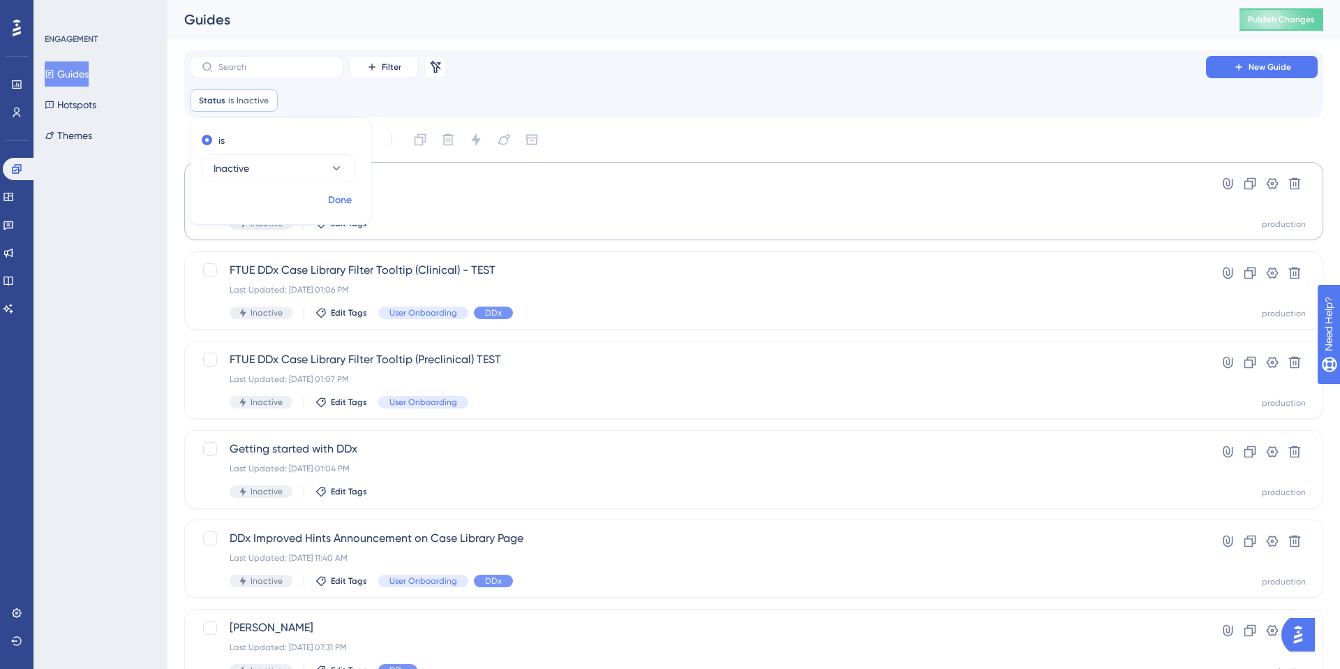
click at [341, 200] on span "Done" at bounding box center [340, 200] width 24 height 17
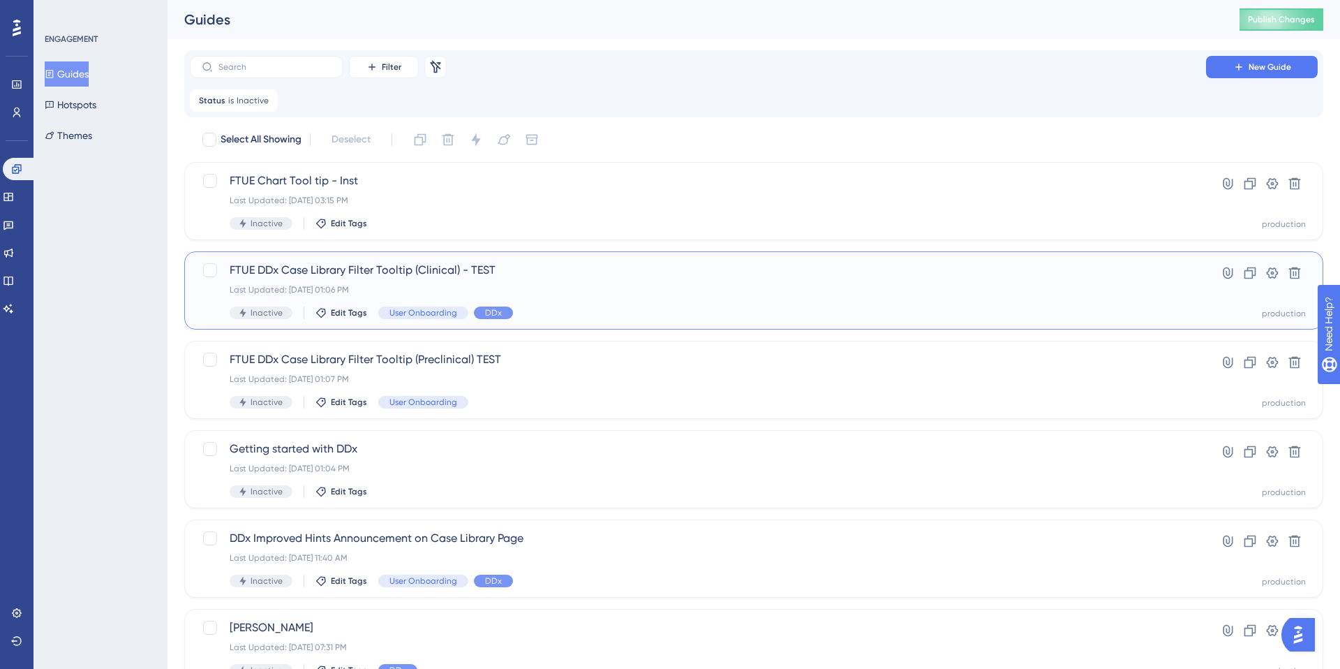
click at [567, 309] on div "Inactive Edit Tags User Onboarding DDx" at bounding box center [698, 312] width 937 height 13
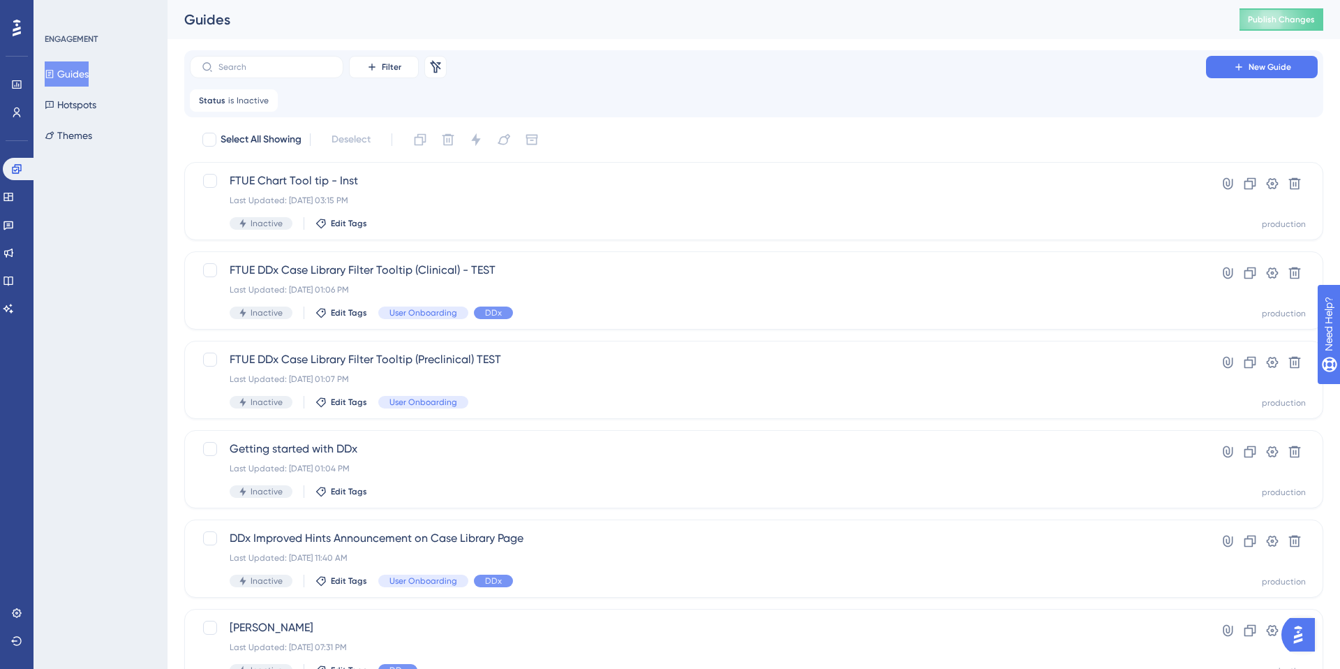
scroll to position [42, 0]
click at [265, 100] on icon at bounding box center [267, 100] width 8 height 8
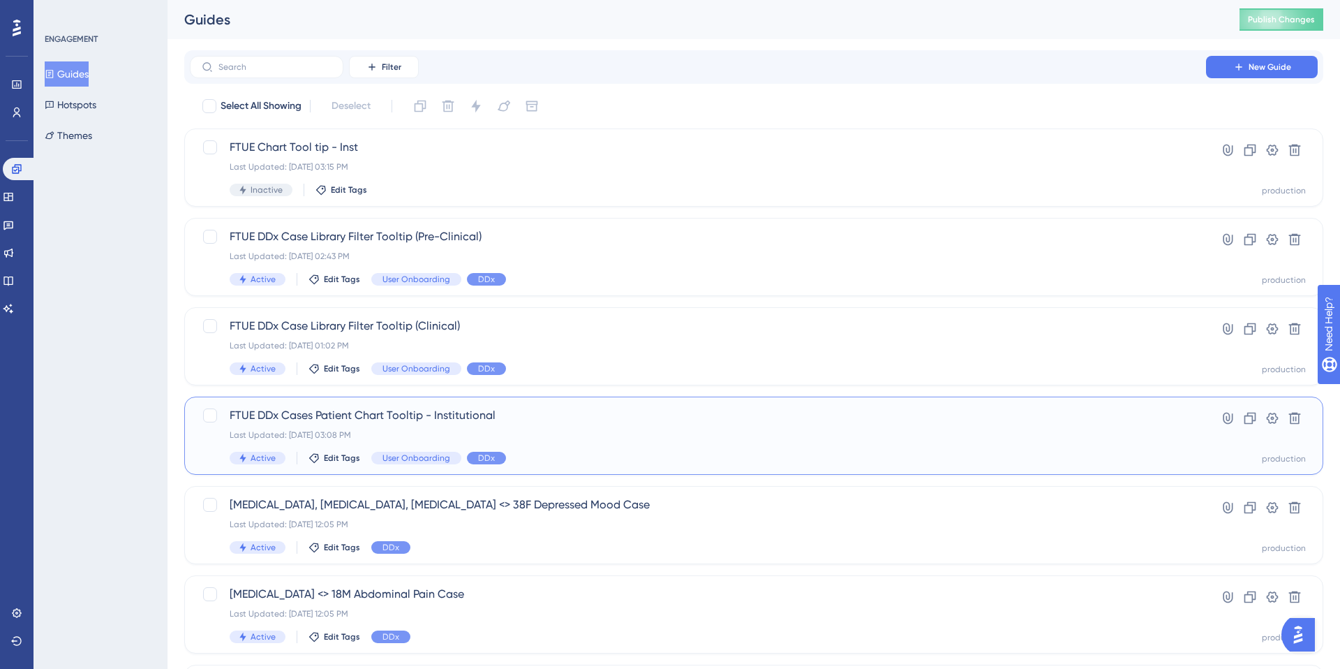
click at [586, 432] on div "Last Updated: Aug 29 2025, 03:08 PM" at bounding box center [698, 434] width 937 height 11
click at [568, 244] on span "FTUE DDx Case Library Filter Tooltip (Pre-Clinical)" at bounding box center [698, 236] width 937 height 17
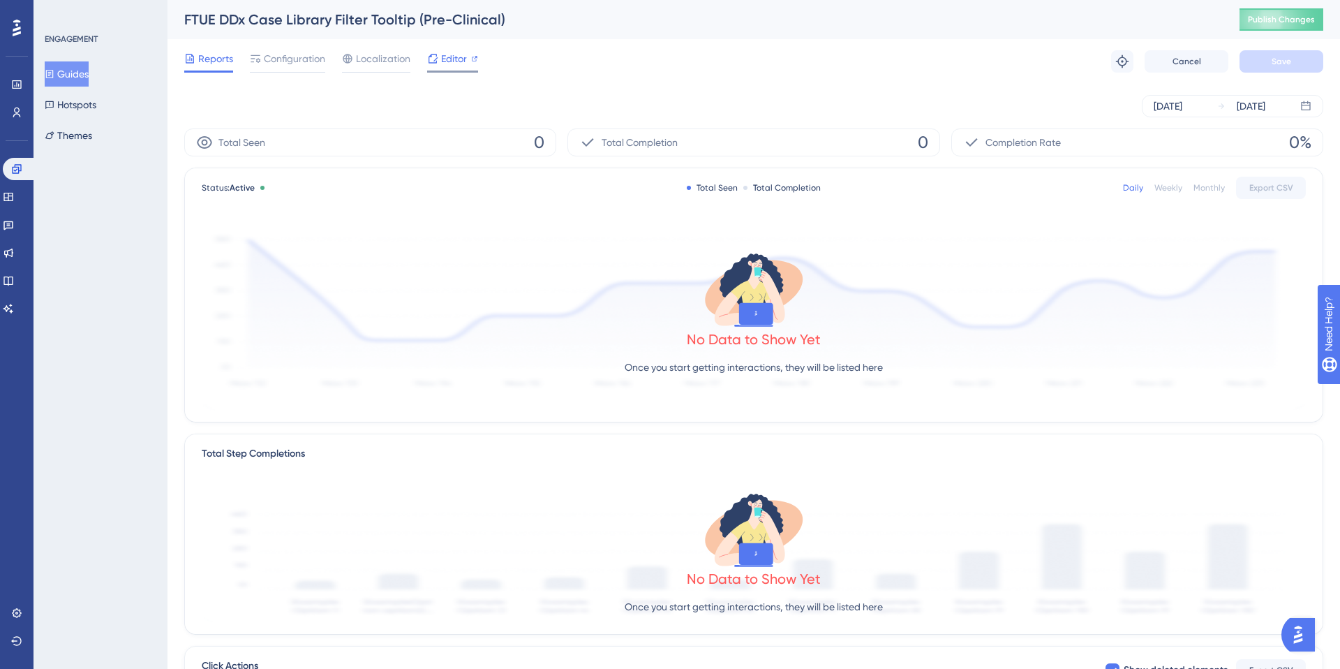
click at [445, 59] on span "Editor" at bounding box center [454, 58] width 26 height 17
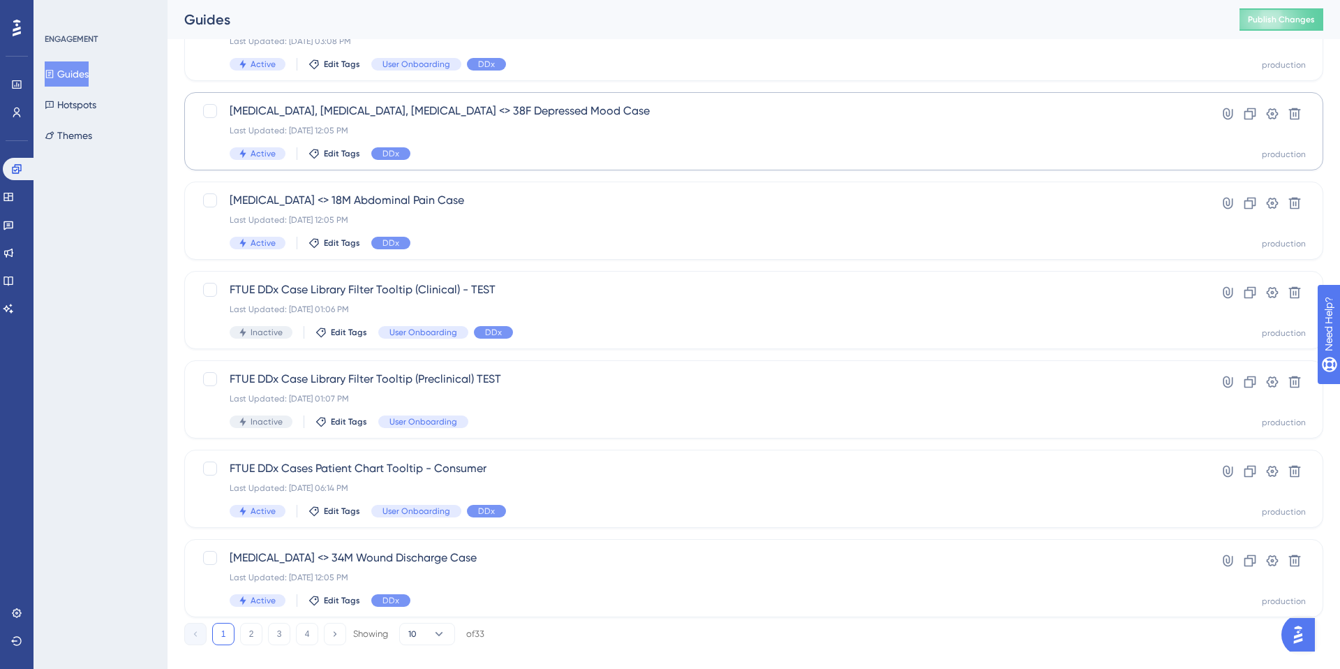
scroll to position [415, 0]
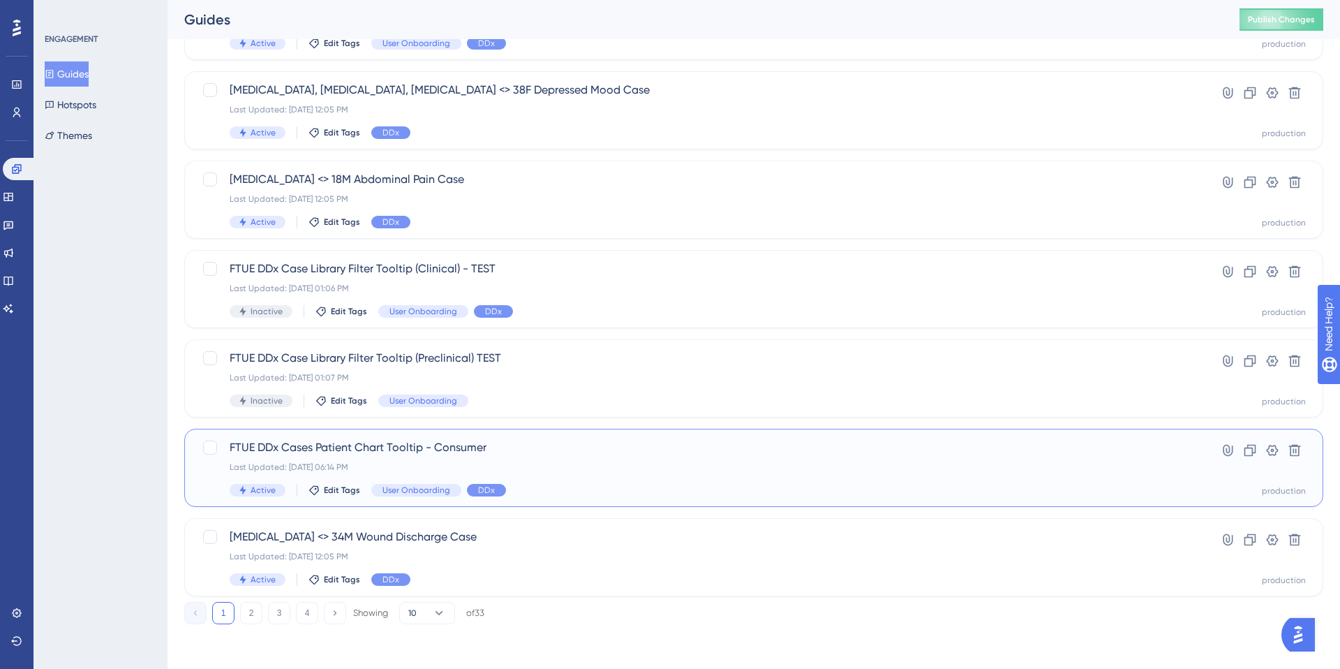
click at [531, 459] on div "FTUE DDx Cases Patient Chart Tooltip - Consumer Last Updated: Aug 28 2025, 06:1…" at bounding box center [698, 467] width 937 height 57
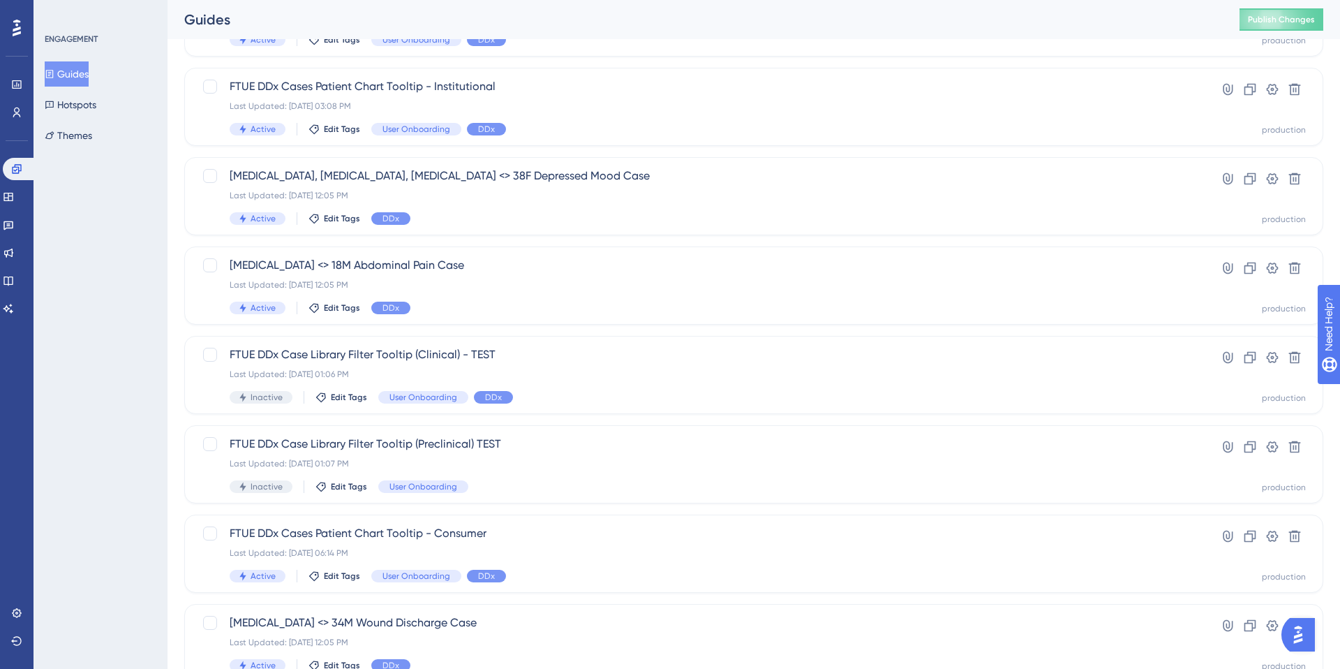
scroll to position [415, 0]
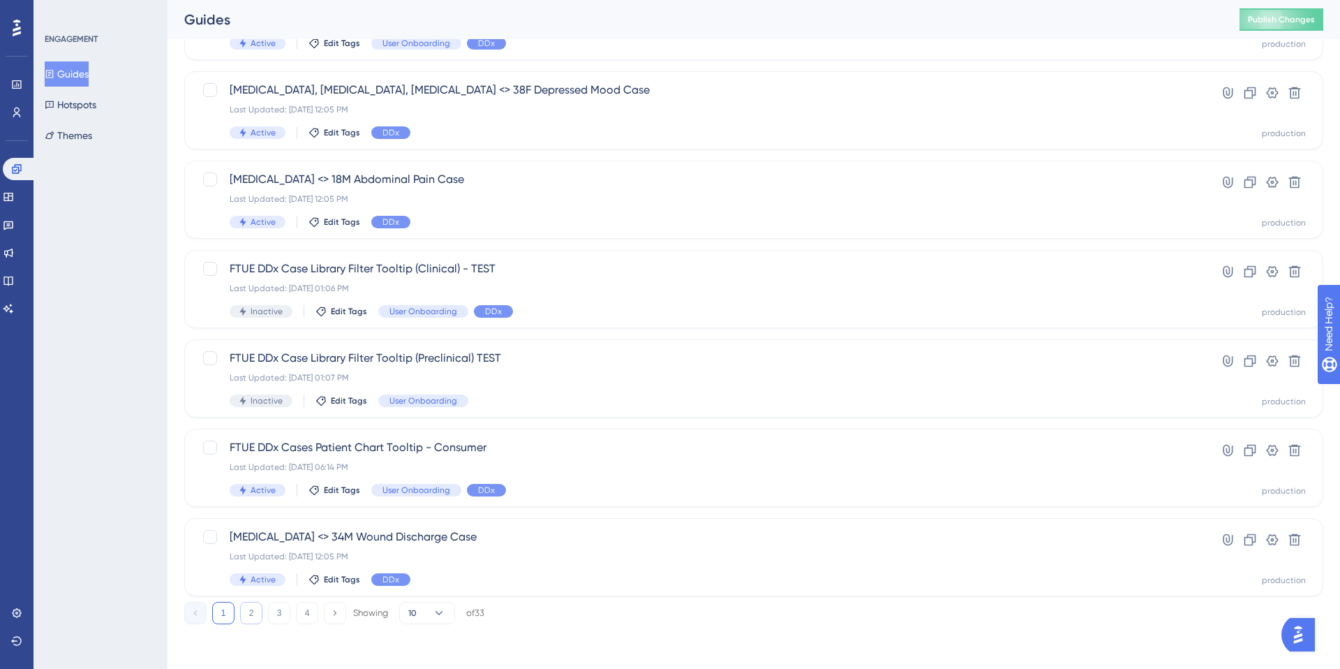
click at [247, 618] on button "2" at bounding box center [251, 613] width 22 height 22
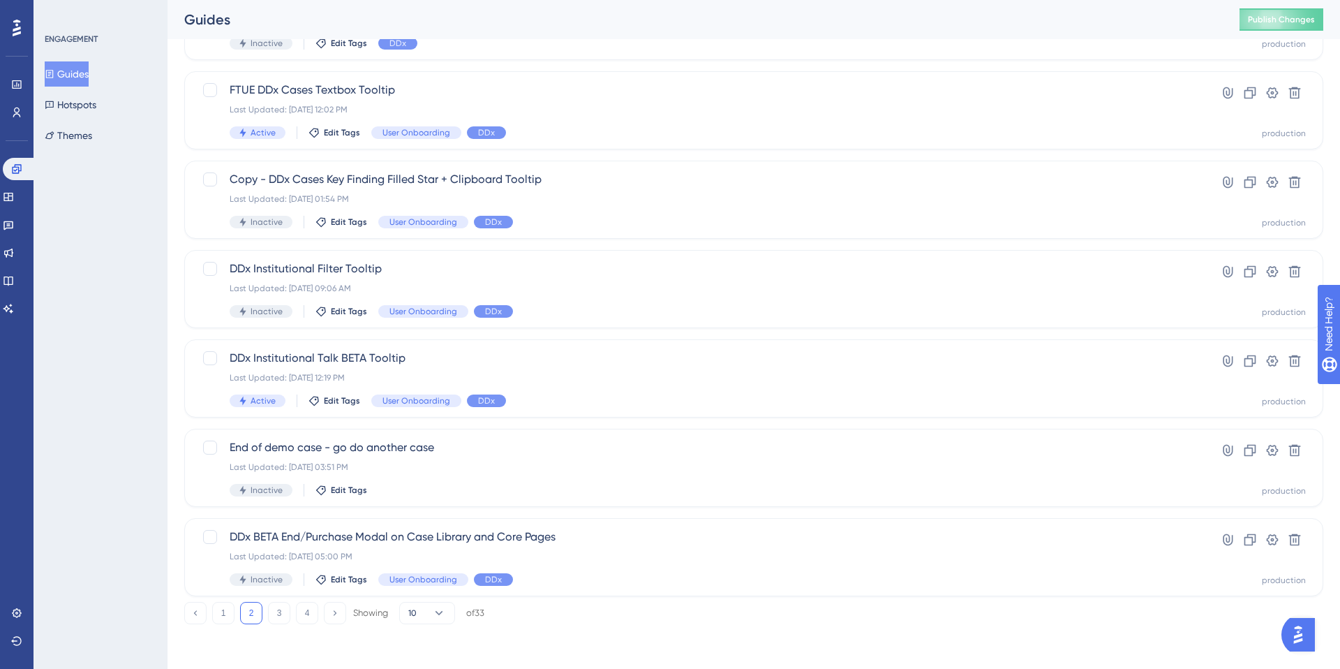
click at [248, 605] on button "2" at bounding box center [251, 613] width 22 height 22
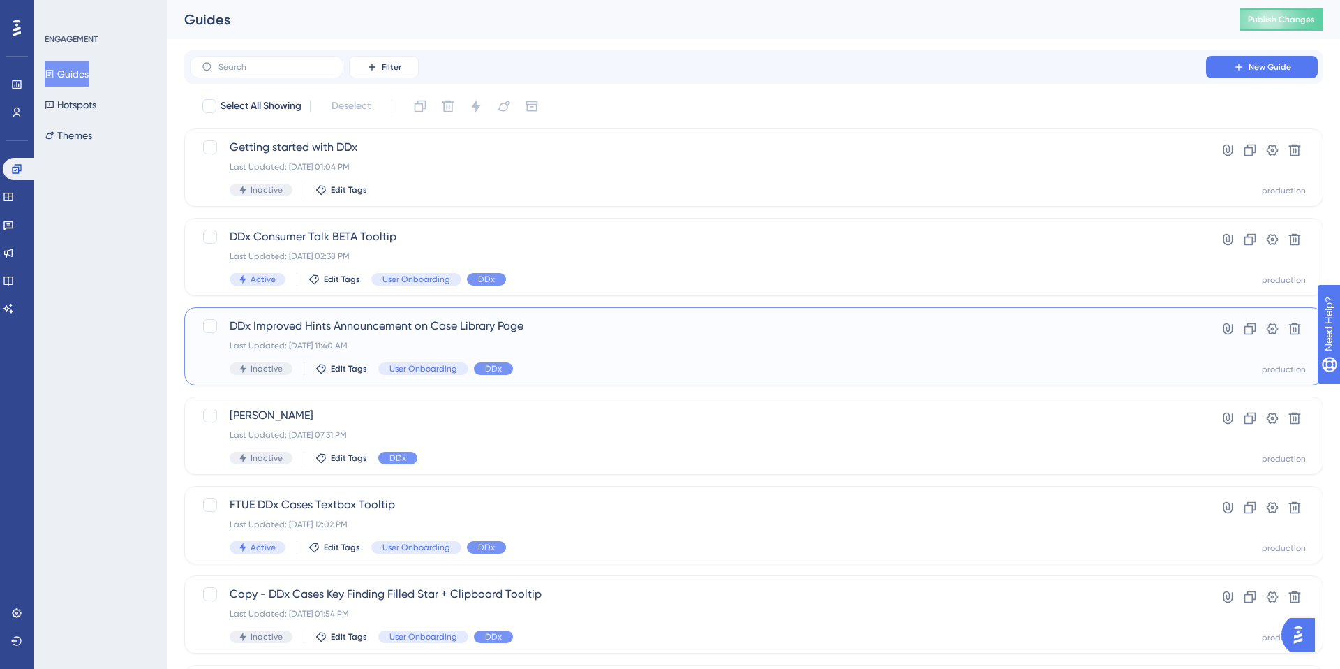
click at [383, 343] on div "Last Updated: May 13 2025, 11:40 AM" at bounding box center [698, 345] width 937 height 11
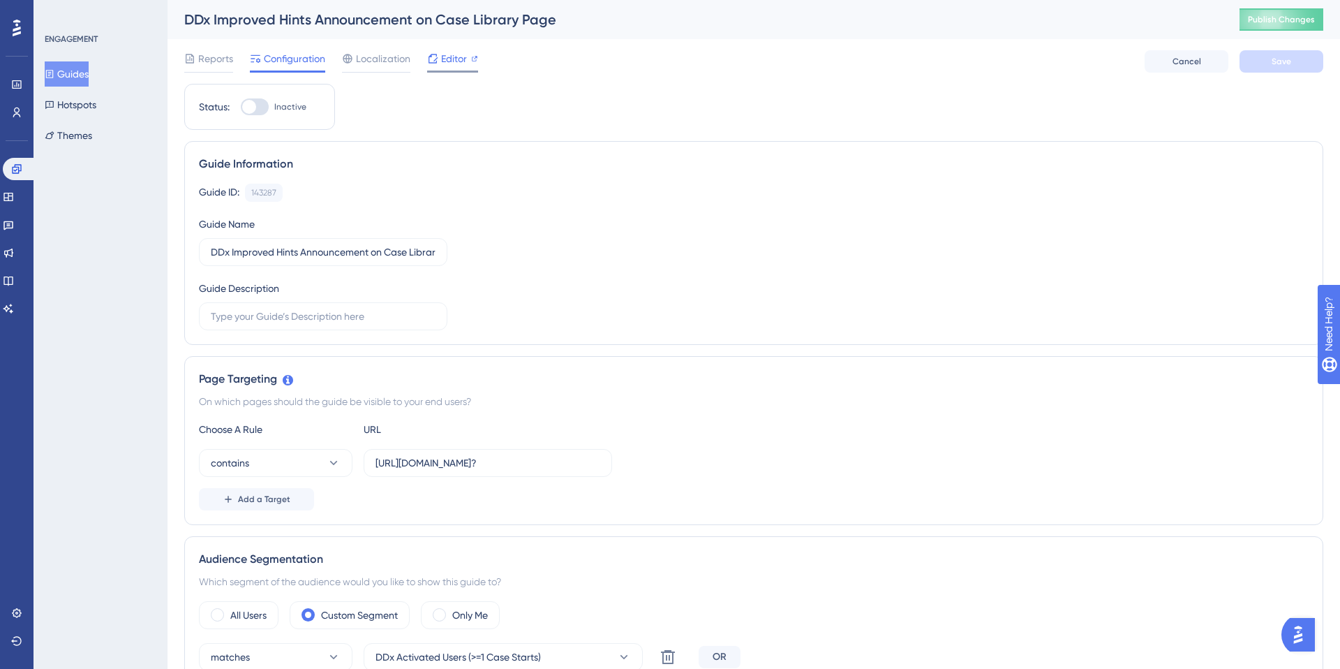
click at [447, 65] on span "Editor" at bounding box center [454, 58] width 26 height 17
click at [460, 60] on span "Editor" at bounding box center [454, 58] width 26 height 17
click at [215, 63] on span "Reports" at bounding box center [215, 58] width 35 height 17
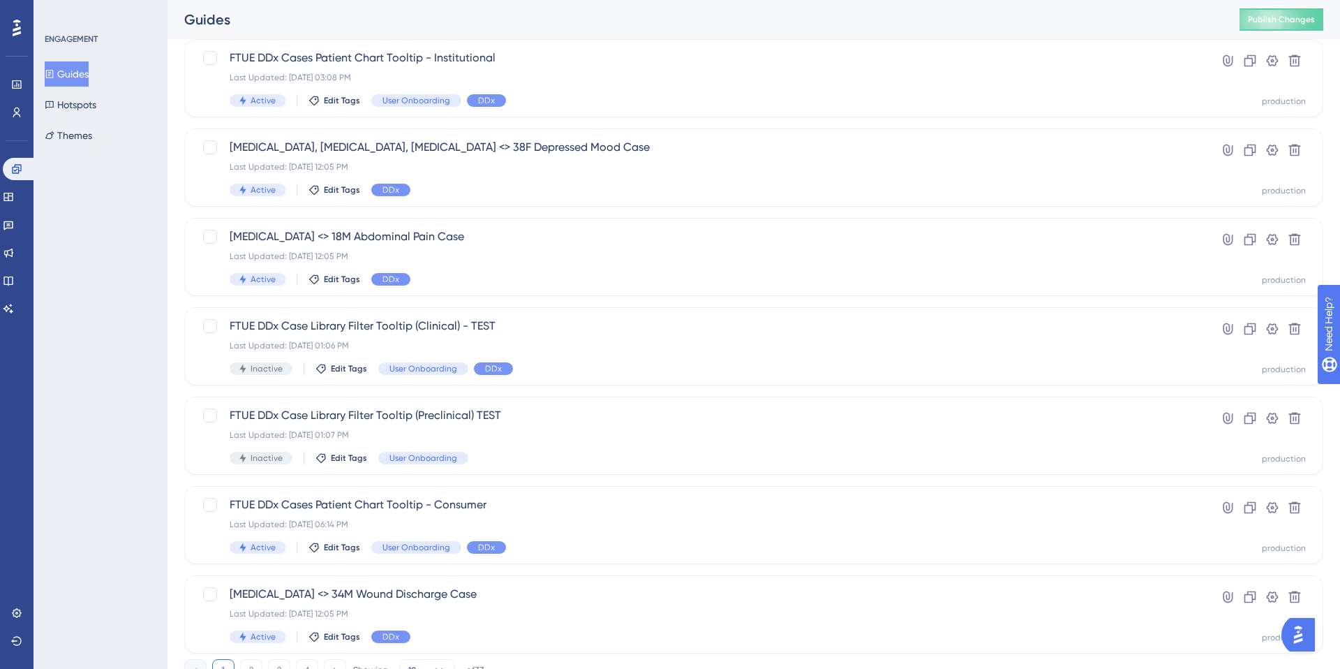
scroll to position [415, 0]
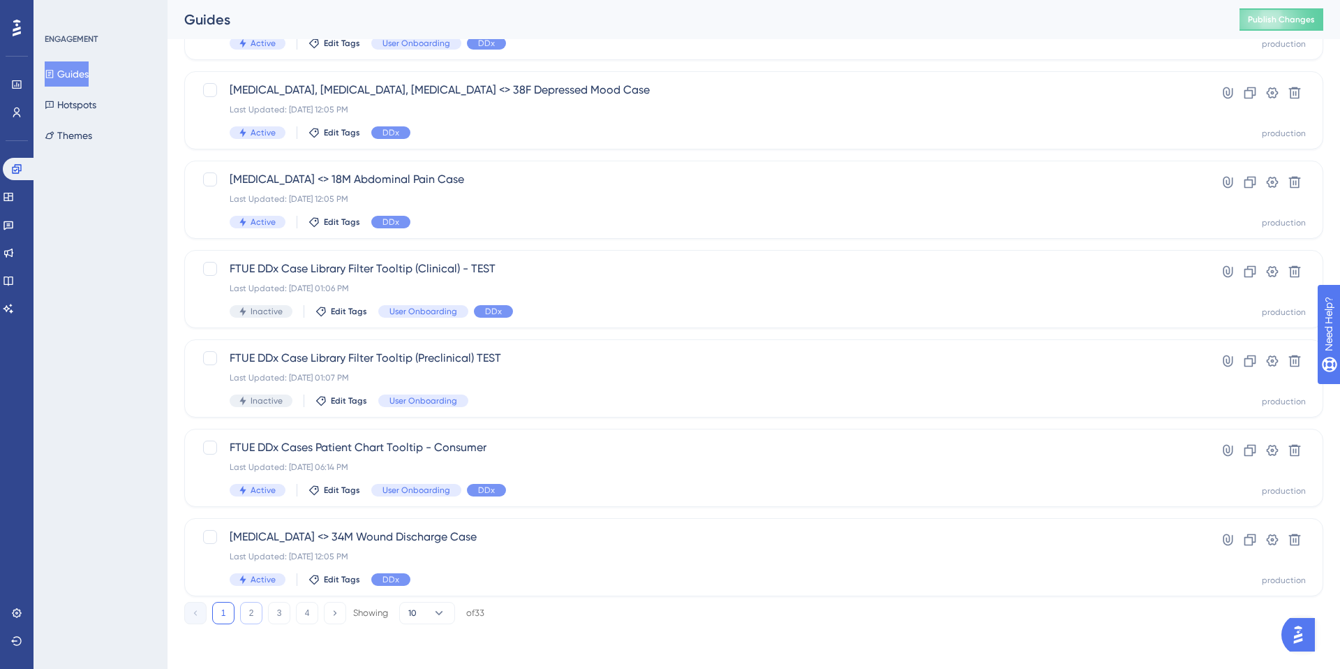
click at [249, 615] on button "2" at bounding box center [251, 613] width 22 height 22
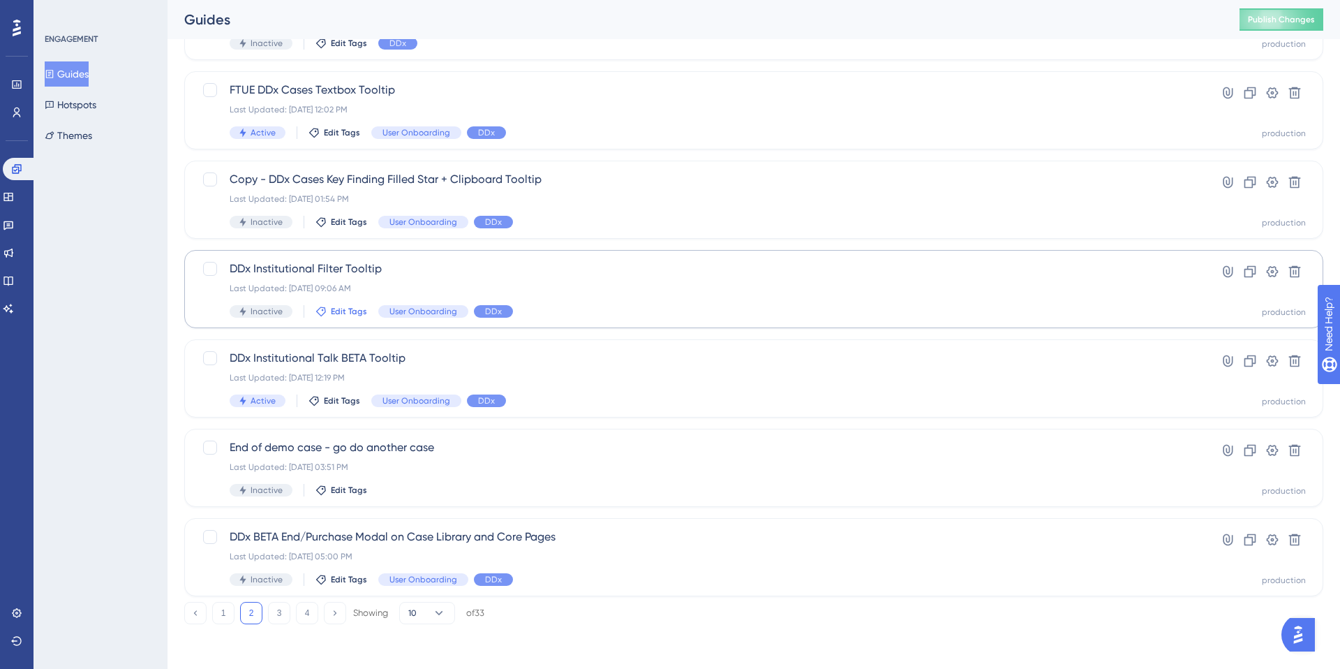
scroll to position [207, 0]
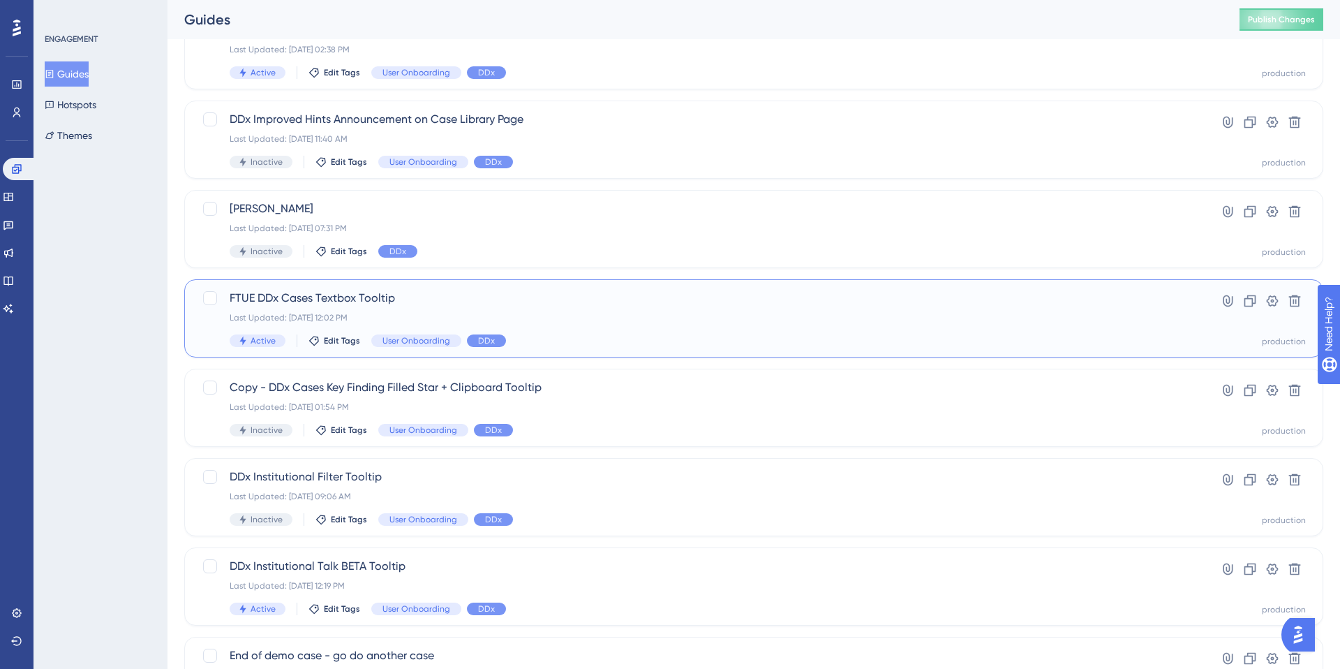
click at [443, 308] on div "FTUE DDx Cases Textbox Tooltip Last Updated: May 12 2025, 12:02 PM Active Edit …" at bounding box center [698, 318] width 937 height 57
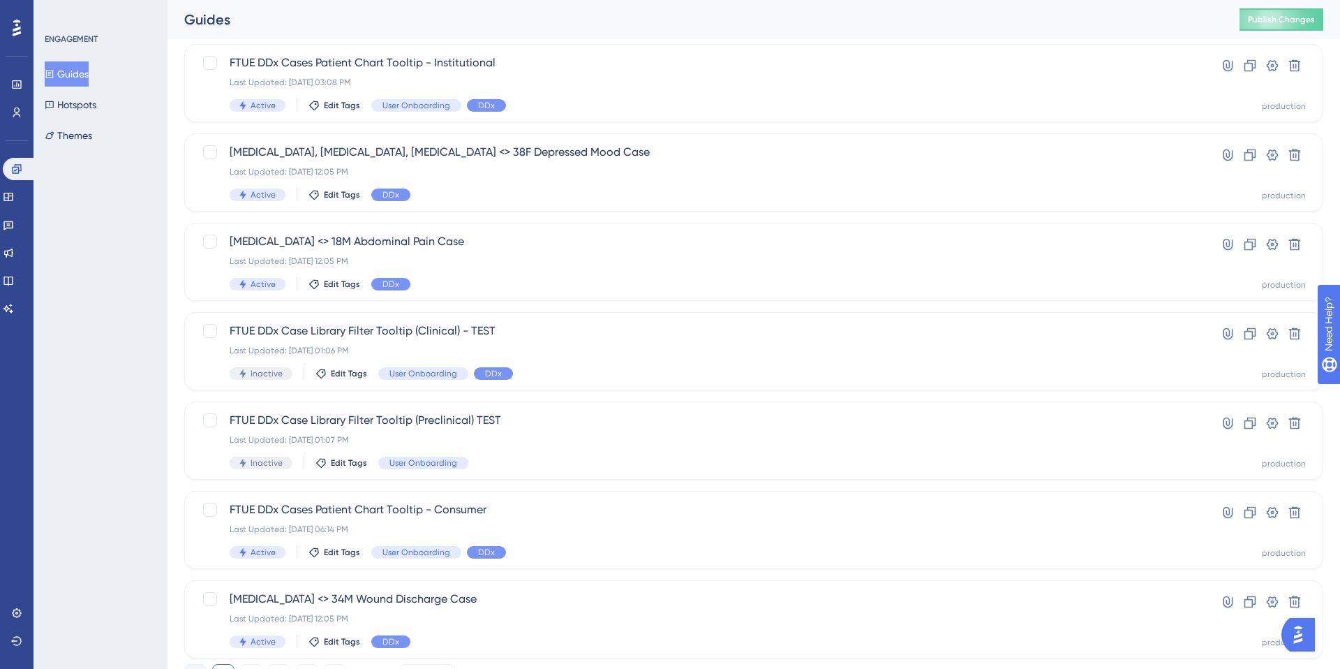
scroll to position [415, 0]
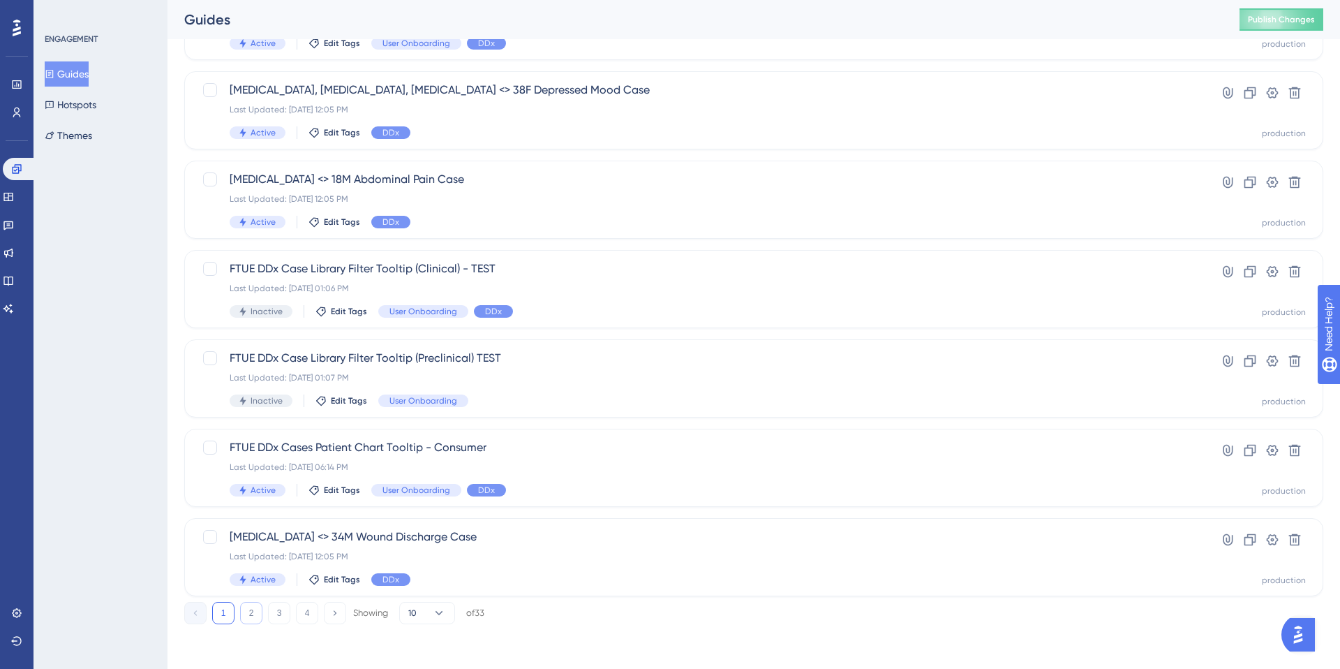
click at [248, 618] on button "2" at bounding box center [251, 613] width 22 height 22
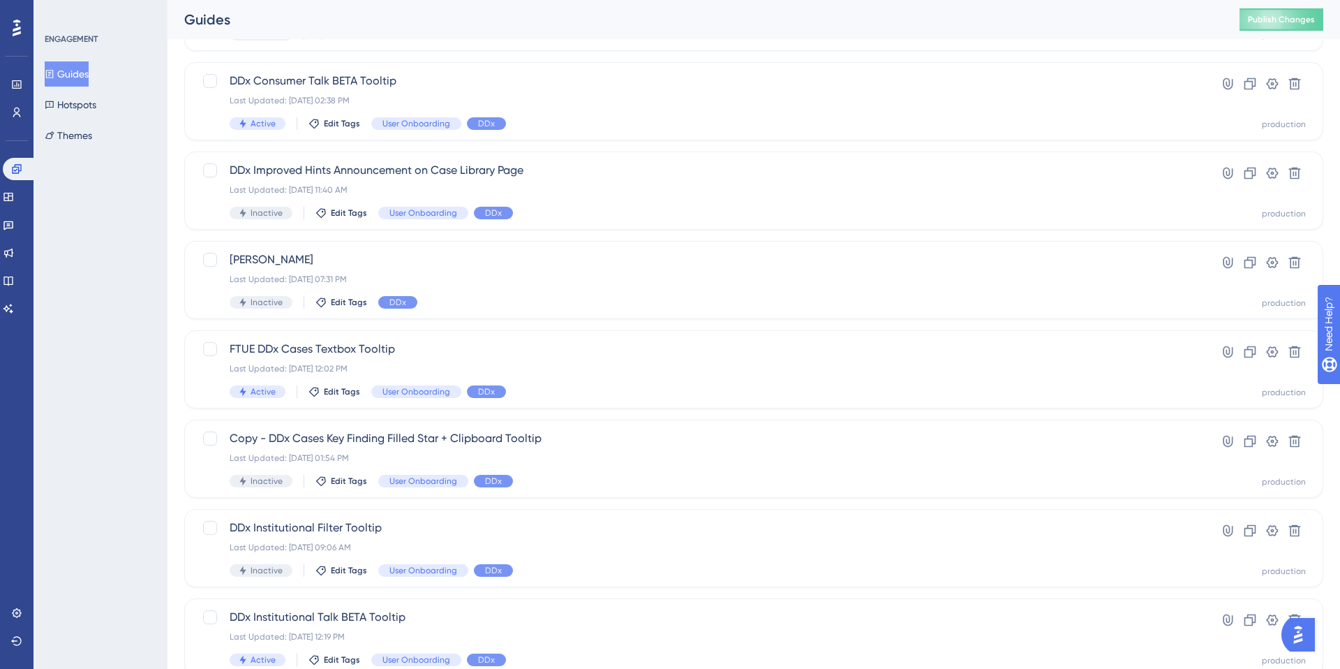
scroll to position [274, 0]
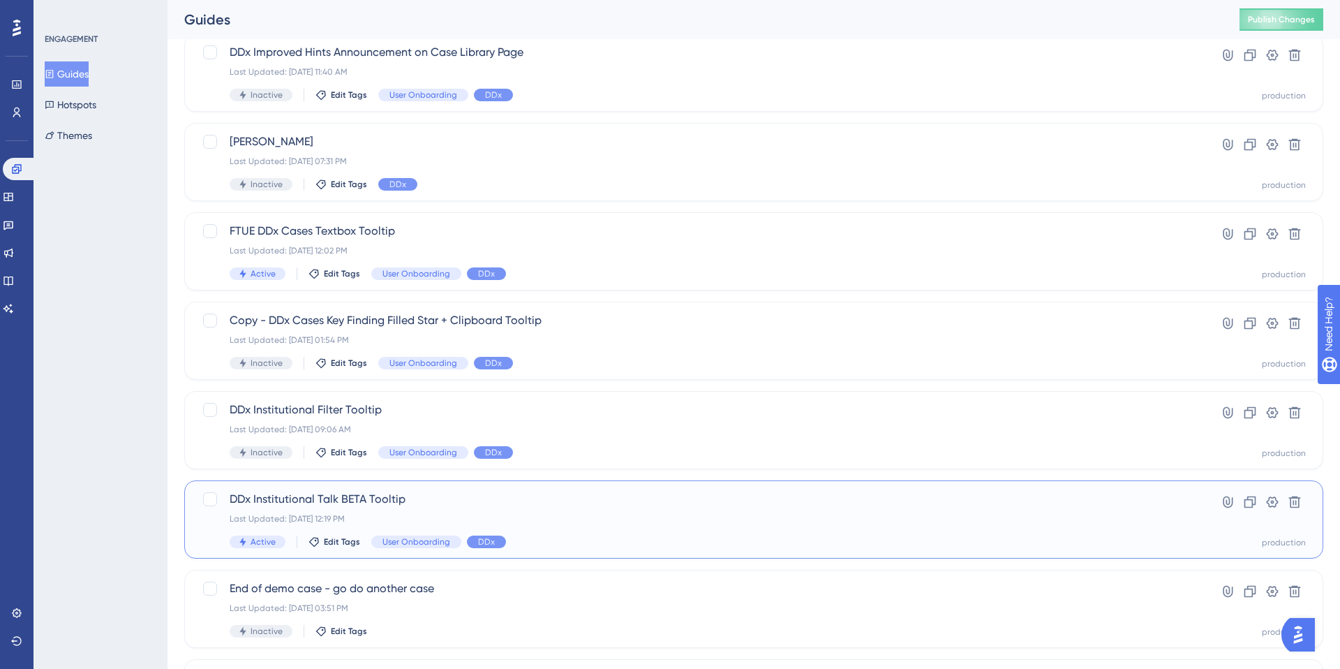
click at [419, 510] on div "DDx Institutional Talk BETA Tooltip Last Updated: Apr 25 2025, 12:19 PM Active …" at bounding box center [698, 519] width 937 height 57
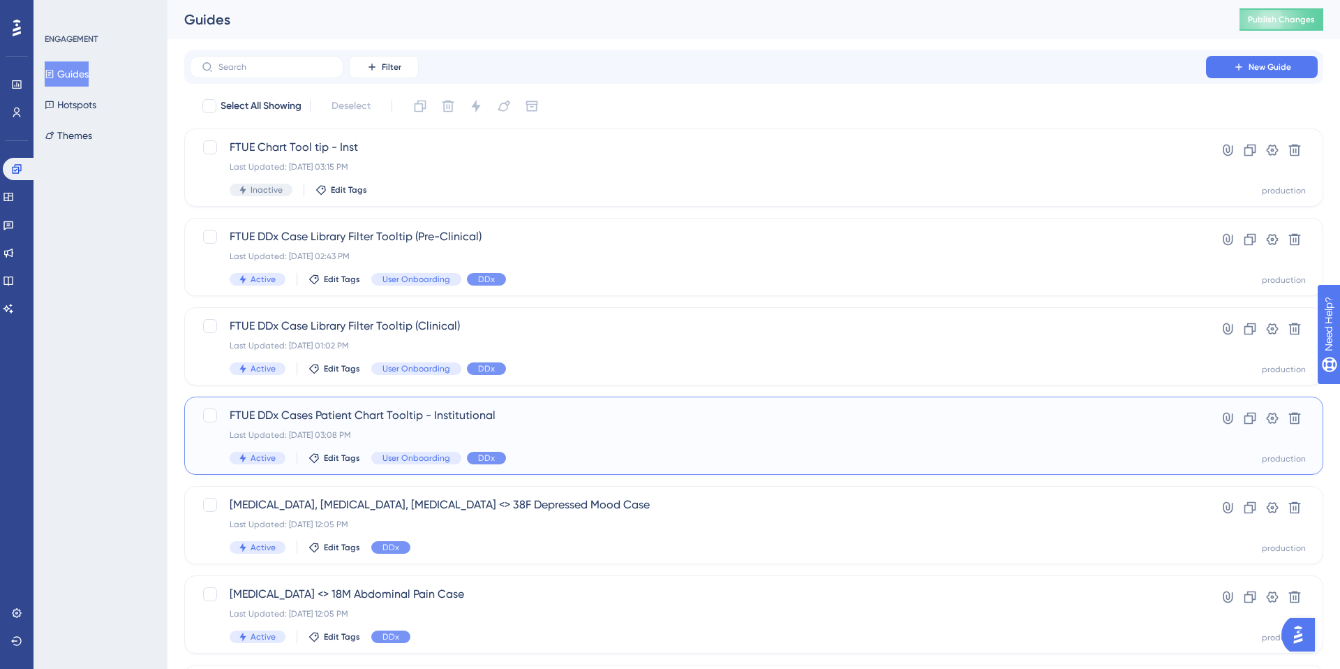
click at [605, 433] on div "Last Updated: Aug 29 2025, 03:08 PM" at bounding box center [698, 434] width 937 height 11
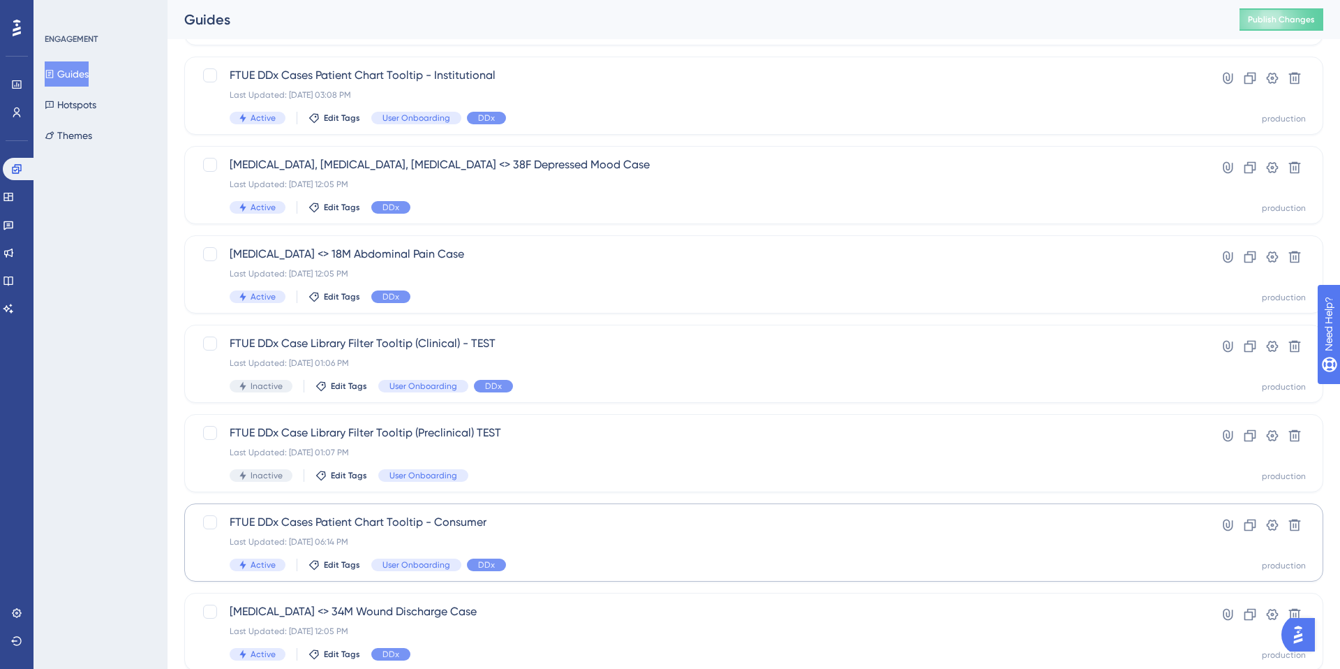
scroll to position [415, 0]
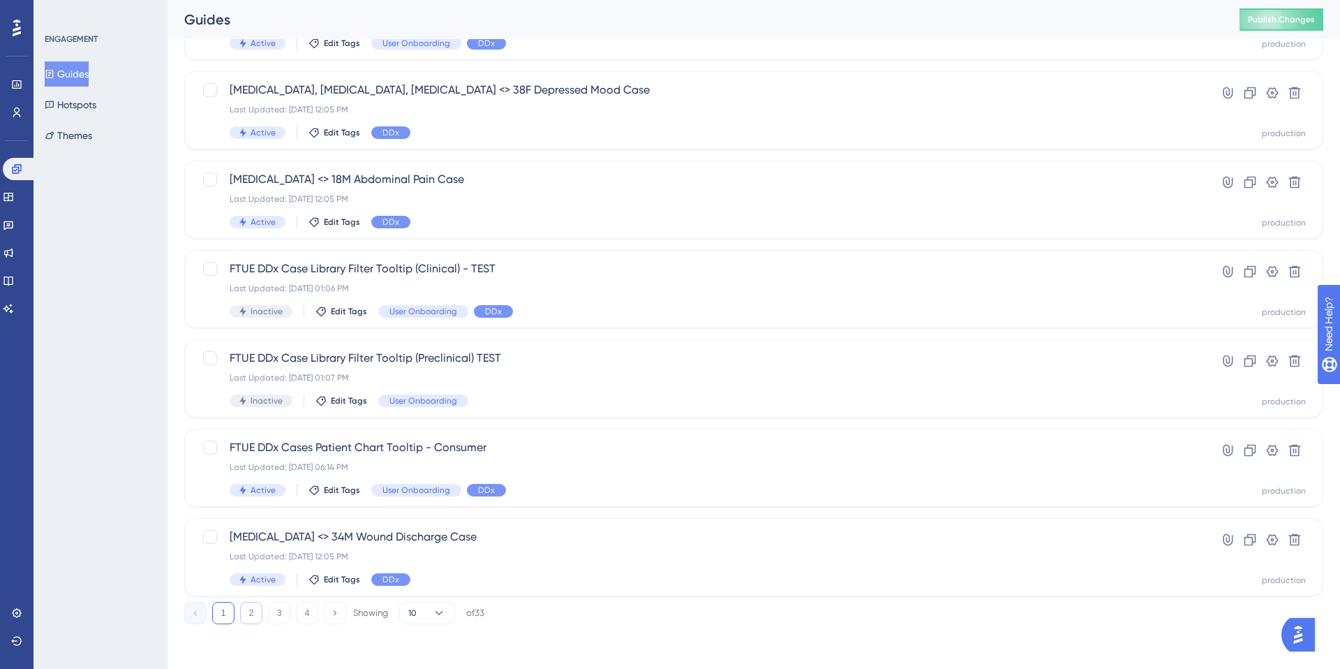
click at [253, 614] on button "2" at bounding box center [251, 613] width 22 height 22
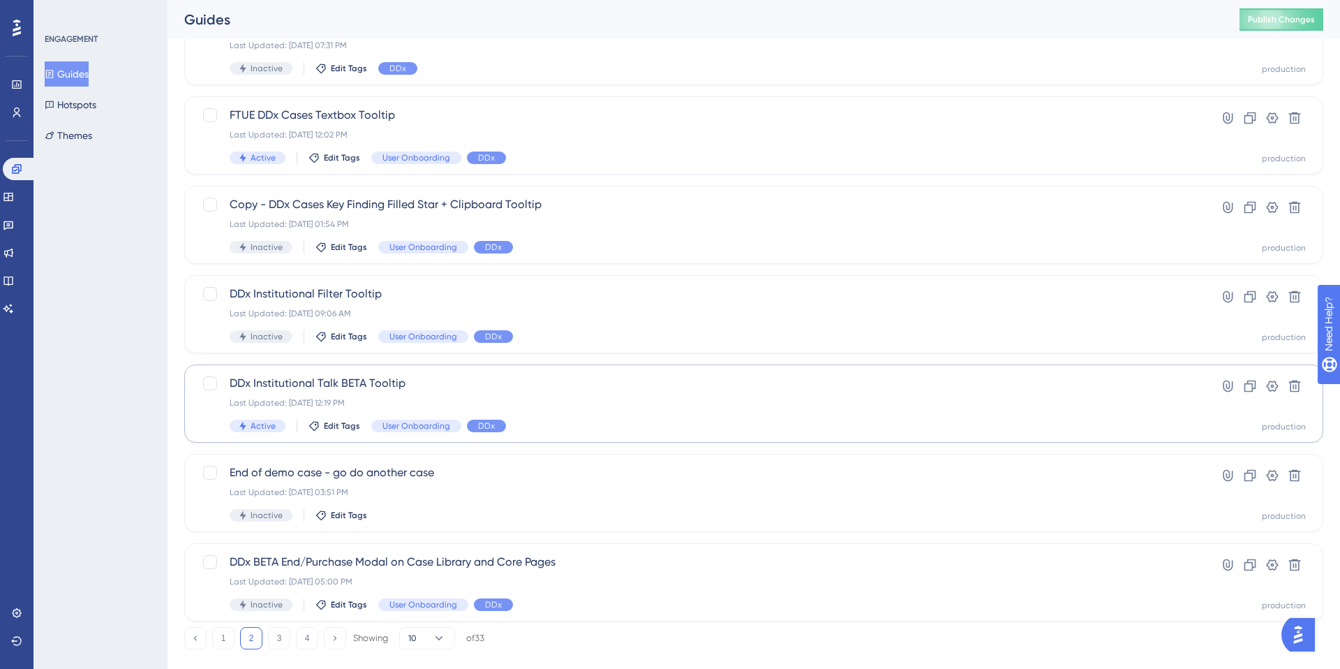
scroll to position [389, 0]
click at [560, 400] on div "Last Updated: Apr 25 2025, 12:19 PM" at bounding box center [698, 403] width 937 height 11
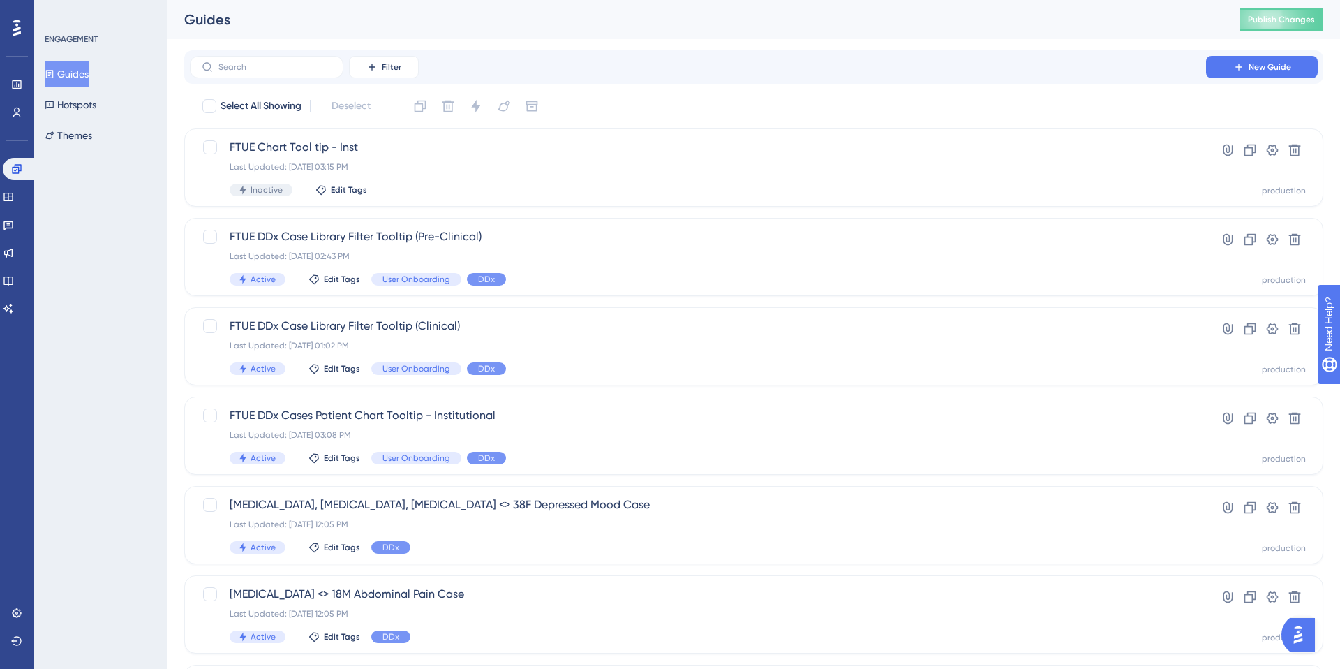
scroll to position [389, 0]
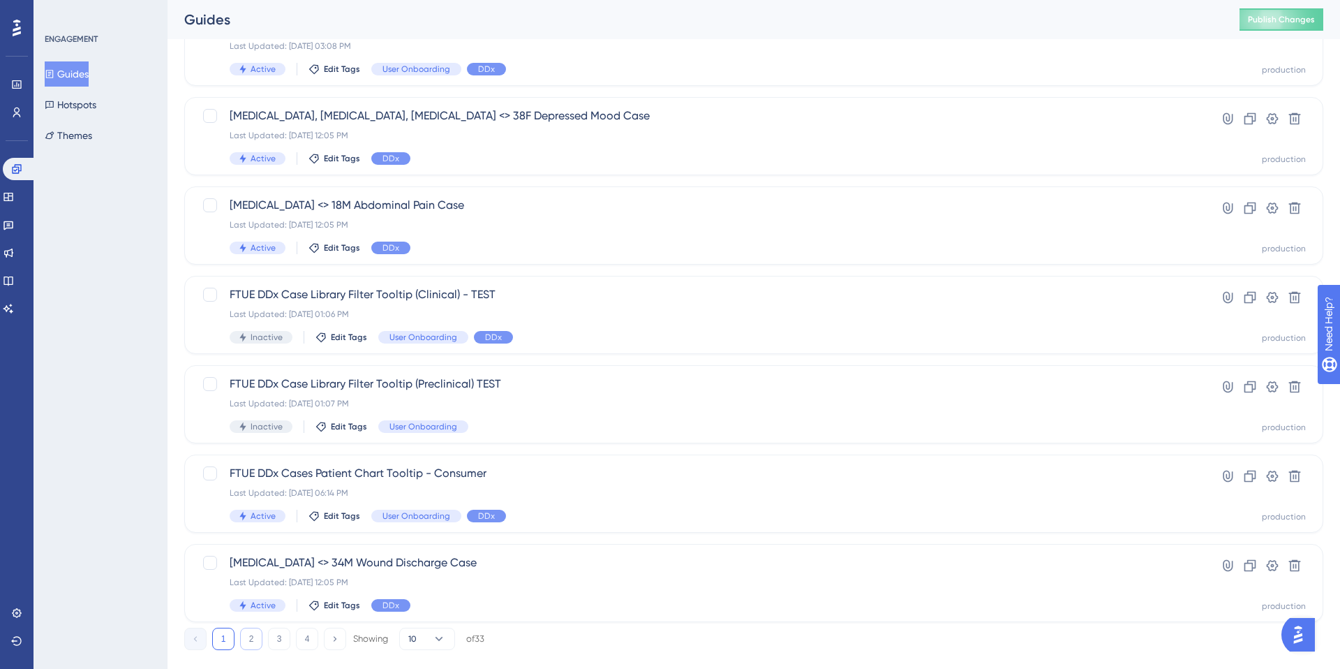
click at [253, 639] on button "2" at bounding box center [251, 638] width 22 height 22
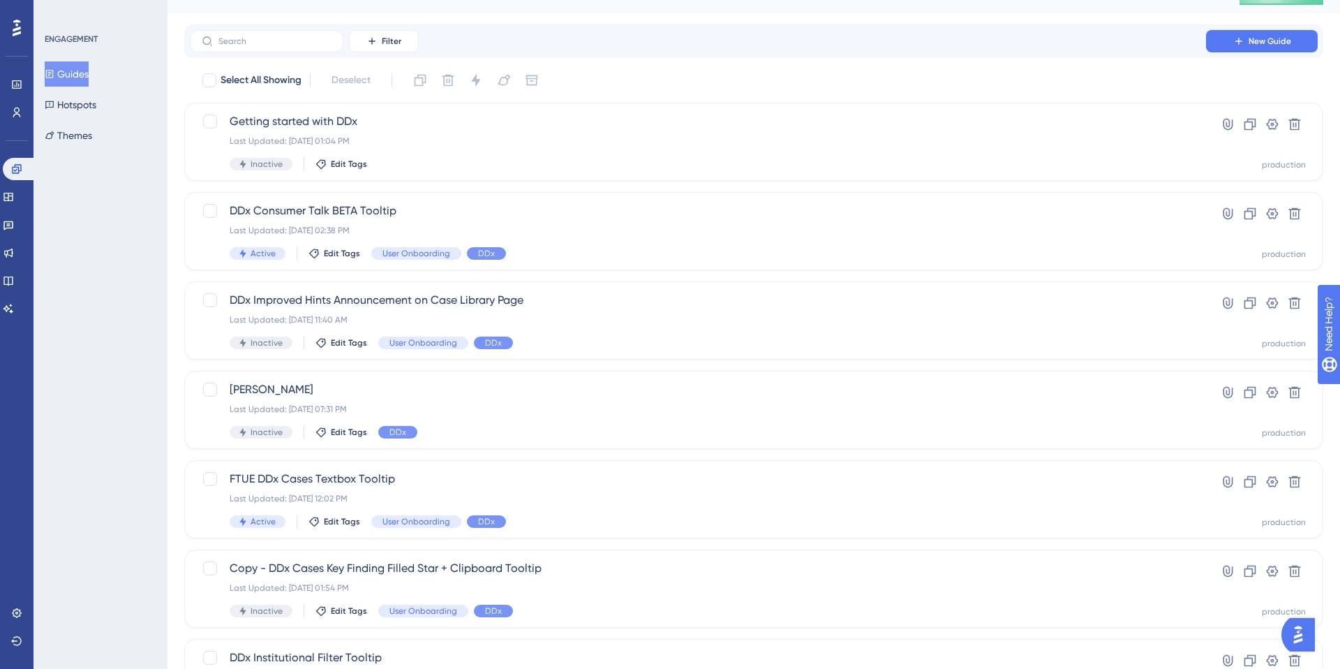
scroll to position [0, 0]
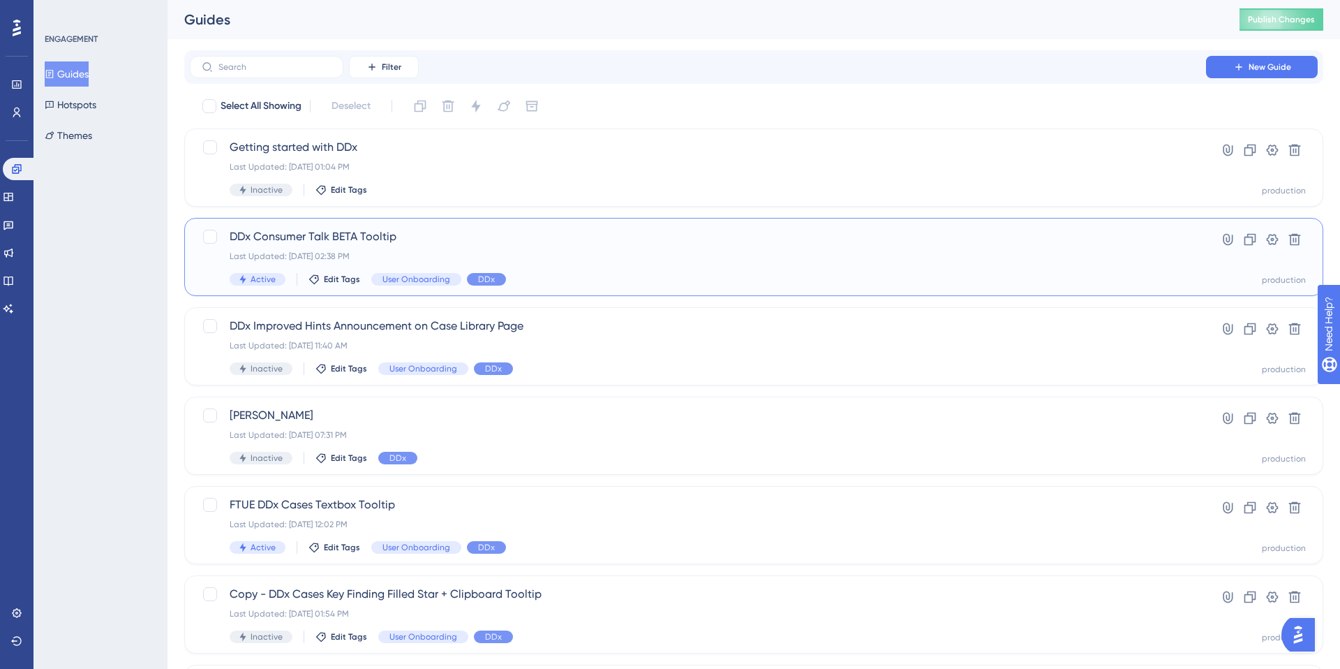
click at [580, 249] on div "DDx Consumer Talk BETA Tooltip Last Updated: May 16 2025, 02:38 PM Active Edit …" at bounding box center [698, 256] width 937 height 57
